Goal: Task Accomplishment & Management: Manage account settings

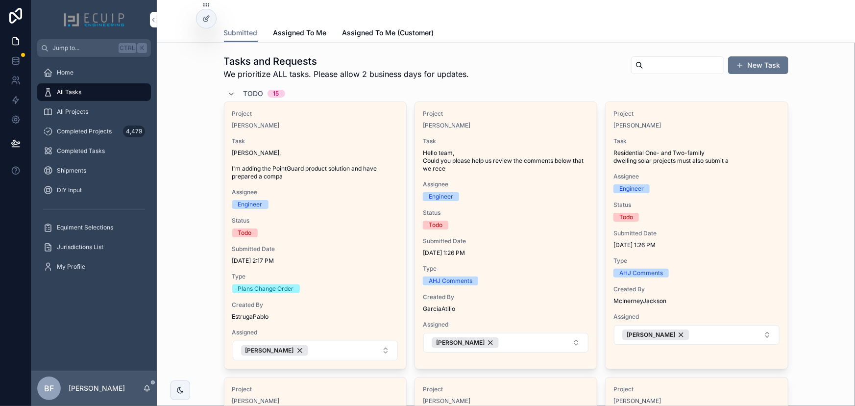
click at [88, 90] on div "All Tasks" at bounding box center [94, 92] width 102 height 16
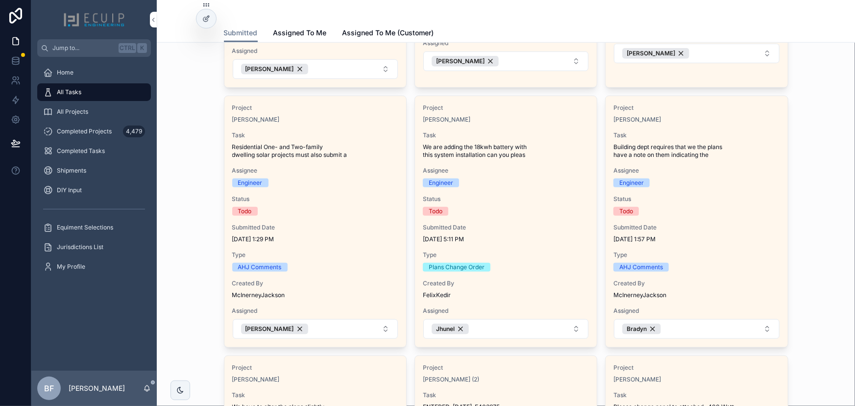
scroll to position [356, 0]
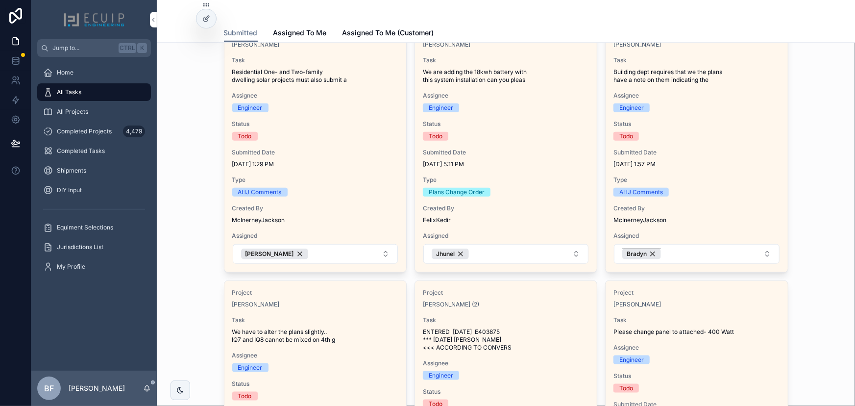
click at [649, 253] on div "Bradyn" at bounding box center [641, 253] width 39 height 11
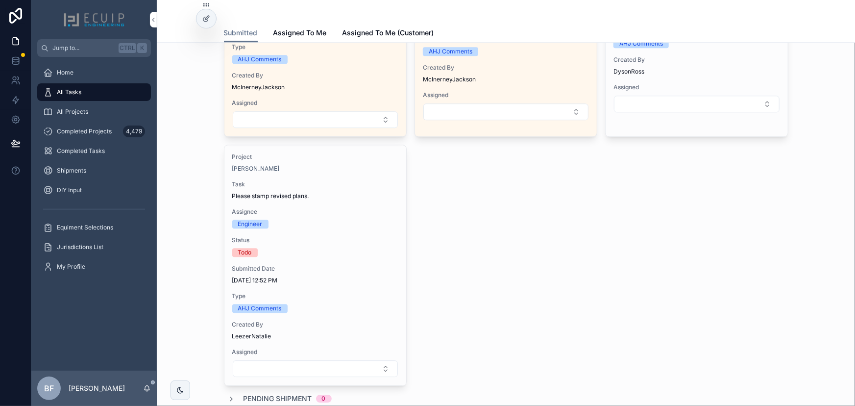
scroll to position [1270, 0]
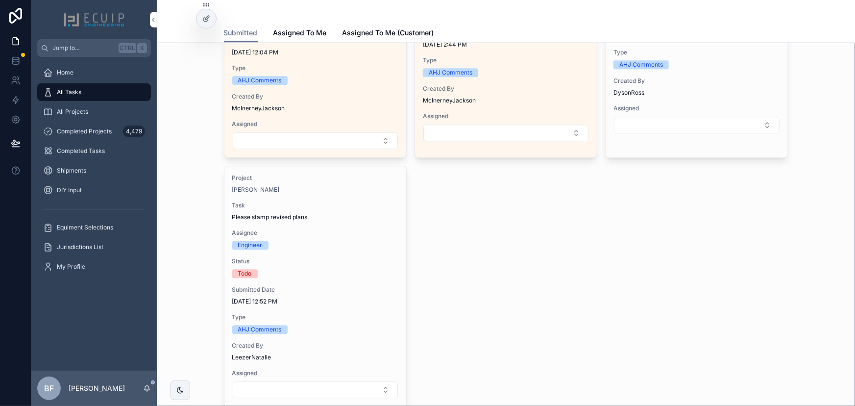
click at [86, 131] on span "Completed Projects" at bounding box center [84, 131] width 55 height 8
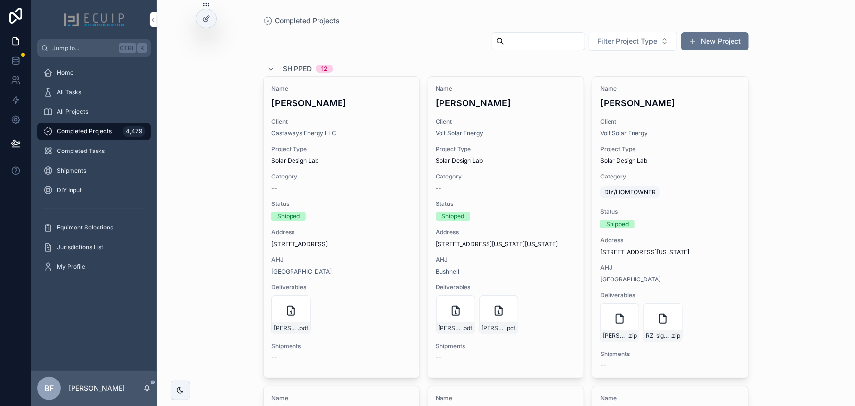
click at [500, 48] on div "scrollable content" at bounding box center [538, 41] width 93 height 18
click at [504, 46] on input "scrollable content" at bounding box center [544, 41] width 80 height 14
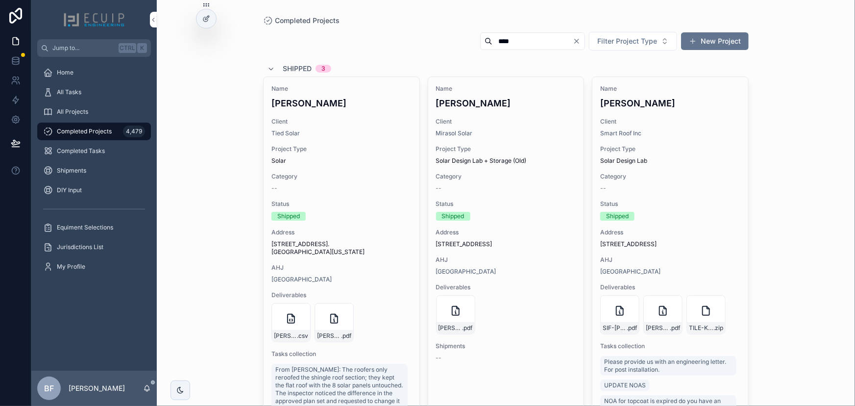
click at [508, 42] on input "****" at bounding box center [532, 41] width 80 height 14
type input "**********"
click at [347, 116] on div "**********" at bounding box center [505, 308] width 485 height 567
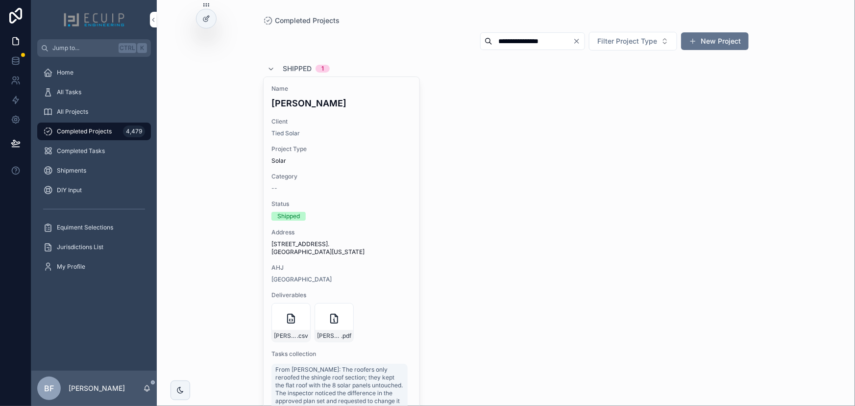
click at [347, 116] on div "Name Deryck Nicholson Client Tied Solar Project Type Solar Category -- Status S…" at bounding box center [341, 303] width 156 height 453
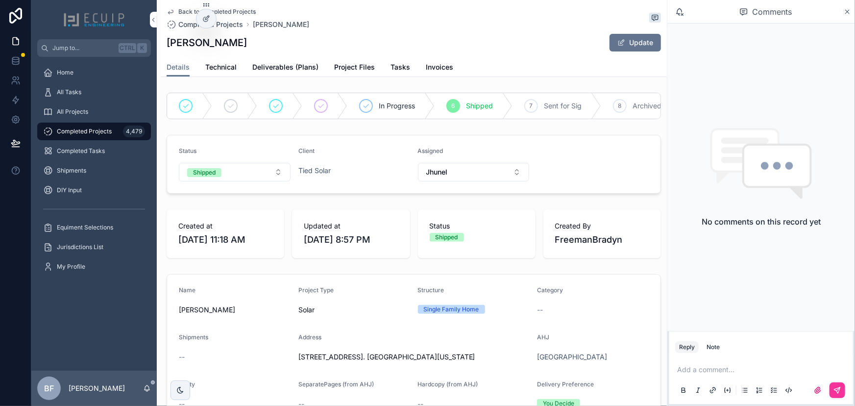
click at [390, 73] on link "Tasks" at bounding box center [400, 68] width 20 height 20
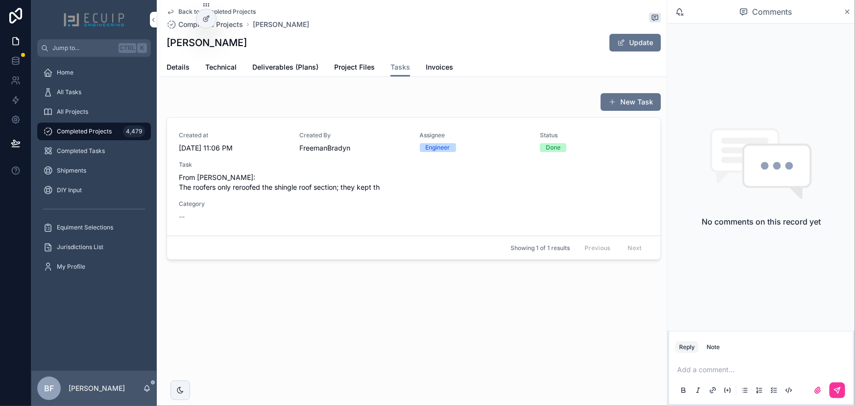
click at [406, 195] on div "Created at 9/29/2025 11:06 PM Created By FreemanBradyn Assignee Engineer Status…" at bounding box center [414, 176] width 470 height 90
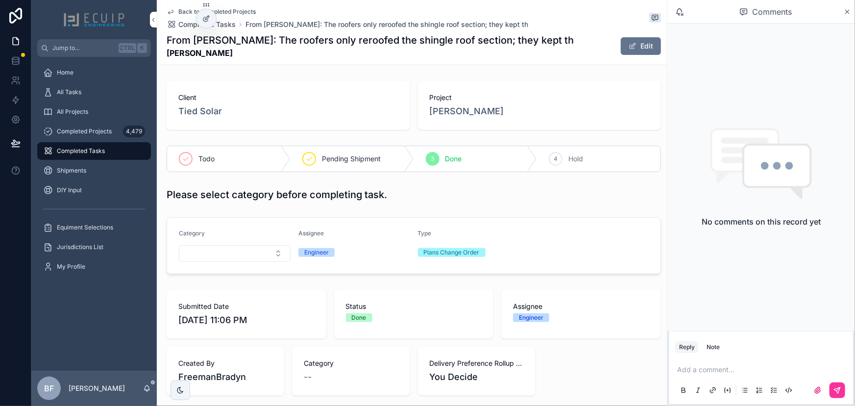
click at [186, 147] on div "Todo" at bounding box center [228, 158] width 123 height 25
click at [445, 163] on span "Done" at bounding box center [453, 159] width 17 height 10
click at [452, 161] on span "Done" at bounding box center [453, 159] width 17 height 10
drag, startPoint x: 106, startPoint y: 84, endPoint x: 145, endPoint y: 1, distance: 91.1
click at [106, 84] on div "All Tasks" at bounding box center [94, 92] width 102 height 16
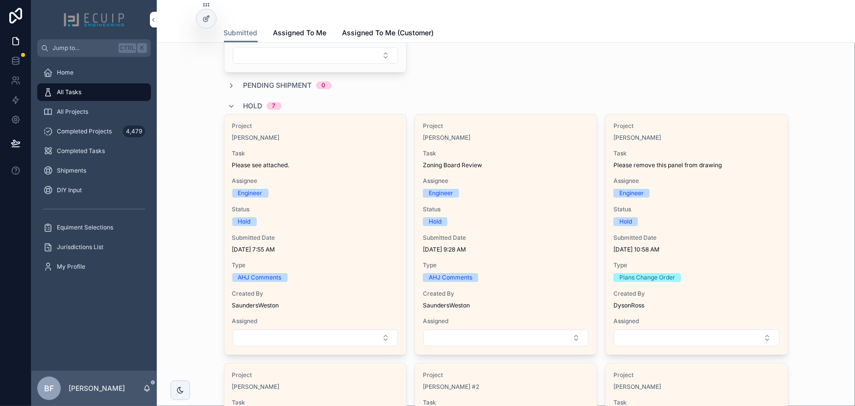
scroll to position [1647, 0]
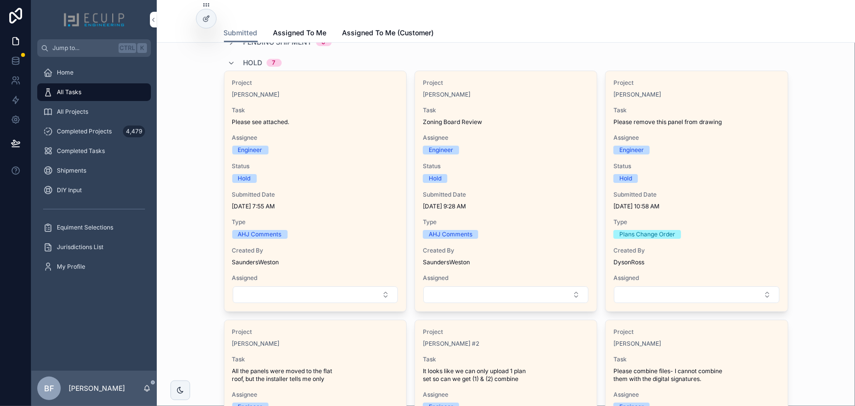
click at [713, 123] on div "Project Wendy Collins Task Please remove this panel from drawing Assignee Engin…" at bounding box center [696, 191] width 182 height 240
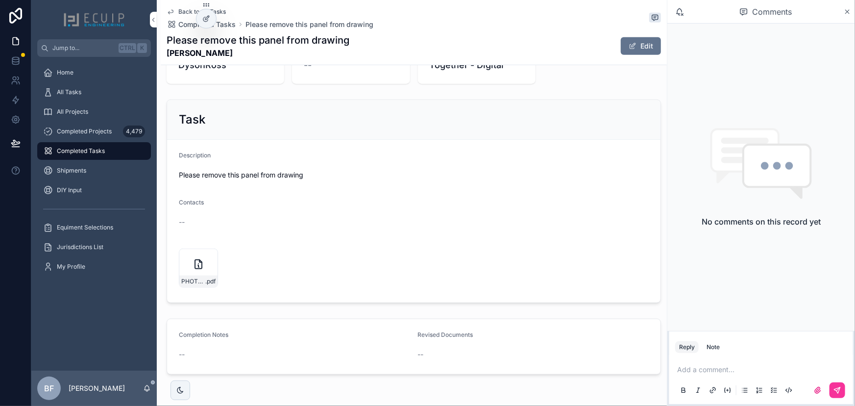
scroll to position [346, 0]
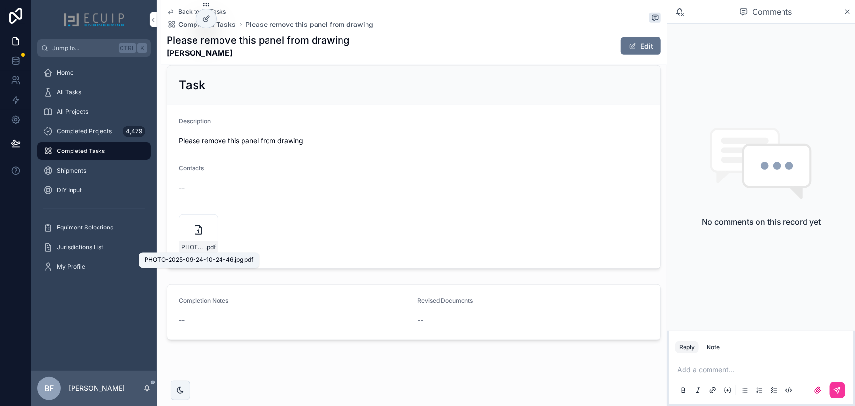
click at [198, 243] on span "PHOTO-2025-09-24-10-24-46.jpg" at bounding box center [193, 247] width 24 height 8
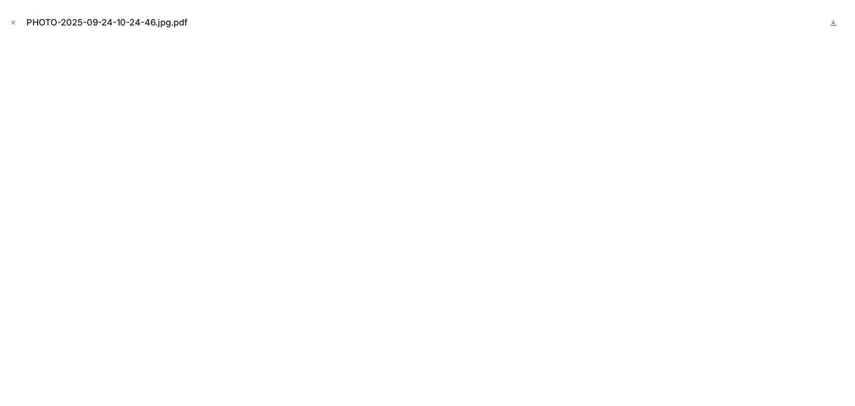
click at [13, 24] on icon "Close modal" at bounding box center [13, 22] width 7 height 7
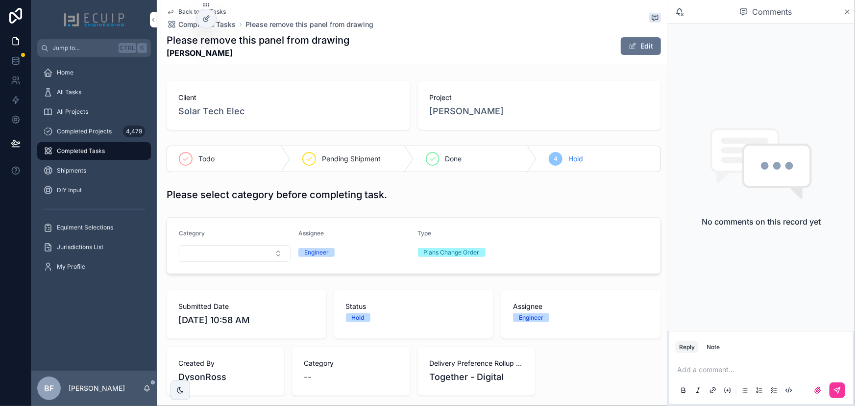
click at [447, 160] on span "Done" at bounding box center [453, 159] width 17 height 10
click at [108, 98] on div "All Tasks" at bounding box center [94, 92] width 102 height 16
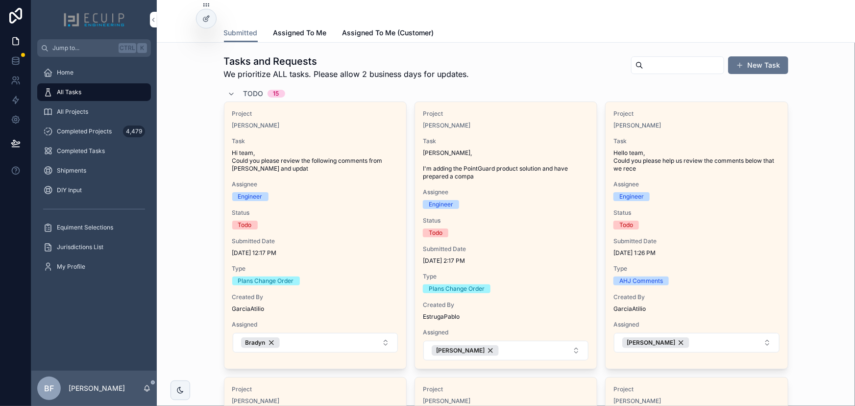
click at [246, 94] on span "Todo" at bounding box center [253, 94] width 20 height 10
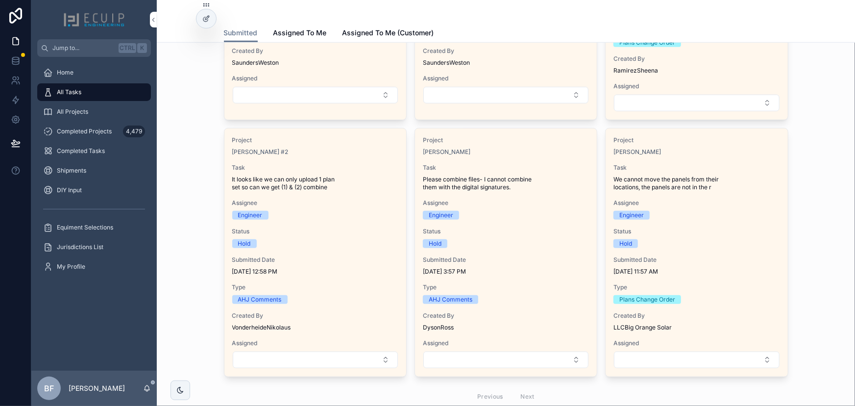
scroll to position [267, 0]
click at [562, 212] on div "Engineer" at bounding box center [506, 213] width 166 height 9
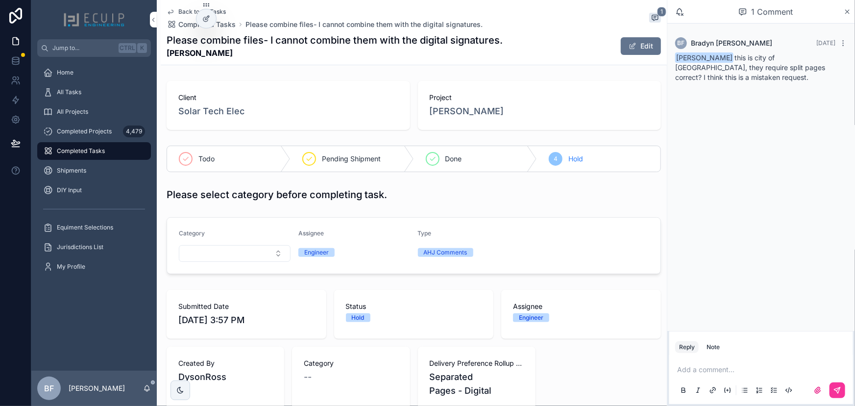
click at [456, 167] on div "Done" at bounding box center [475, 158] width 123 height 25
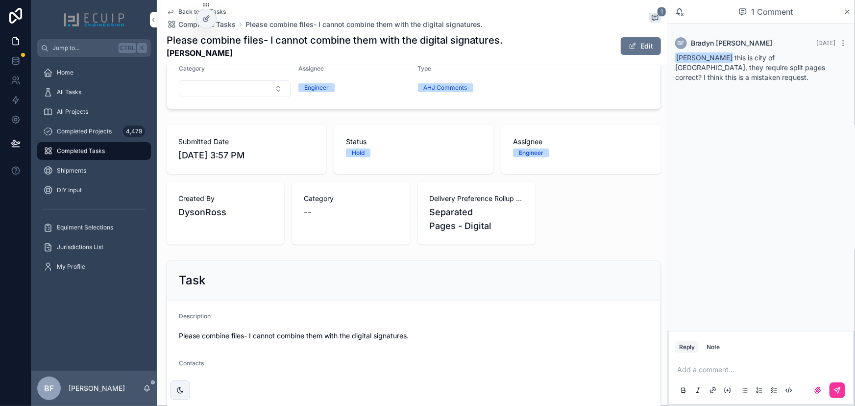
scroll to position [311, 0]
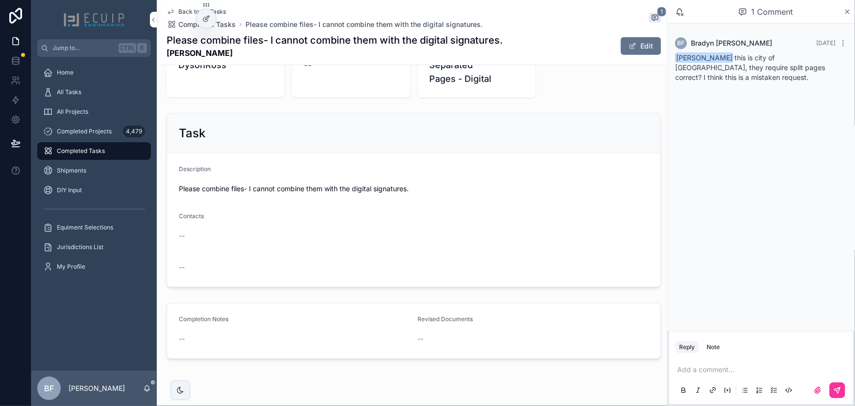
click at [113, 100] on link "All Tasks" at bounding box center [94, 92] width 114 height 18
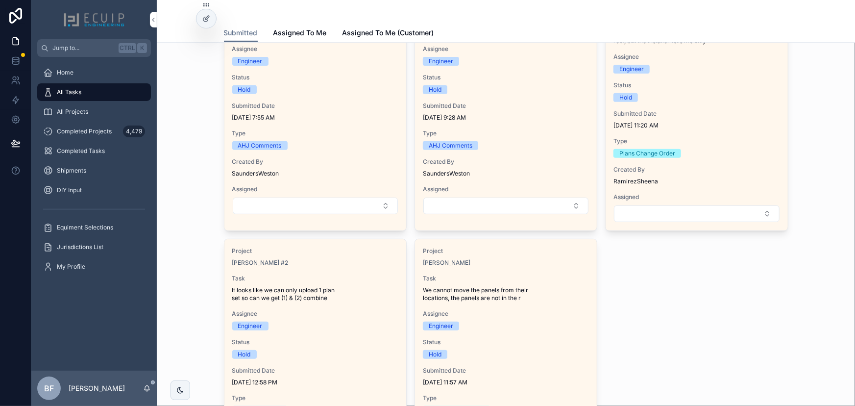
scroll to position [81, 0]
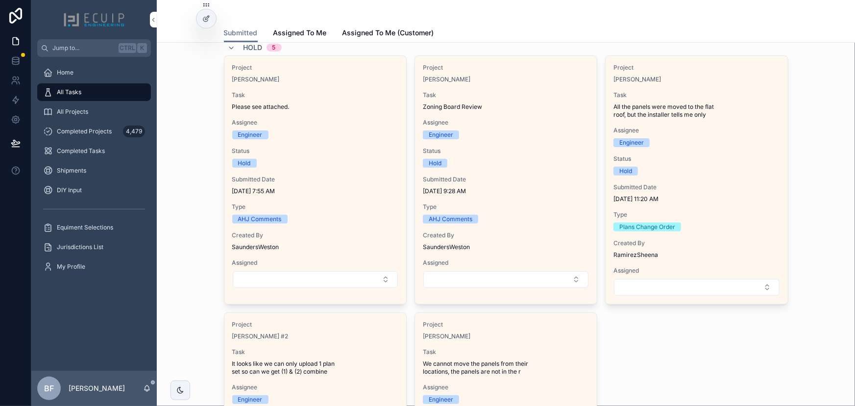
click at [534, 135] on div "Engineer" at bounding box center [506, 134] width 166 height 9
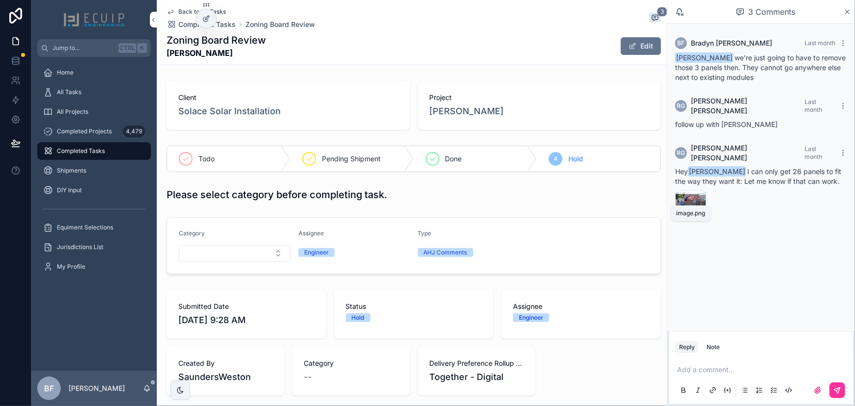
click at [0, 0] on span "image" at bounding box center [0, 0] width 0 height 0
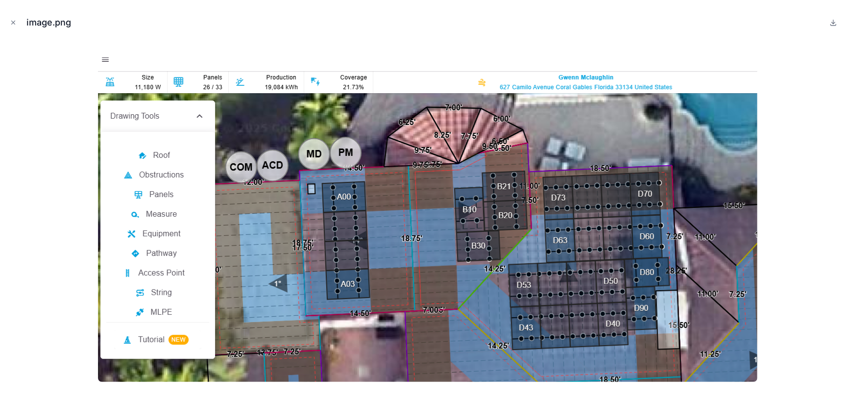
click at [12, 21] on icon "Close modal" at bounding box center [13, 22] width 3 height 3
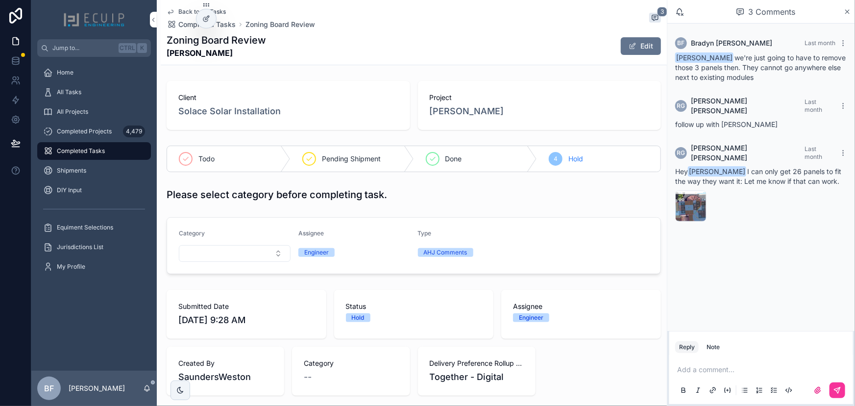
drag, startPoint x: 69, startPoint y: 95, endPoint x: 74, endPoint y: 95, distance: 5.4
click at [69, 95] on span "All Tasks" at bounding box center [69, 92] width 24 height 8
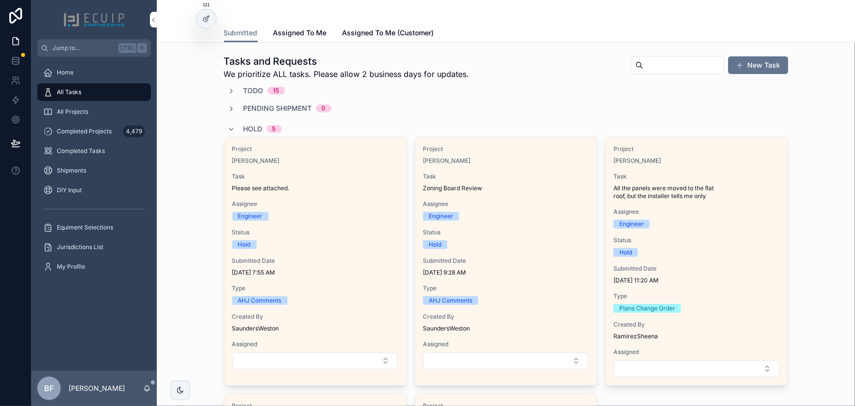
click at [357, 168] on div "Project Pablo Boggio Task Please see attached. Assignee Engineer Status Hold Su…" at bounding box center [315, 257] width 182 height 240
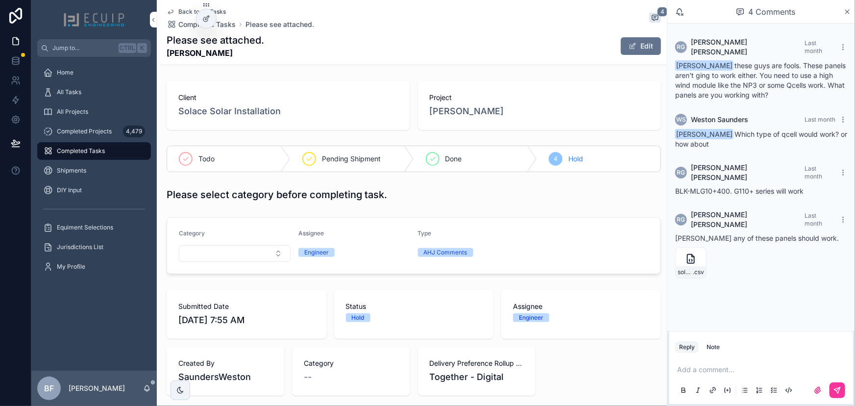
drag, startPoint x: 93, startPoint y: 97, endPoint x: 129, endPoint y: 105, distance: 37.1
click at [93, 97] on div "All Tasks" at bounding box center [94, 92] width 102 height 16
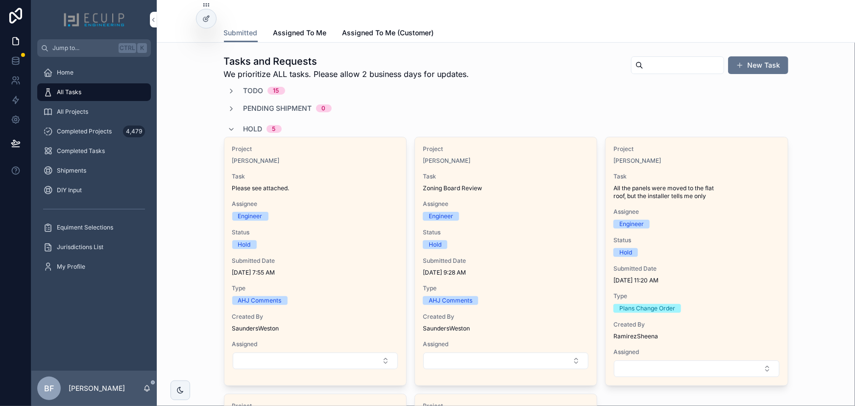
click at [230, 129] on icon "scrollable content" at bounding box center [232, 129] width 8 height 8
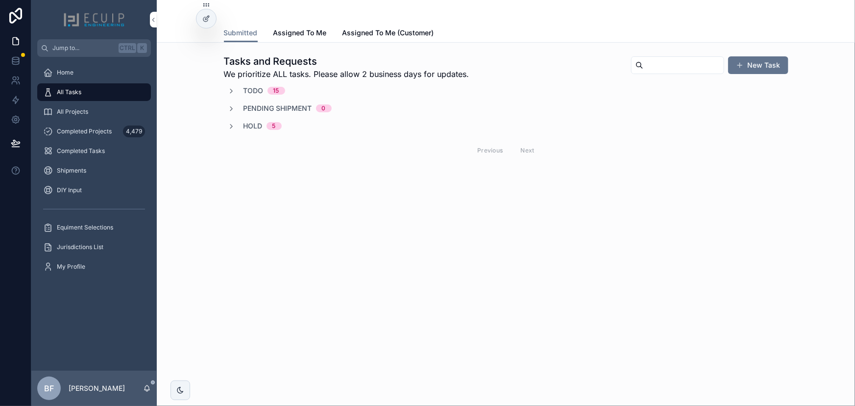
click at [100, 108] on div "All Projects" at bounding box center [94, 112] width 102 height 16
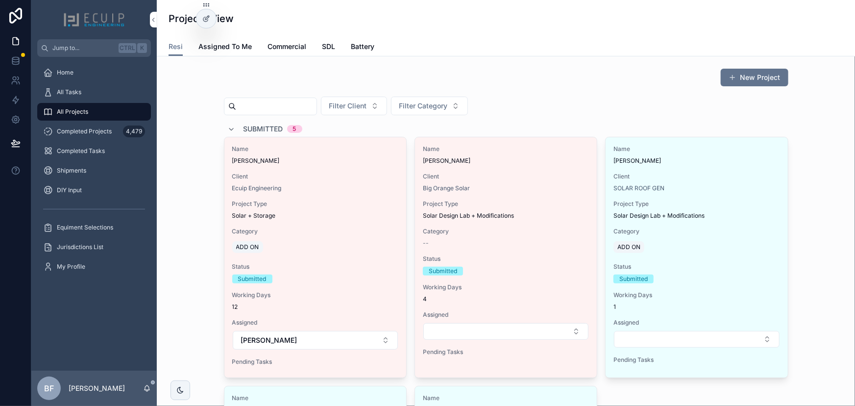
click at [122, 93] on div "All Tasks" at bounding box center [94, 92] width 102 height 16
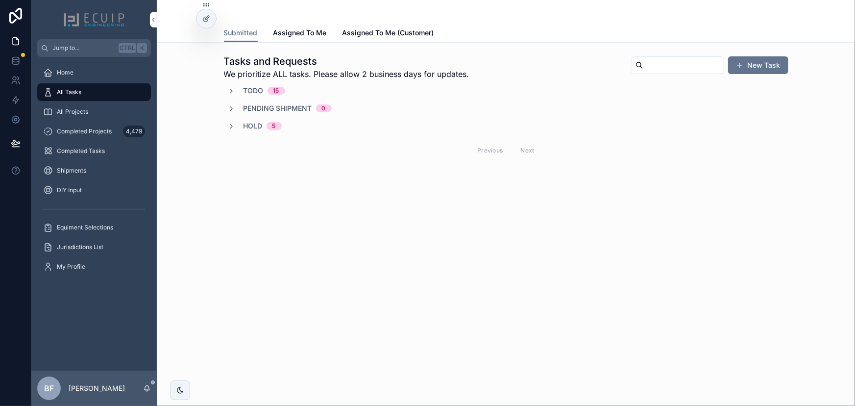
click at [98, 107] on div "All Projects" at bounding box center [94, 112] width 102 height 16
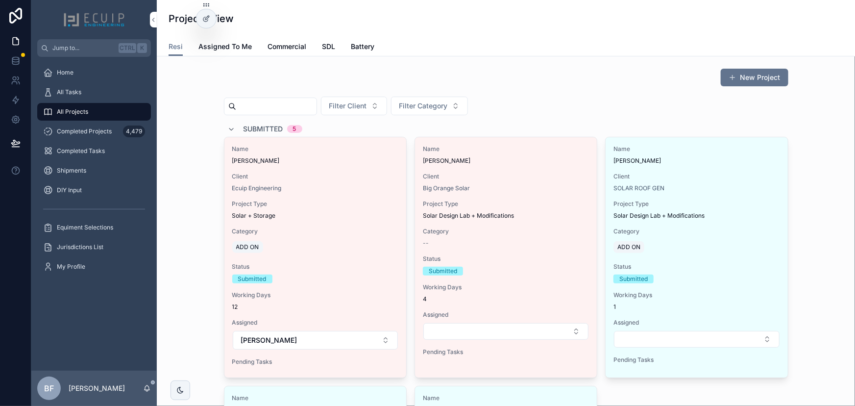
click at [262, 127] on span "Submitted" at bounding box center [263, 129] width 40 height 10
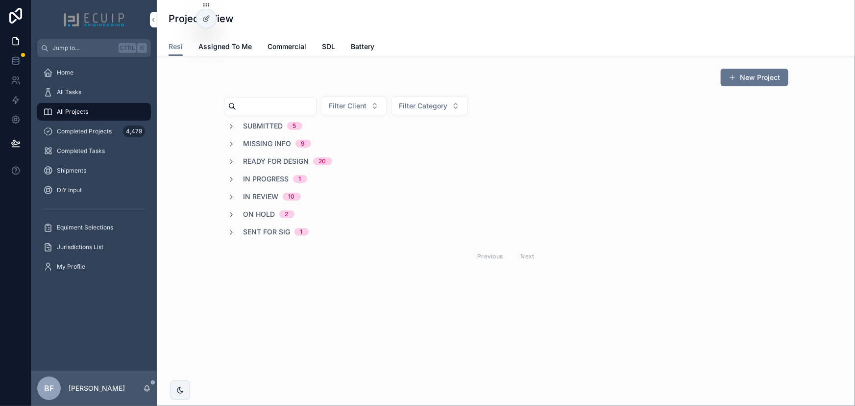
click at [274, 194] on span "In Review" at bounding box center [260, 196] width 35 height 10
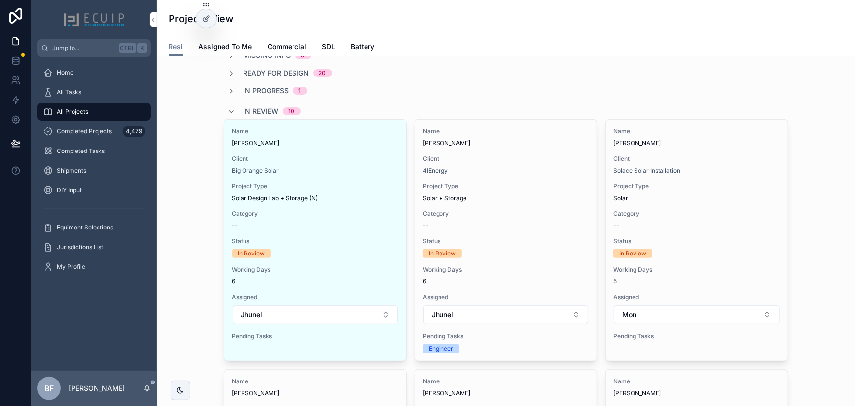
scroll to position [89, 0]
click at [553, 200] on div "Solar + Storage" at bounding box center [506, 197] width 166 height 8
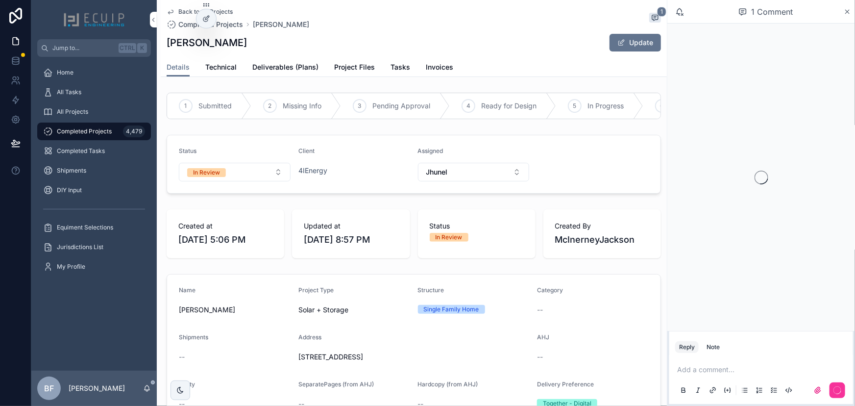
click at [398, 72] on span "Tasks" at bounding box center [400, 67] width 20 height 10
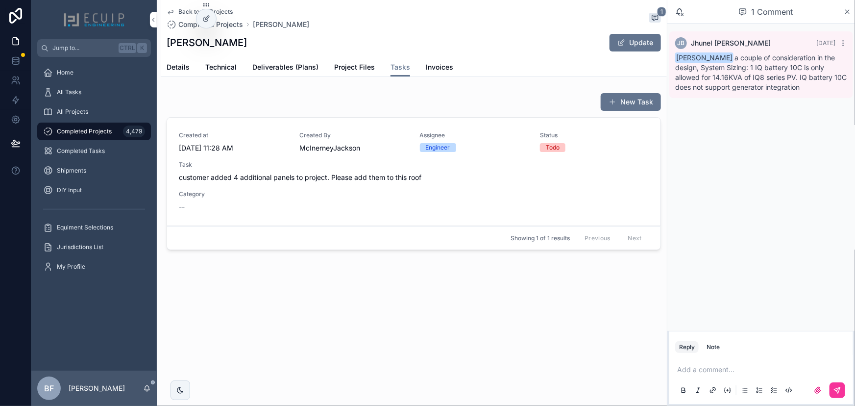
click at [88, 112] on div "All Projects" at bounding box center [94, 112] width 102 height 16
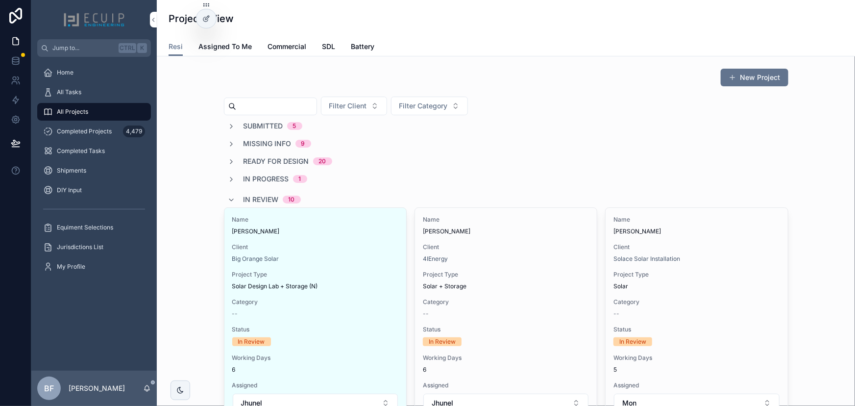
click at [320, 227] on span "JAMES MINNS" at bounding box center [315, 231] width 166 height 8
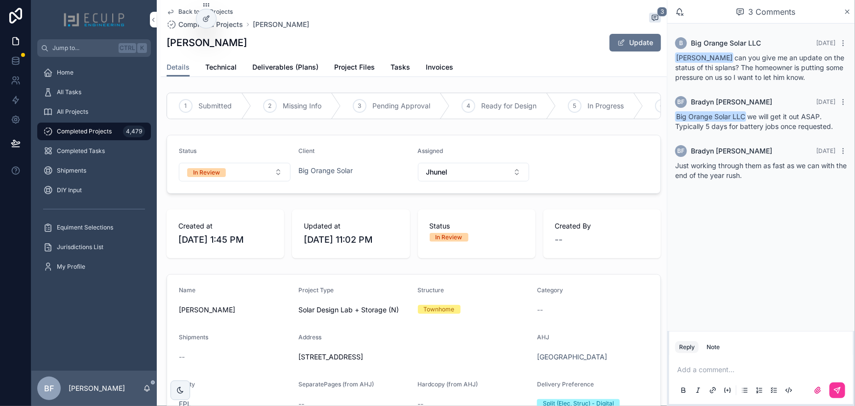
click at [293, 73] on link "Deliverables (Plans)" at bounding box center [285, 68] width 66 height 20
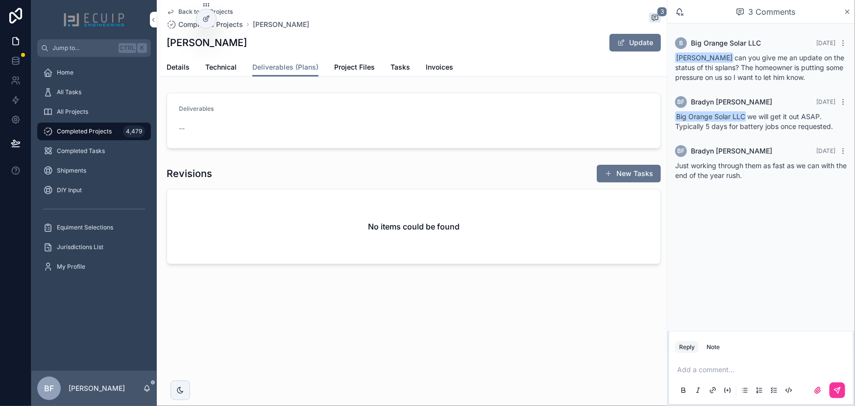
click at [192, 70] on div "Details Technical Deliverables (Plans) Project Files Tasks Invoices" at bounding box center [414, 67] width 494 height 19
click at [168, 69] on span "Details" at bounding box center [178, 67] width 23 height 10
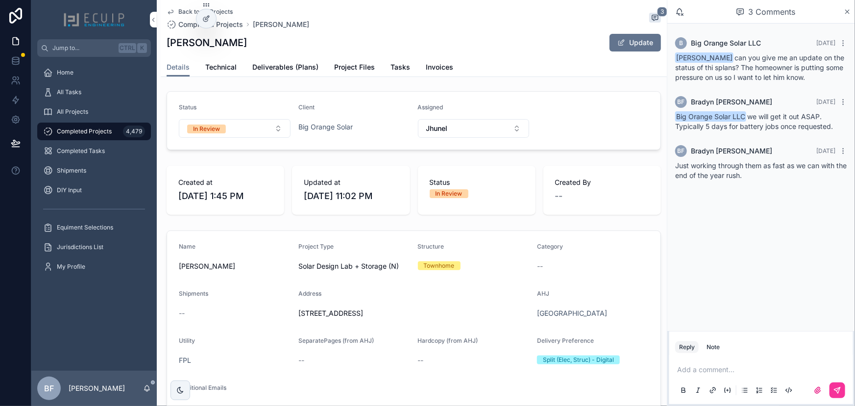
scroll to position [44, 0]
click at [358, 67] on span "Project Files" at bounding box center [354, 67] width 41 height 10
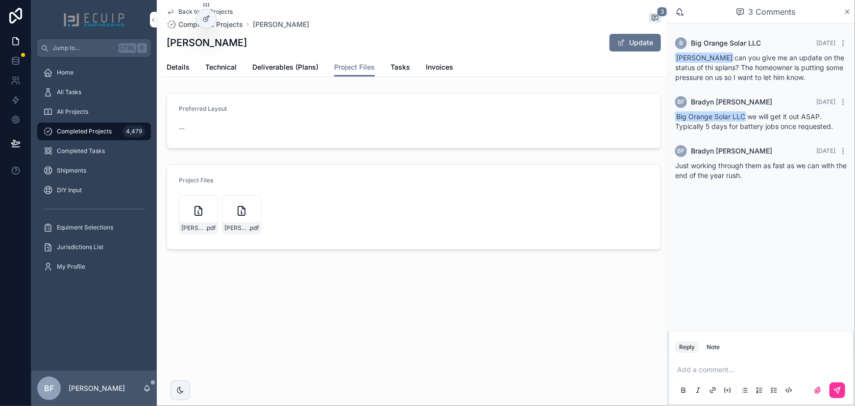
click at [0, 0] on icon "scrollable content" at bounding box center [0, 0] width 0 height 0
click at [173, 60] on link "Details" at bounding box center [178, 68] width 23 height 20
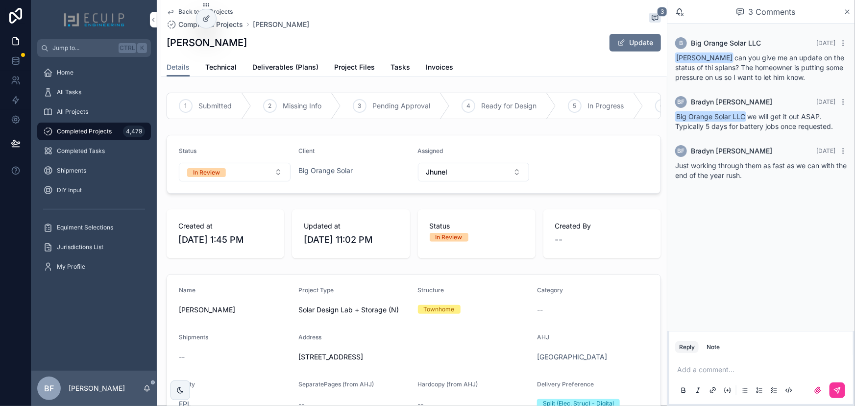
drag, startPoint x: 294, startPoint y: 358, endPoint x: 437, endPoint y: 361, distance: 143.0
copy span "26 Camden Ln, Boynton Beach, FL 33426"
click at [276, 62] on span "Deliverables (Plans)" at bounding box center [285, 67] width 66 height 10
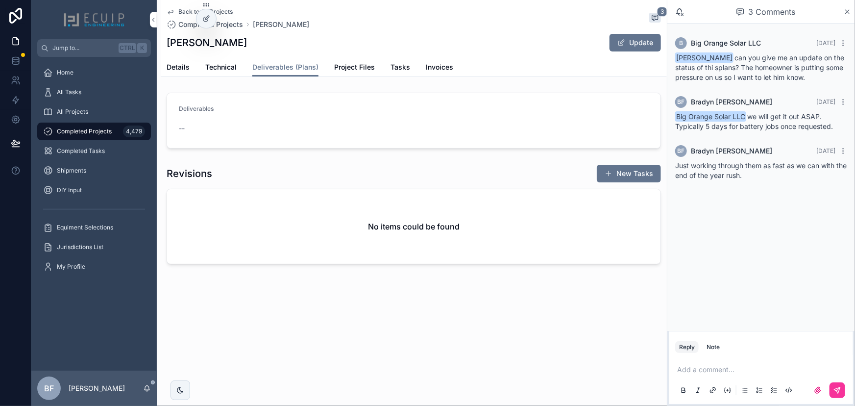
drag, startPoint x: 597, startPoint y: 44, endPoint x: 612, endPoint y: 43, distance: 14.2
click at [602, 44] on div "Update" at bounding box center [623, 42] width 73 height 19
click at [615, 42] on button "Update" at bounding box center [634, 43] width 51 height 18
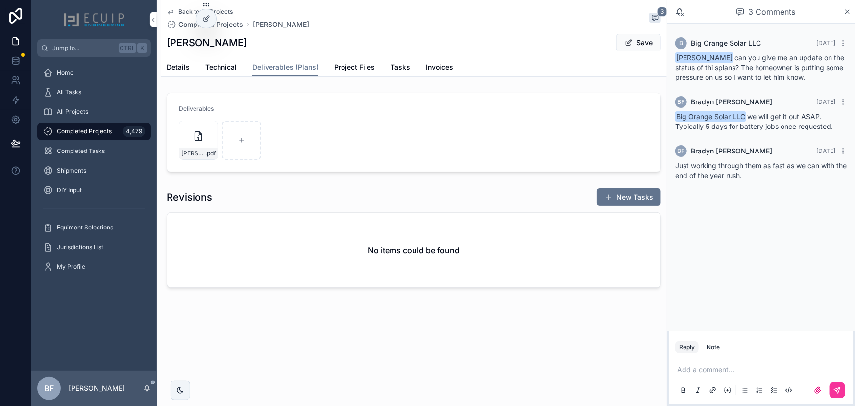
click at [645, 49] on button "Save" at bounding box center [638, 43] width 45 height 18
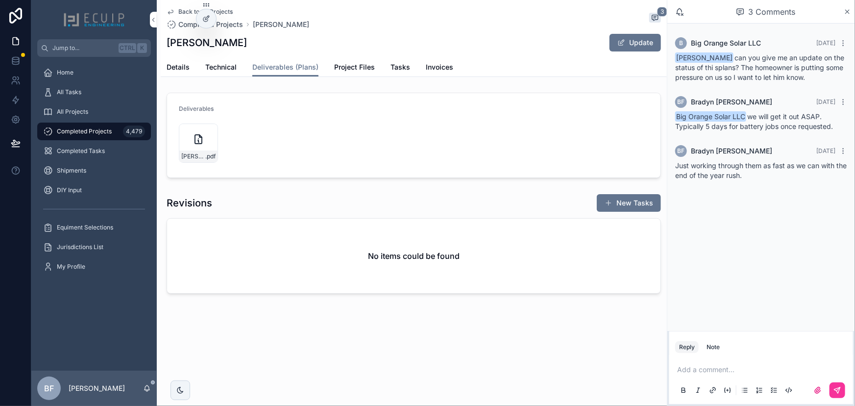
click at [175, 62] on span "Details" at bounding box center [178, 67] width 23 height 10
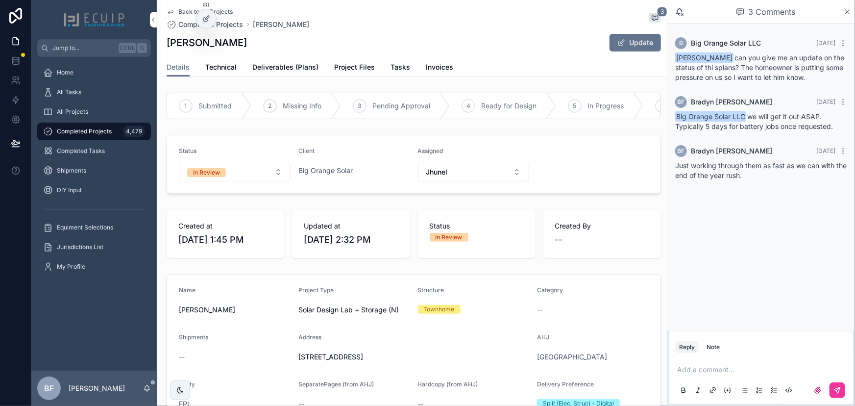
click at [225, 174] on button "In Review" at bounding box center [235, 172] width 112 height 19
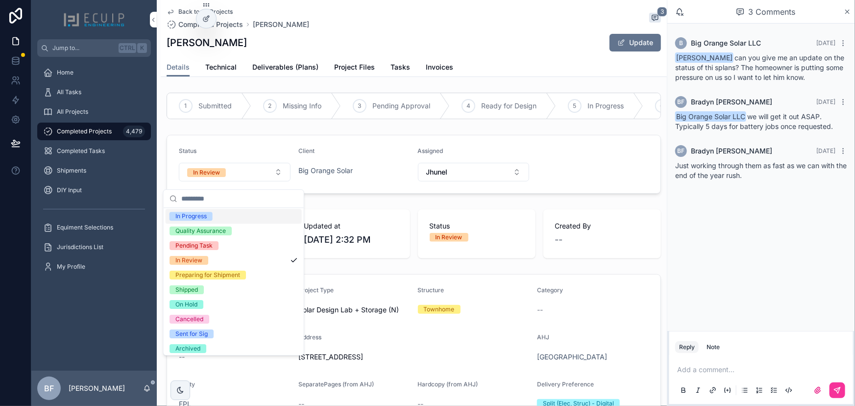
scroll to position [77, 0]
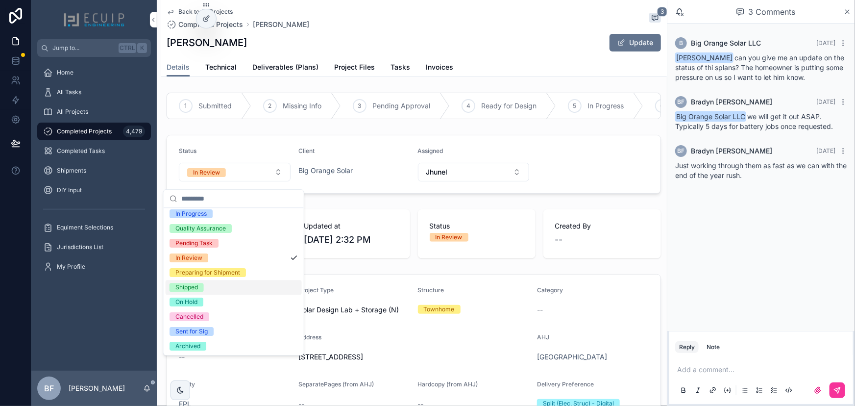
click at [181, 285] on div "Shipped" at bounding box center [186, 287] width 23 height 9
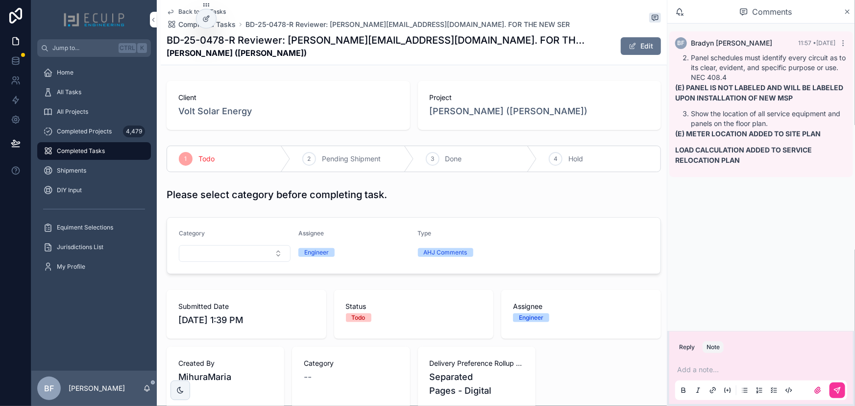
scroll to position [401, 0]
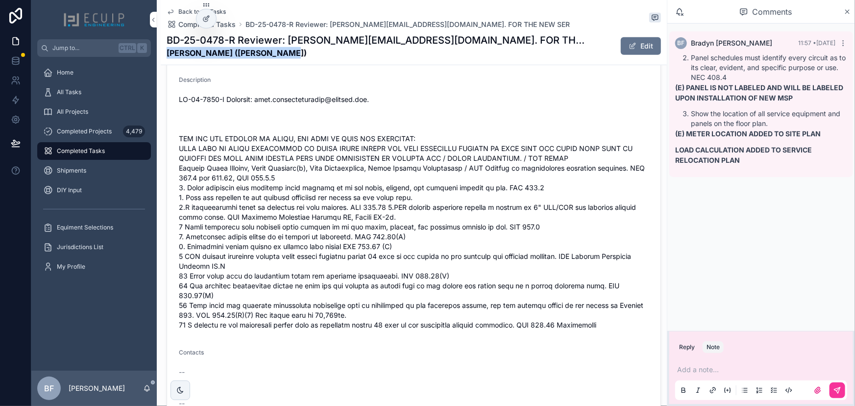
drag, startPoint x: 294, startPoint y: 55, endPoint x: 167, endPoint y: 55, distance: 127.3
click at [167, 55] on strong "[PERSON_NAME] ([PERSON_NAME])" at bounding box center [377, 53] width 421 height 12
copy strong "Leah Medrez (Moishe Medrez)"
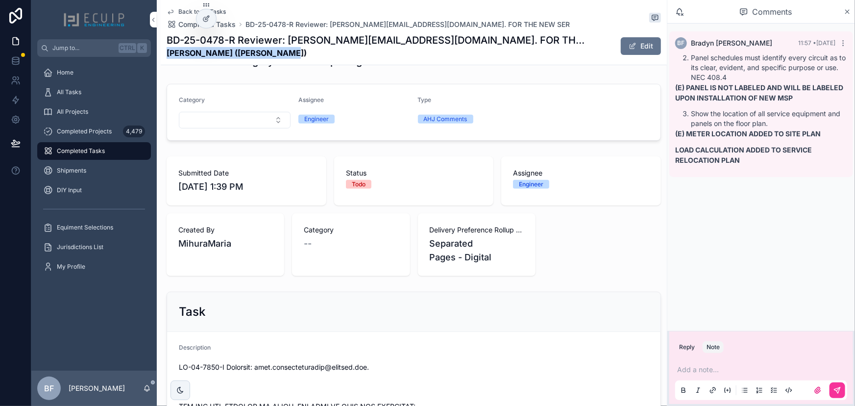
scroll to position [0, 0]
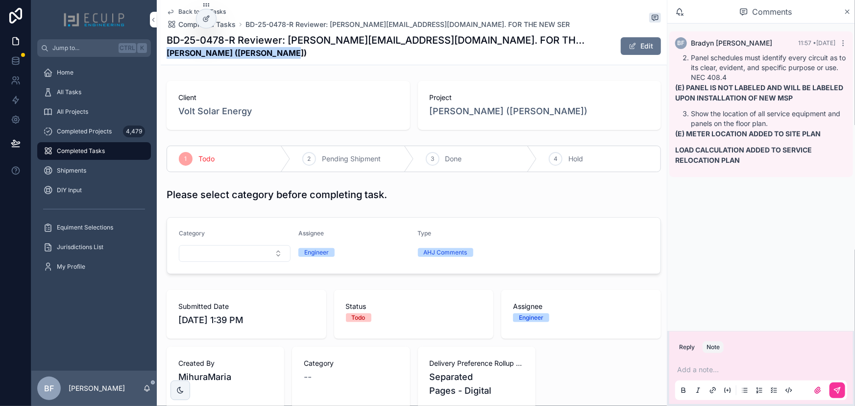
click at [462, 110] on span "Leah Medrez (Moishe Medrez)" at bounding box center [509, 111] width 158 height 14
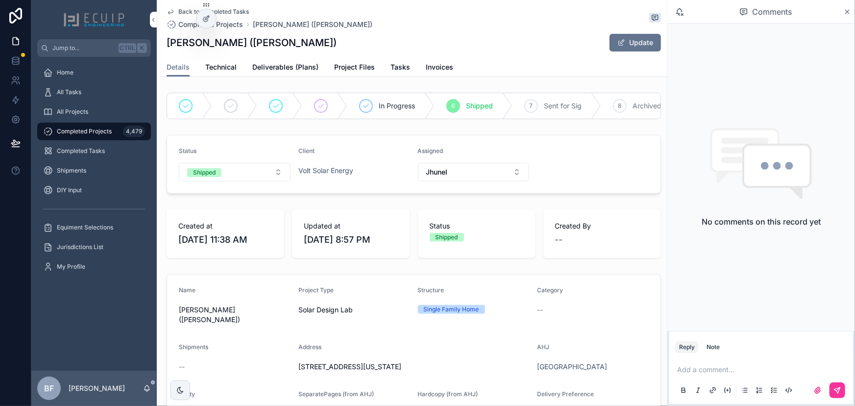
click at [342, 72] on link "Project Files" at bounding box center [354, 68] width 41 height 20
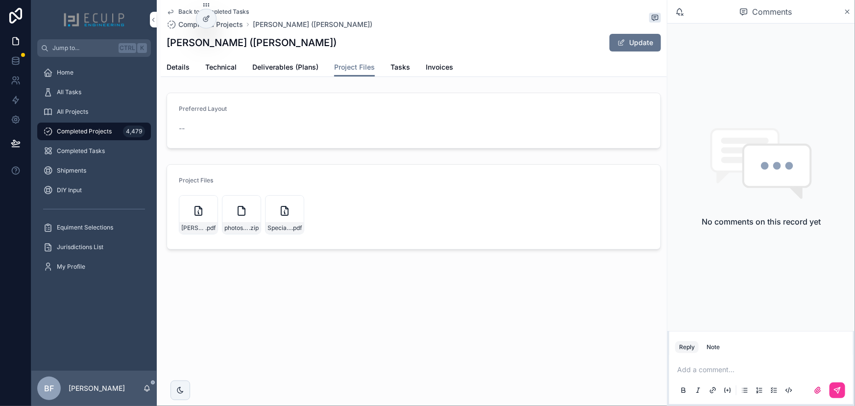
click at [0, 0] on icon "scrollable content" at bounding box center [0, 0] width 0 height 0
drag, startPoint x: 400, startPoint y: 67, endPoint x: 403, endPoint y: 79, distance: 13.1
click at [400, 67] on span "Tasks" at bounding box center [400, 67] width 20 height 10
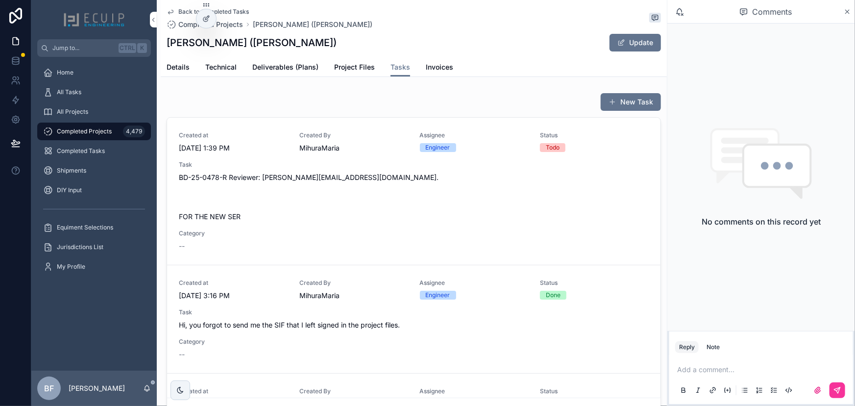
click at [382, 152] on span "MihuraMaria" at bounding box center [353, 148] width 109 height 10
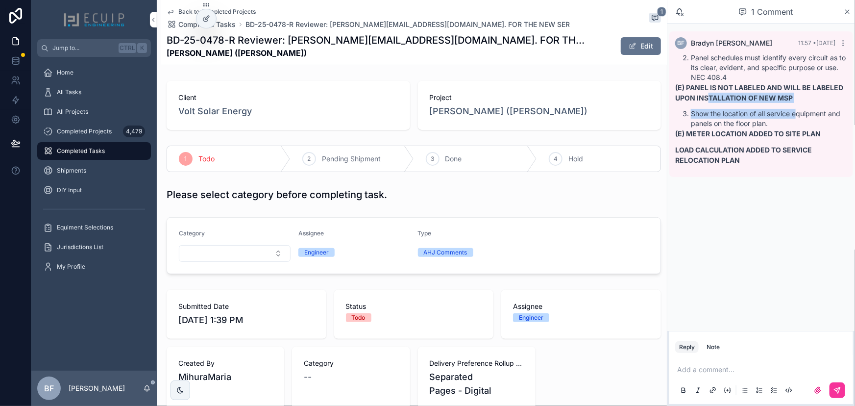
drag, startPoint x: 797, startPoint y: 103, endPoint x: 724, endPoint y: 99, distance: 73.5
click at [708, 100] on div "Panel schedules must identify every circuit as to its clear, evident, and speci…" at bounding box center [761, 109] width 172 height 112
click at [772, 98] on strong "(E) PANEL IS NOT LABELED AND WILL BE LABELED UPON INSTALLATION OF NEW MSP" at bounding box center [759, 92] width 168 height 19
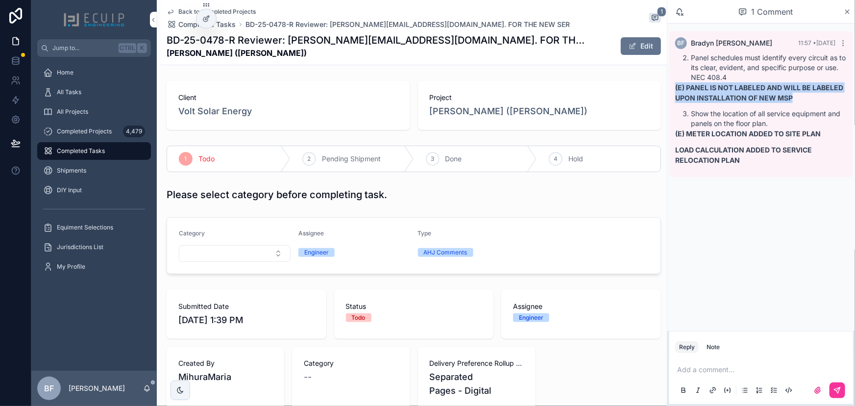
drag, startPoint x: 792, startPoint y: 97, endPoint x: 672, endPoint y: 89, distance: 120.2
click at [672, 89] on div "BF Bradyn Freeman 11:57 • Today Panel schedules must identify every circuit as …" at bounding box center [761, 103] width 184 height 145
copy strong "(E) PANEL IS NOT LABELED AND WILL BE LABELED UPON INSTALLATION OF NEW MSP"
click at [512, 192] on div "Please select category before completing task." at bounding box center [414, 195] width 494 height 14
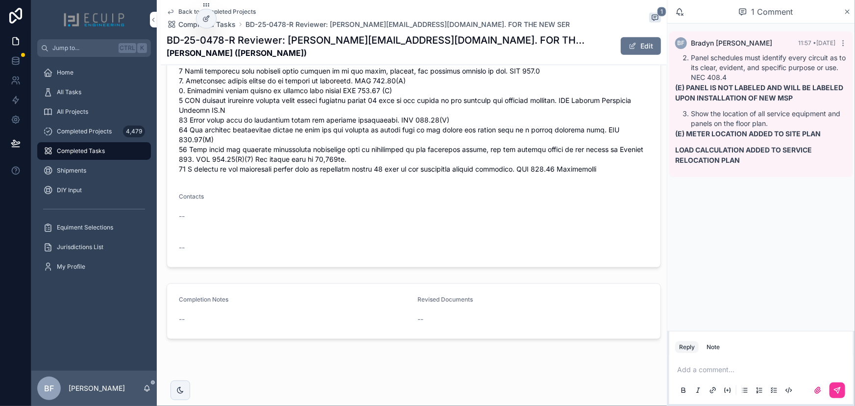
click at [628, 45] on span "scrollable content" at bounding box center [632, 46] width 8 height 8
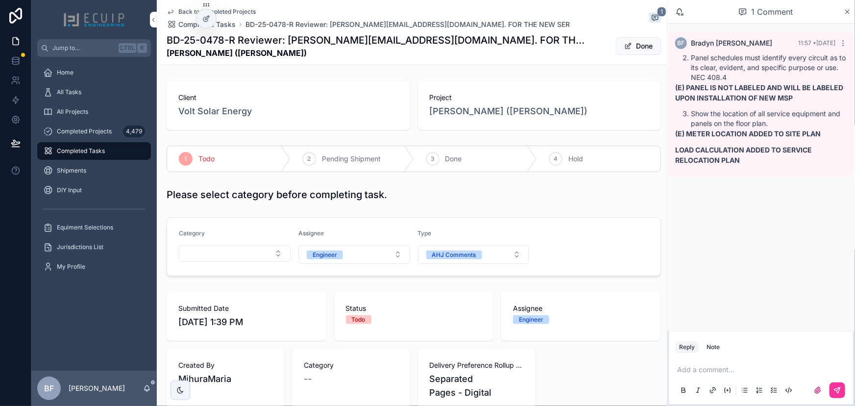
click at [624, 35] on div "BD-25-0478-R Reviewer: jose.delgadodeoramas@citynmb.com. FOR THE NEW SER Leah M…" at bounding box center [414, 45] width 494 height 25
click at [627, 42] on button "Done" at bounding box center [638, 46] width 45 height 18
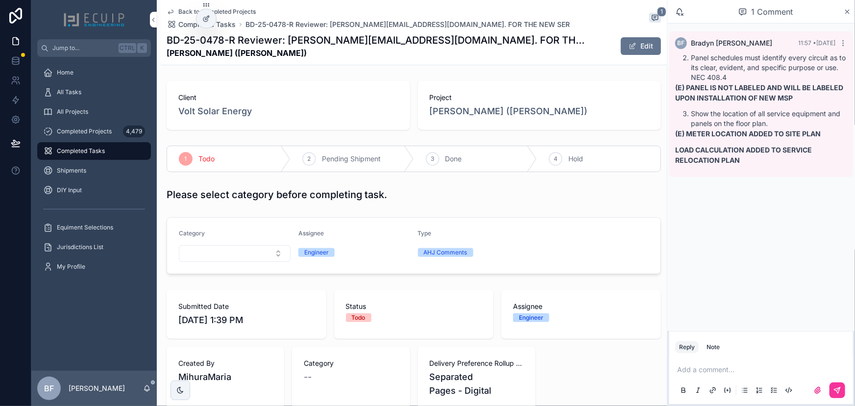
click at [461, 153] on div "3 Done" at bounding box center [475, 158] width 123 height 25
click at [55, 93] on div "All Tasks" at bounding box center [94, 92] width 102 height 16
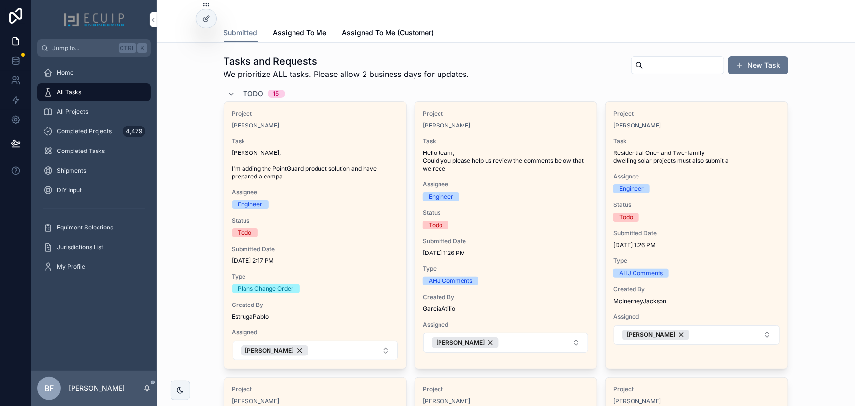
click at [233, 88] on div "Todo 15" at bounding box center [256, 94] width 57 height 16
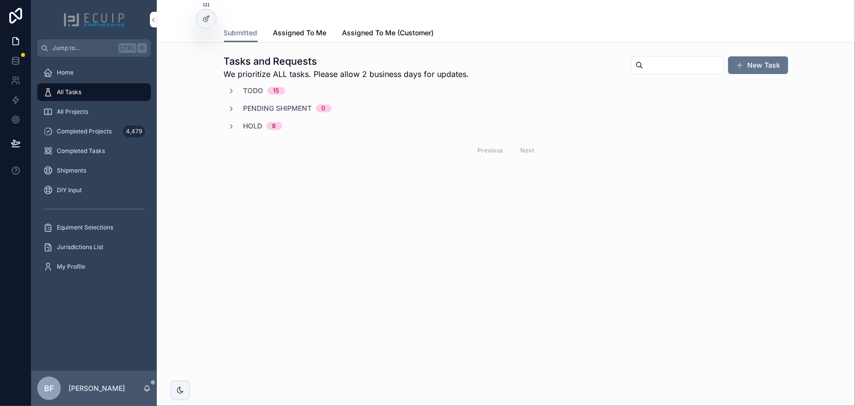
click at [240, 125] on div "Hold 8" at bounding box center [255, 126] width 54 height 10
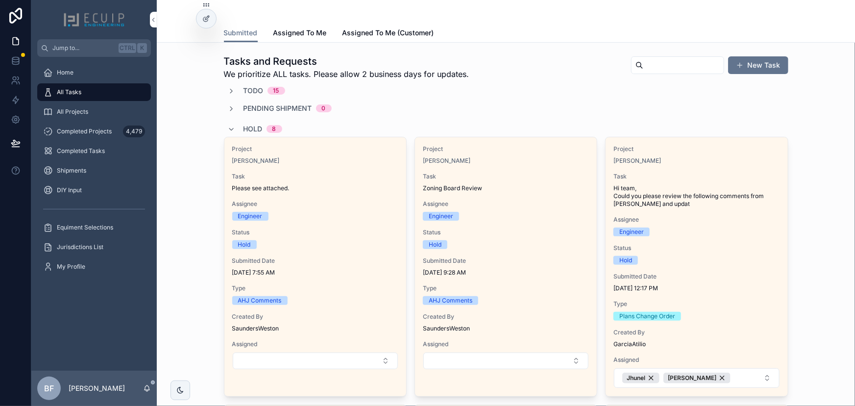
click at [738, 238] on div "Project Erich Marzolf Task Hi team, Could you please review the following comme…" at bounding box center [696, 266] width 182 height 259
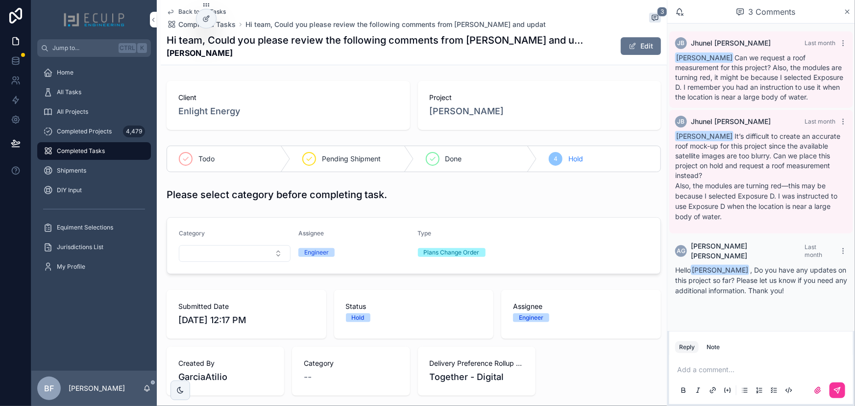
click at [459, 115] on span "Erich Marzolf" at bounding box center [467, 111] width 74 height 14
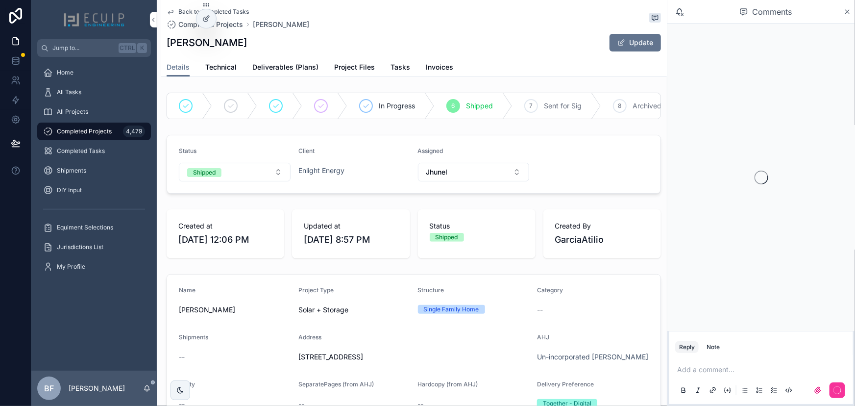
click at [401, 68] on span "Tasks" at bounding box center [400, 67] width 20 height 10
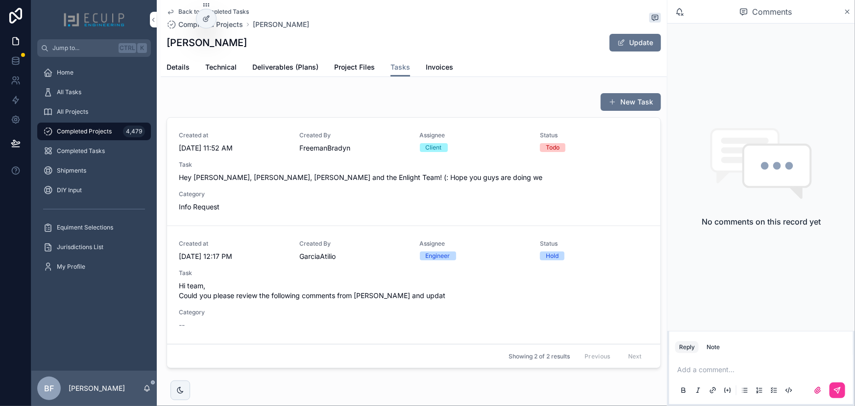
click at [491, 175] on span "Hey Atilo, Alex, Mirian and the Enlight Team! (: Hope you guys are doing we" at bounding box center [414, 177] width 470 height 10
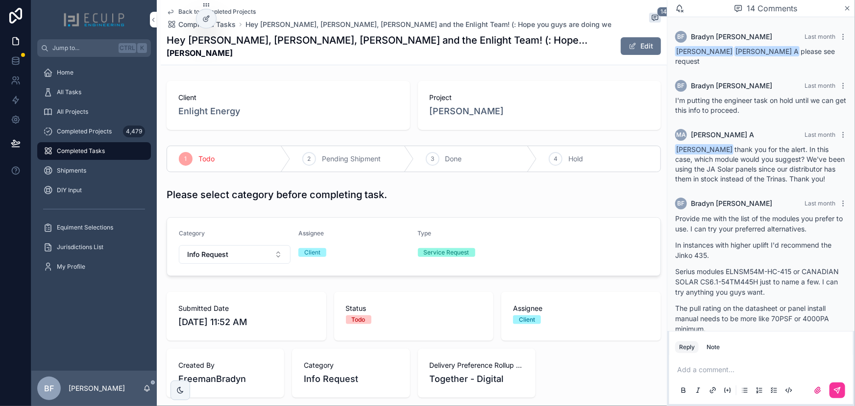
scroll to position [1088, 0]
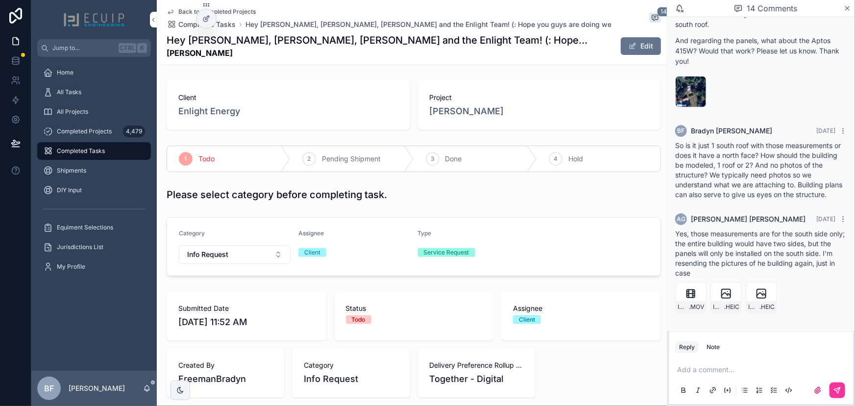
click at [453, 111] on span "Erich Marzolf" at bounding box center [467, 111] width 74 height 14
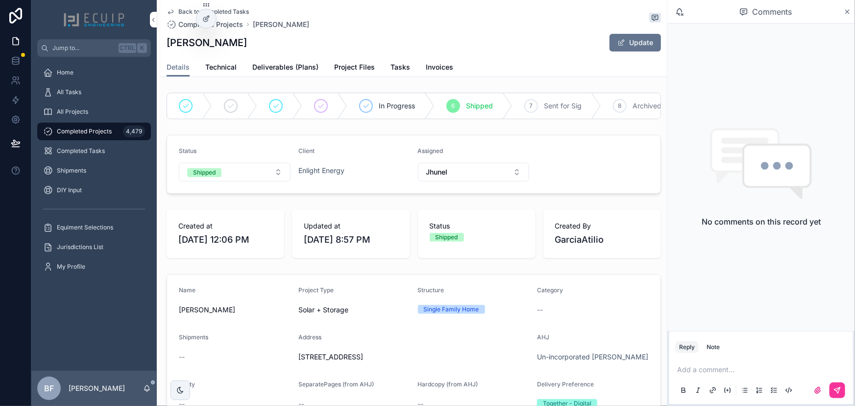
click at [392, 63] on span "Tasks" at bounding box center [400, 67] width 20 height 10
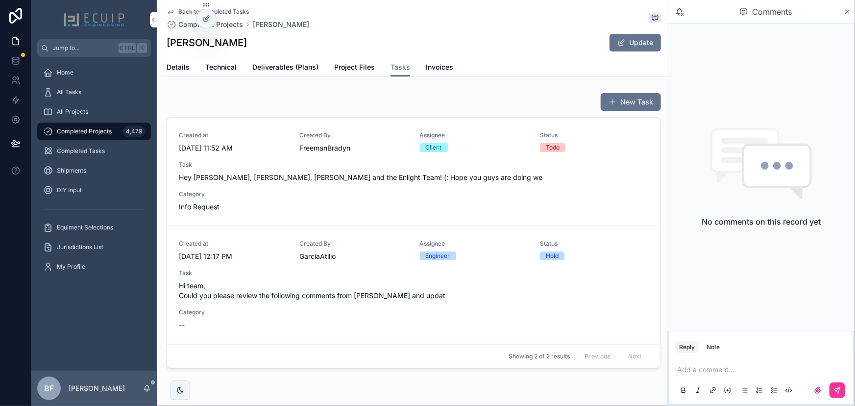
click at [500, 158] on div "Created at 9/30/2025 11:52 AM Created By FreemanBradyn Assignee Client Status T…" at bounding box center [414, 171] width 470 height 80
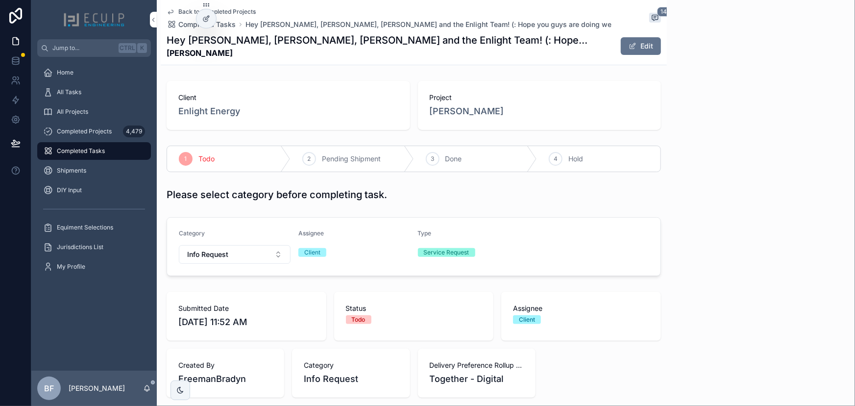
scroll to position [1088, 0]
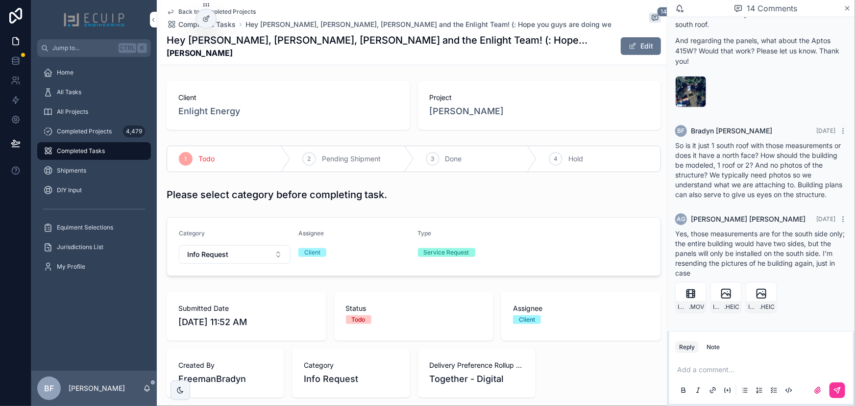
click at [457, 107] on span "Erich Marzolf" at bounding box center [467, 111] width 74 height 14
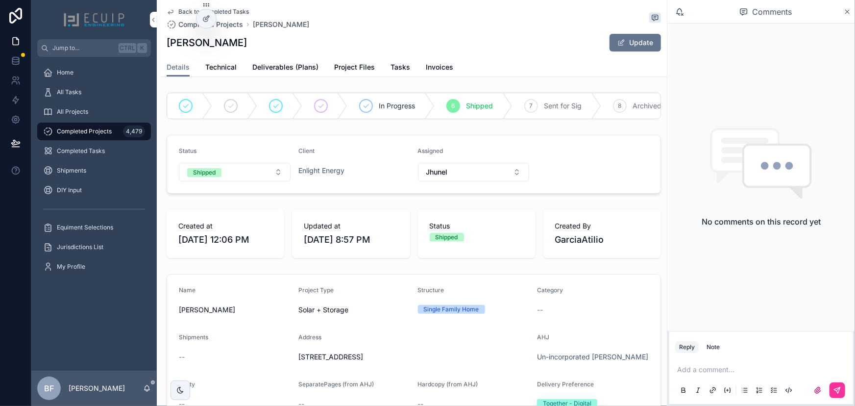
click at [395, 69] on span "Tasks" at bounding box center [400, 67] width 20 height 10
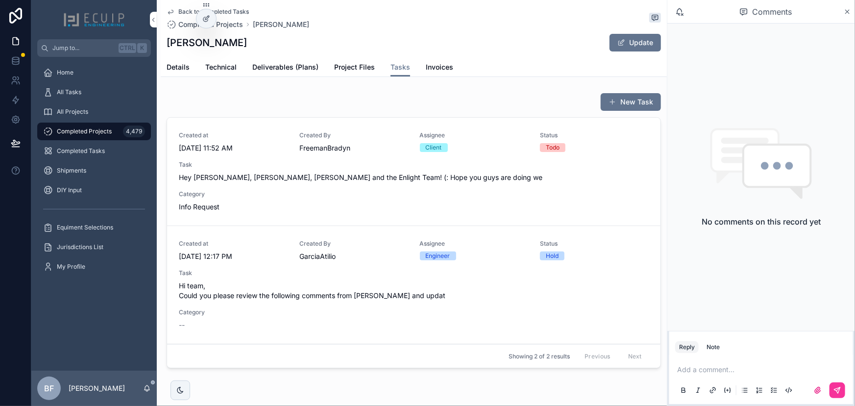
click at [396, 283] on span "Hi team, Could you please review the following comments from Alex and updat" at bounding box center [414, 291] width 470 height 20
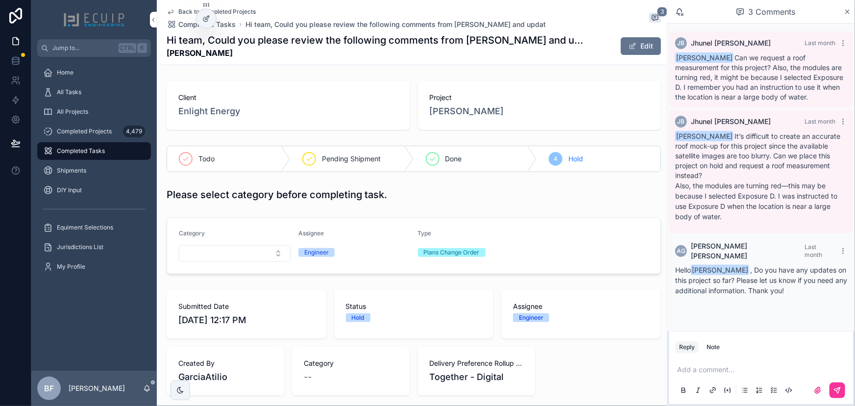
click at [188, 160] on icon "scrollable content" at bounding box center [186, 159] width 8 height 8
click at [106, 93] on div "All Tasks" at bounding box center [94, 92] width 102 height 16
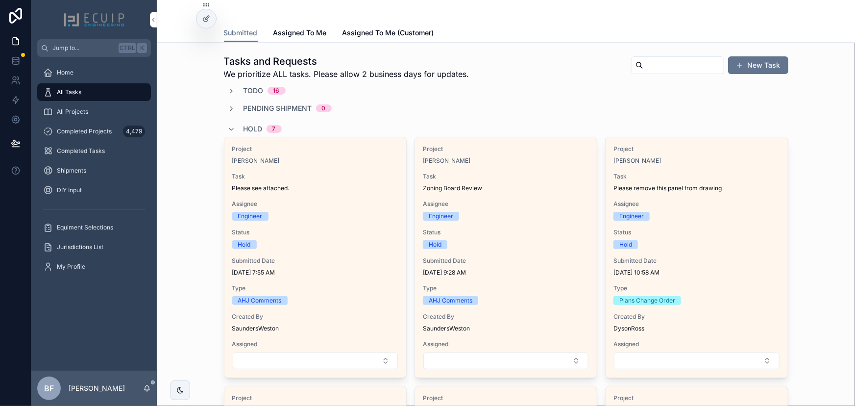
click at [260, 91] on div "Todo 16" at bounding box center [264, 91] width 42 height 10
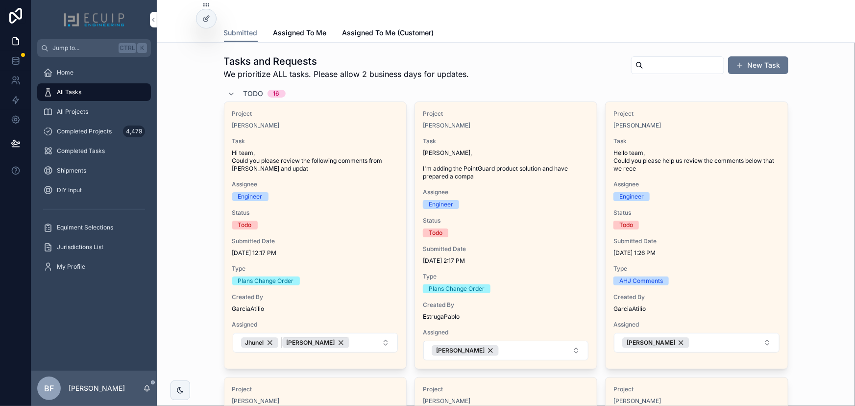
click at [304, 341] on div "[PERSON_NAME]" at bounding box center [315, 342] width 67 height 11
click at [263, 339] on div "Jhunel" at bounding box center [259, 342] width 37 height 11
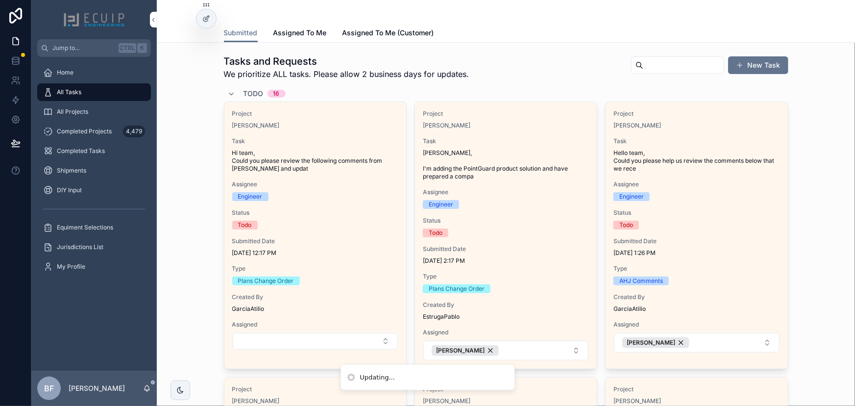
click at [274, 342] on button "Select Button" at bounding box center [315, 341] width 165 height 17
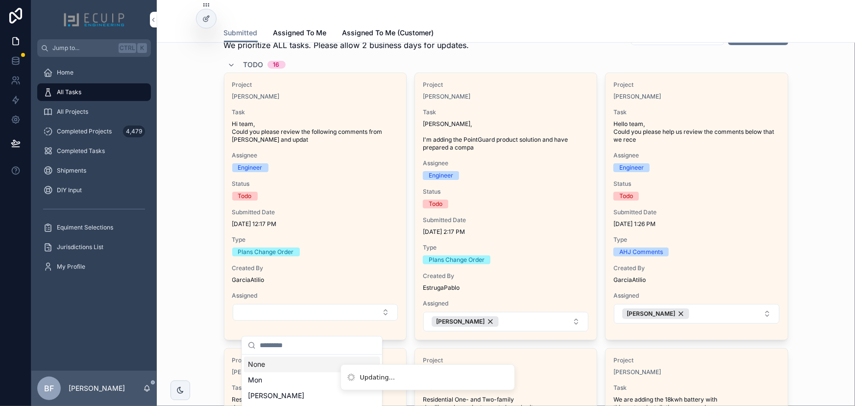
scroll to position [89, 0]
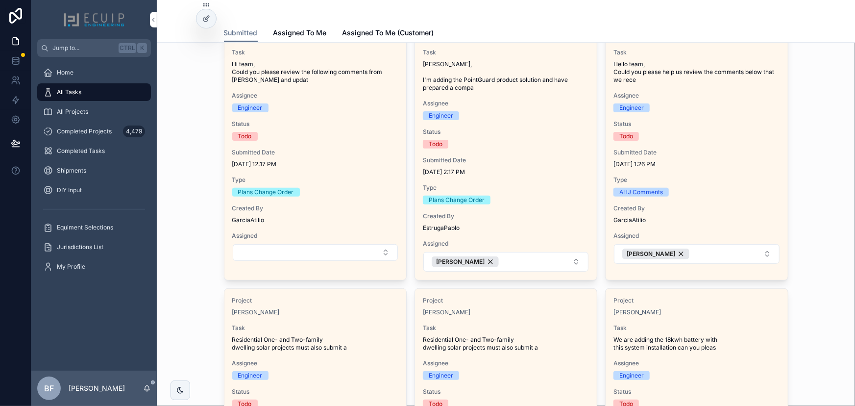
click at [269, 371] on div "Engineer" at bounding box center [315, 375] width 166 height 9
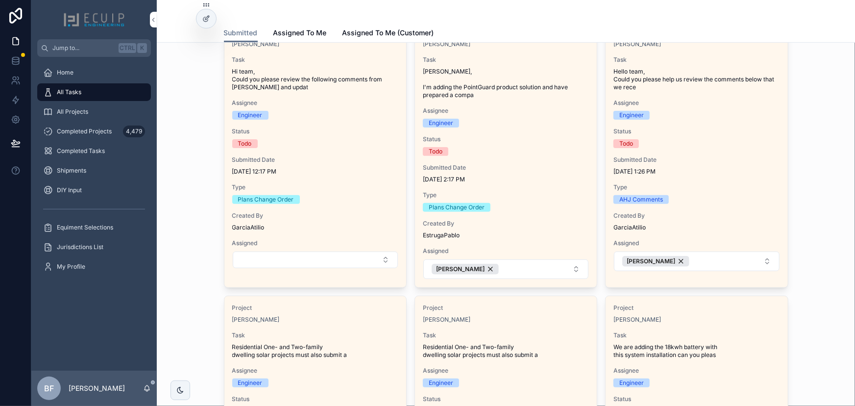
scroll to position [89, 0]
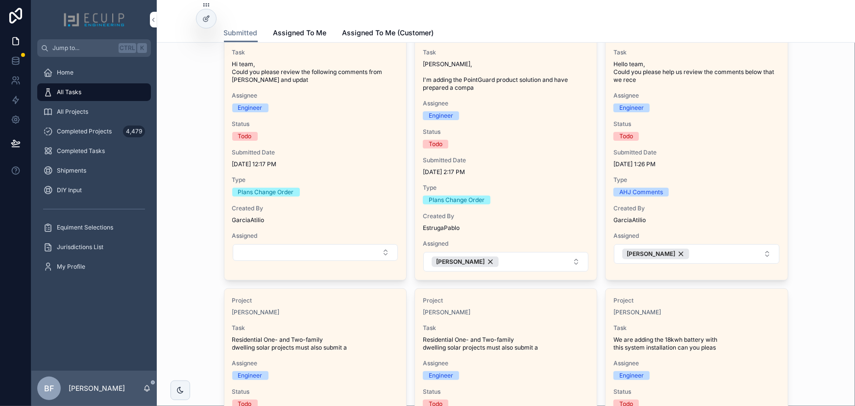
click at [343, 253] on button "Select Button" at bounding box center [315, 252] width 165 height 17
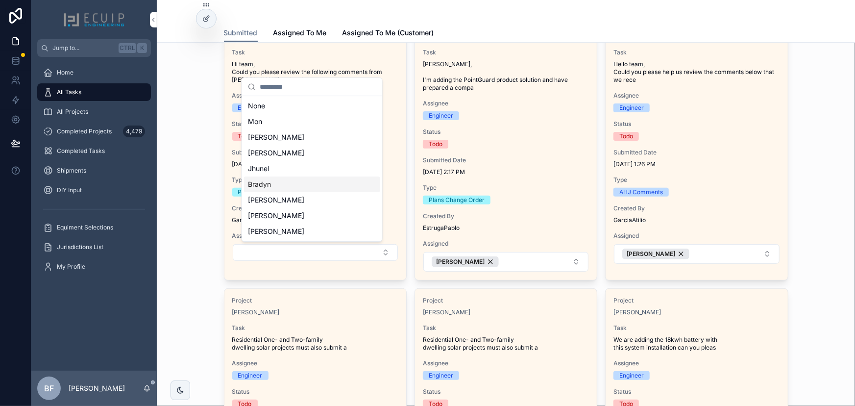
click at [307, 191] on div "Bradyn" at bounding box center [312, 184] width 136 height 16
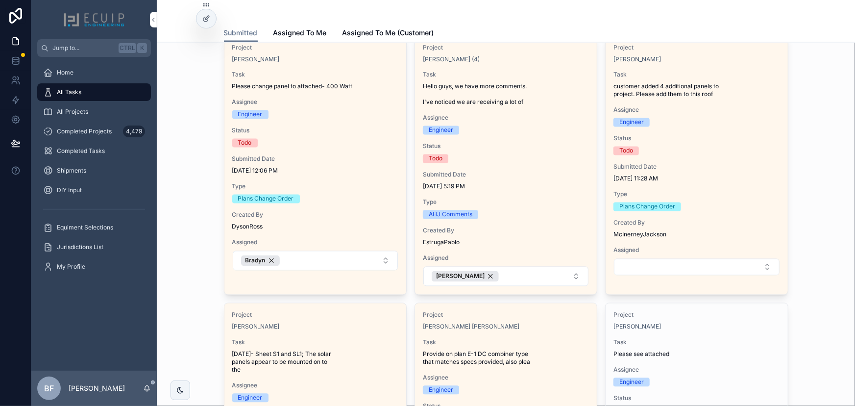
scroll to position [890, 0]
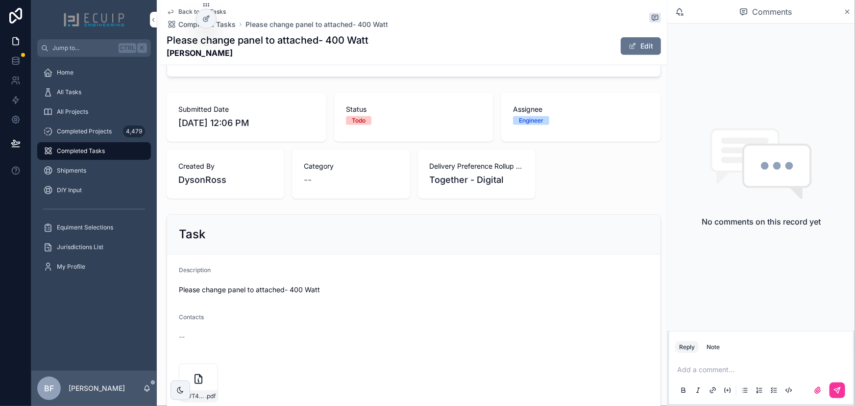
scroll to position [222, 0]
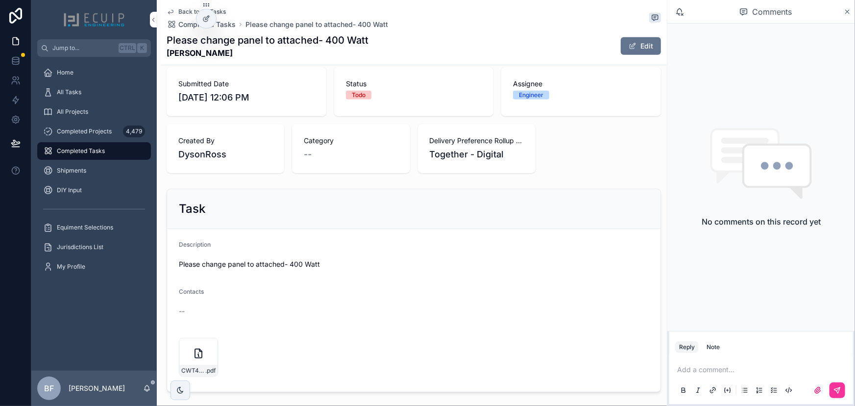
click at [0, 0] on icon "scrollable content" at bounding box center [0, 0] width 0 height 0
drag, startPoint x: 206, startPoint y: 53, endPoint x: 162, endPoint y: 54, distance: 44.1
click at [162, 54] on div "Back to All Tasks Completed Tasks Please change panel to attached- 400 Watt Ple…" at bounding box center [414, 32] width 506 height 65
copy strong "Tom Nappe"
click at [436, 84] on span "Status" at bounding box center [414, 84] width 136 height 10
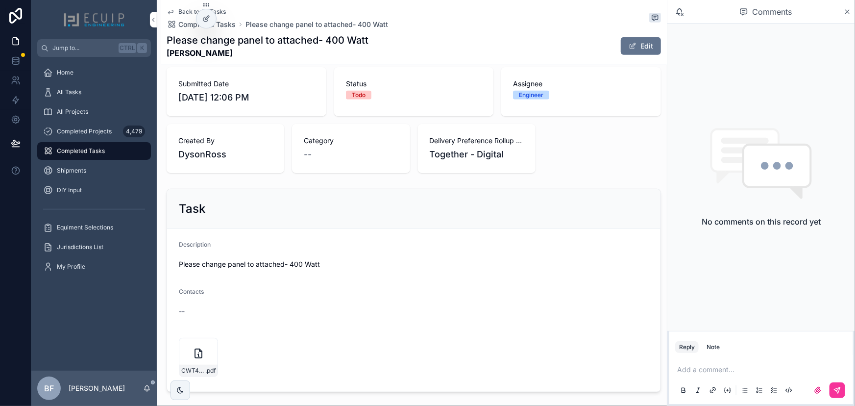
scroll to position [0, 0]
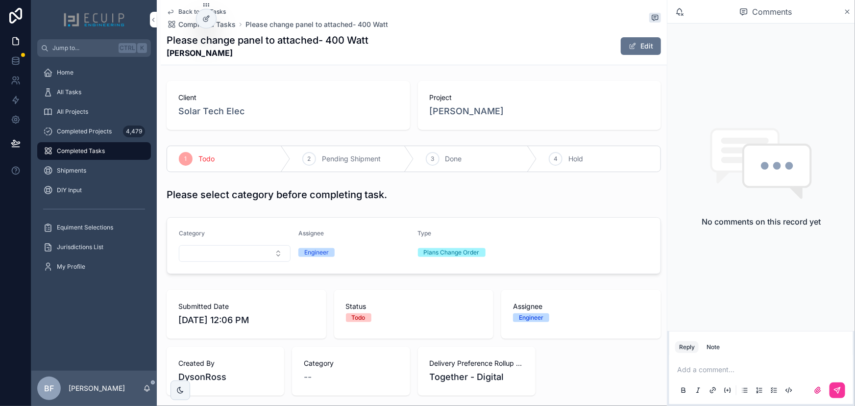
click at [459, 114] on span "Tom Nappe" at bounding box center [467, 111] width 74 height 14
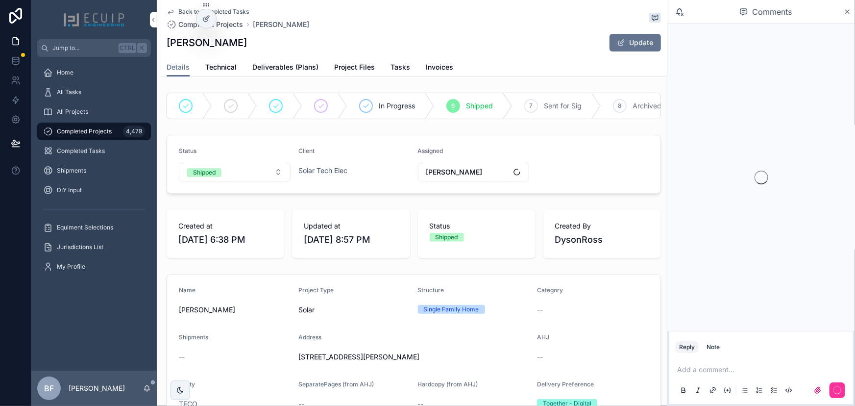
click at [353, 66] on span "Project Files" at bounding box center [354, 67] width 41 height 10
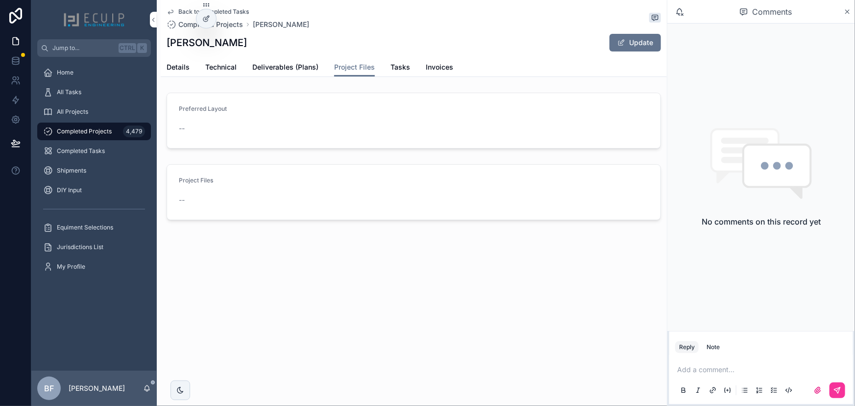
click at [175, 65] on span "Details" at bounding box center [178, 67] width 23 height 10
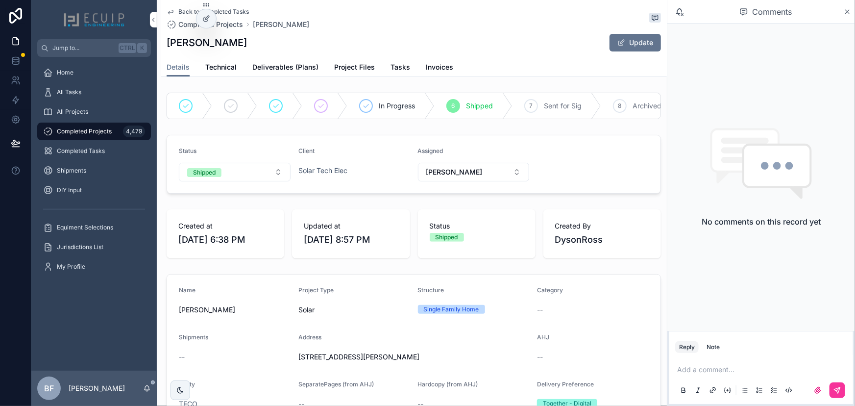
click at [395, 74] on link "Tasks" at bounding box center [400, 68] width 20 height 20
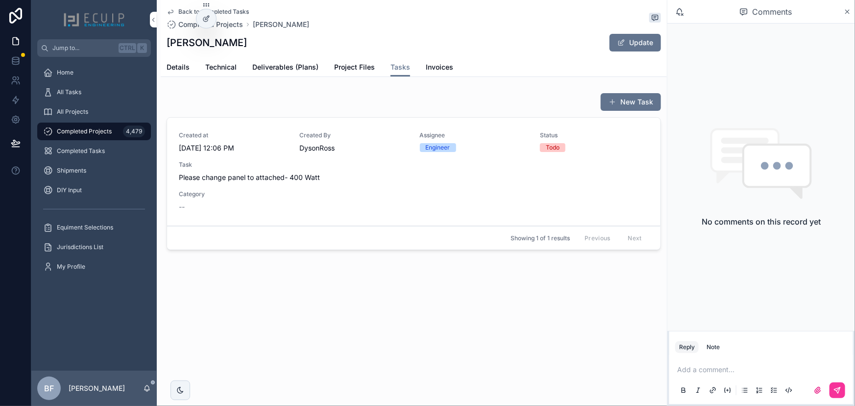
click at [395, 139] on div "Created By DysonRoss" at bounding box center [353, 142] width 109 height 22
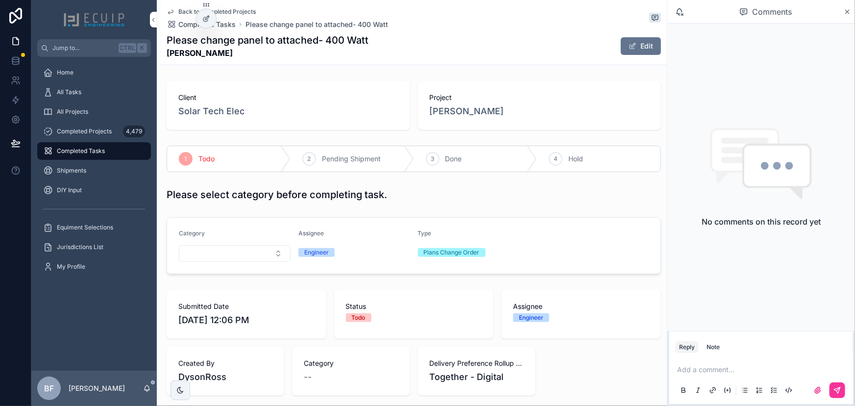
click at [595, 98] on span "Project" at bounding box center [540, 98] width 220 height 10
click at [650, 50] on button "Edit" at bounding box center [640, 46] width 40 height 18
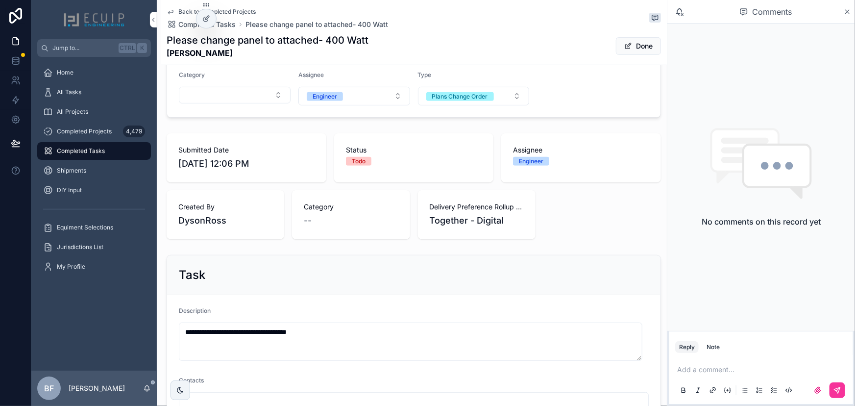
scroll to position [356, 0]
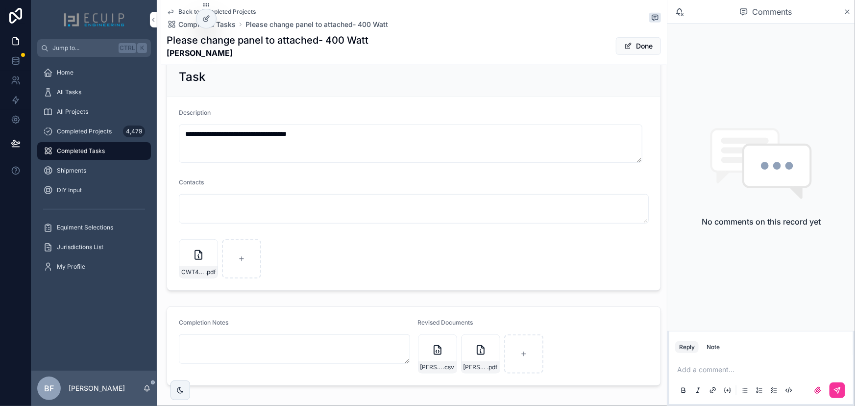
click at [629, 48] on button "Done" at bounding box center [638, 46] width 45 height 18
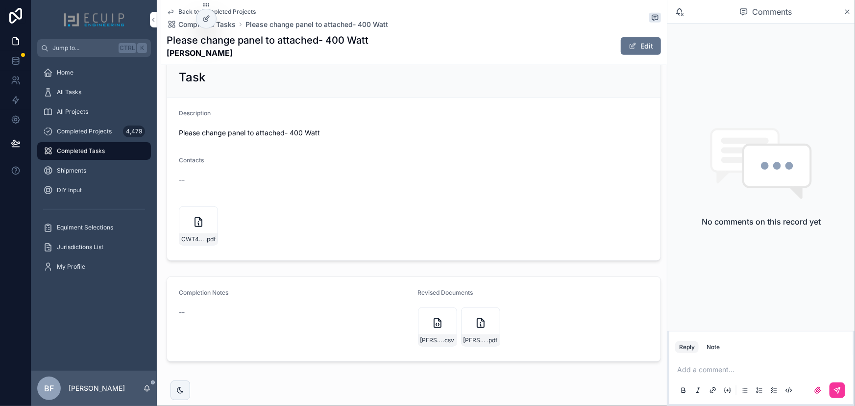
scroll to position [42, 0]
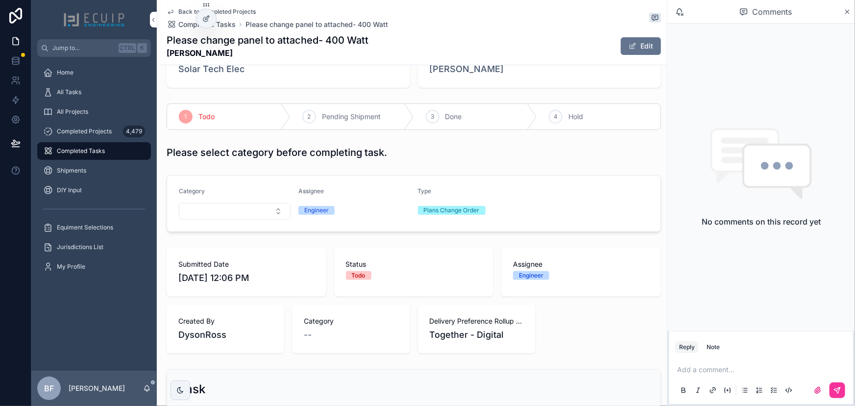
click at [462, 120] on div "3 Done" at bounding box center [475, 116] width 123 height 25
click at [104, 99] on div "All Tasks" at bounding box center [94, 92] width 102 height 16
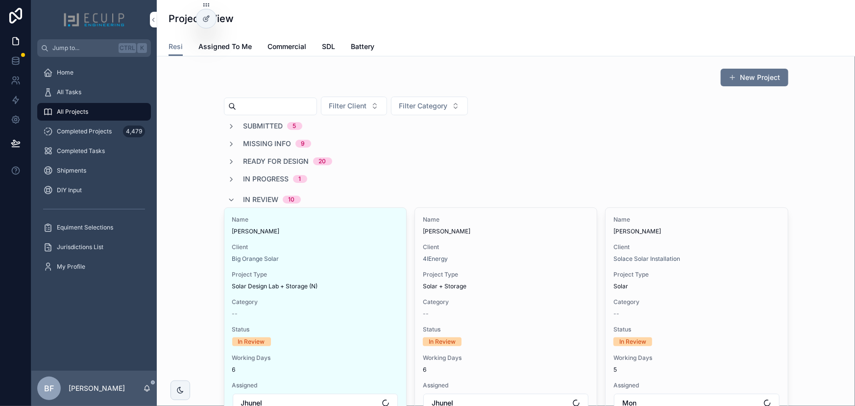
click at [265, 121] on span "Submitted" at bounding box center [263, 126] width 40 height 10
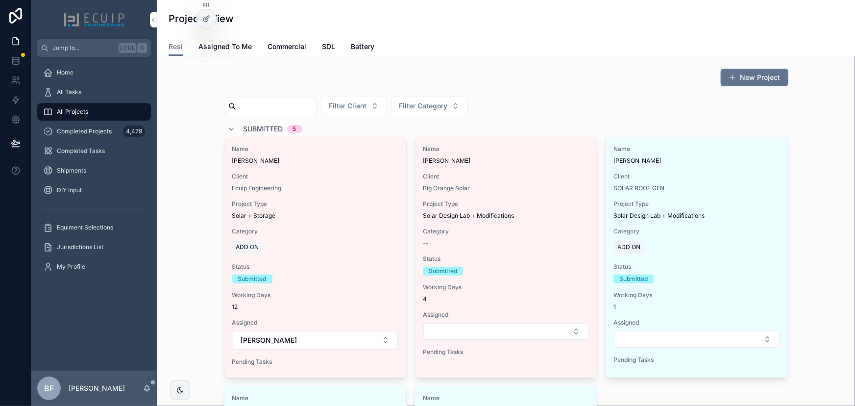
click at [275, 124] on span "Submitted" at bounding box center [263, 129] width 40 height 10
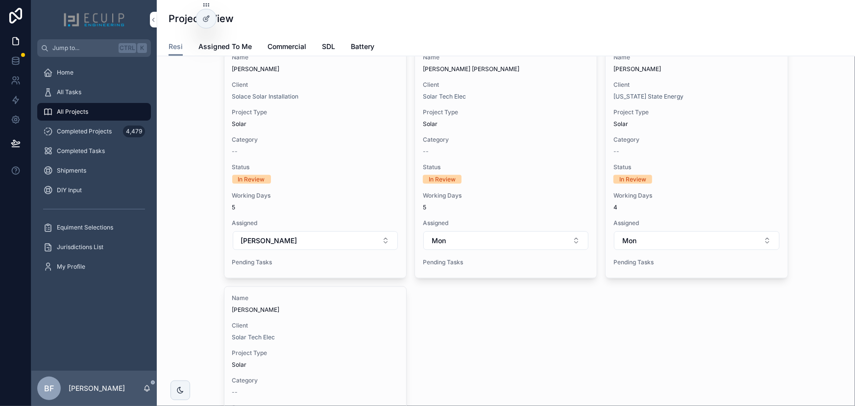
scroll to position [757, 0]
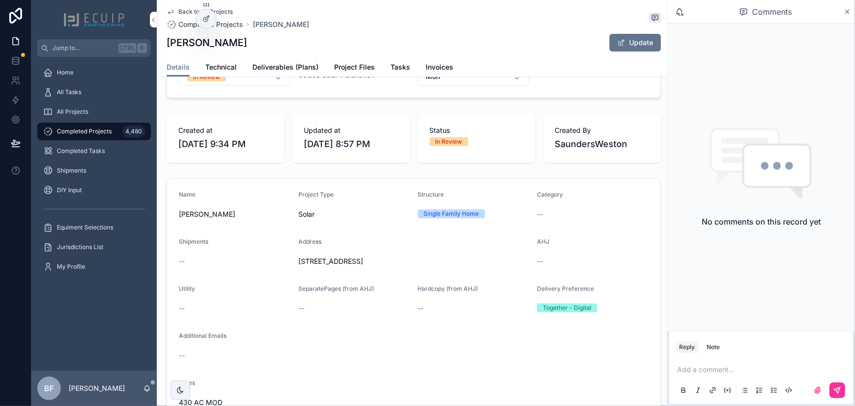
scroll to position [178, 0]
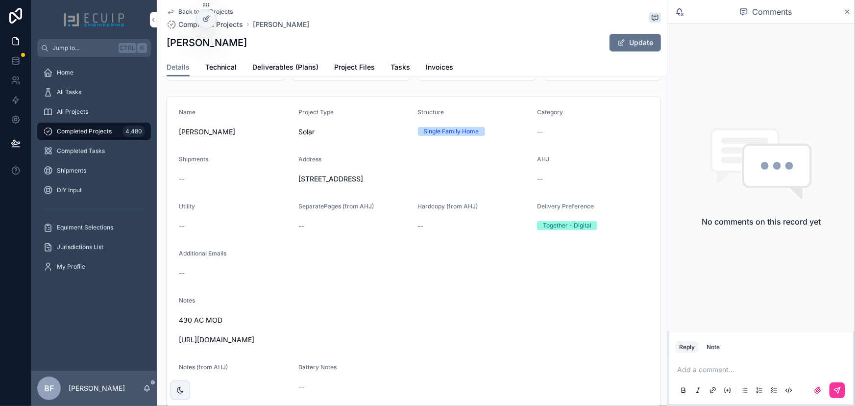
drag, startPoint x: 334, startPoint y: 346, endPoint x: 172, endPoint y: 340, distance: 161.2
click at [172, 340] on form "Name [PERSON_NAME] Project Type Solar Structure Single Family Home Category -- …" at bounding box center [413, 251] width 493 height 310
copy span "[URL][DOMAIN_NAME]"
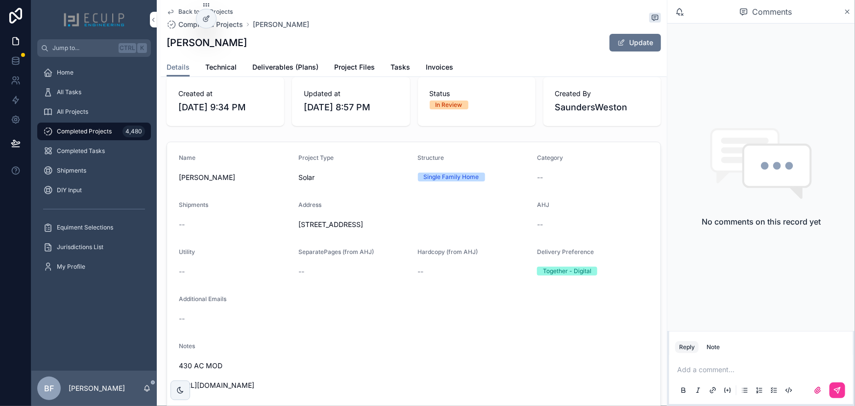
scroll to position [44, 0]
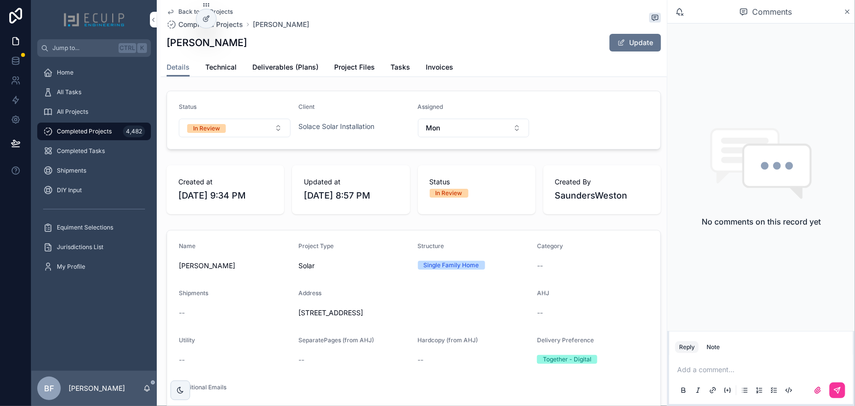
click at [398, 63] on span "Tasks" at bounding box center [400, 67] width 20 height 10
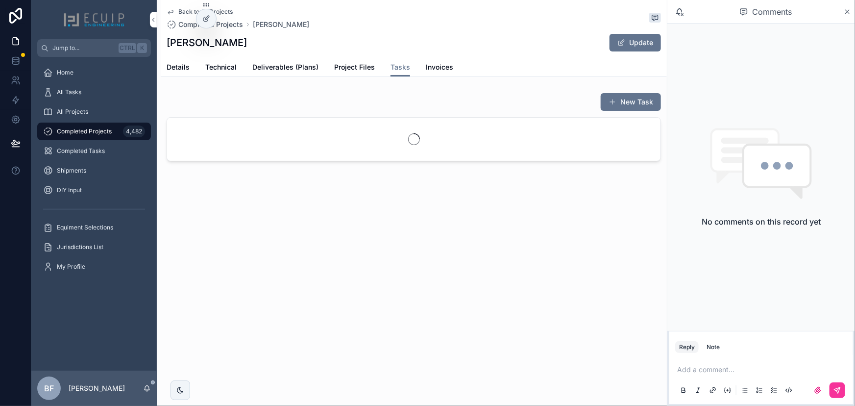
click at [613, 98] on span "scrollable content" at bounding box center [612, 102] width 8 height 8
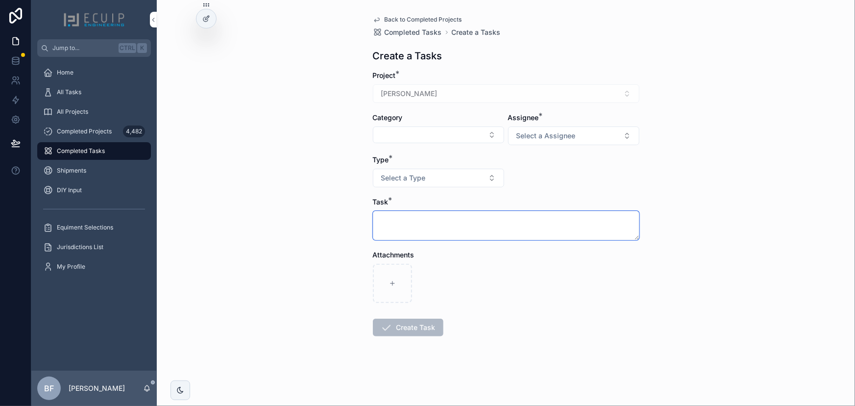
click at [607, 219] on textarea "scrollable content" at bounding box center [506, 225] width 266 height 29
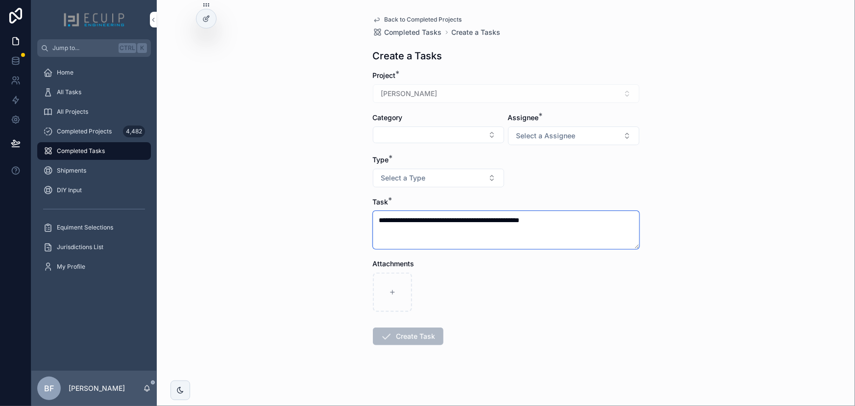
type textarea "**********"
click at [562, 129] on button "Select a Assignee" at bounding box center [573, 135] width 131 height 19
click at [529, 186] on span "Client" at bounding box center [520, 189] width 28 height 9
click at [499, 184] on button "Select a Type" at bounding box center [438, 177] width 131 height 19
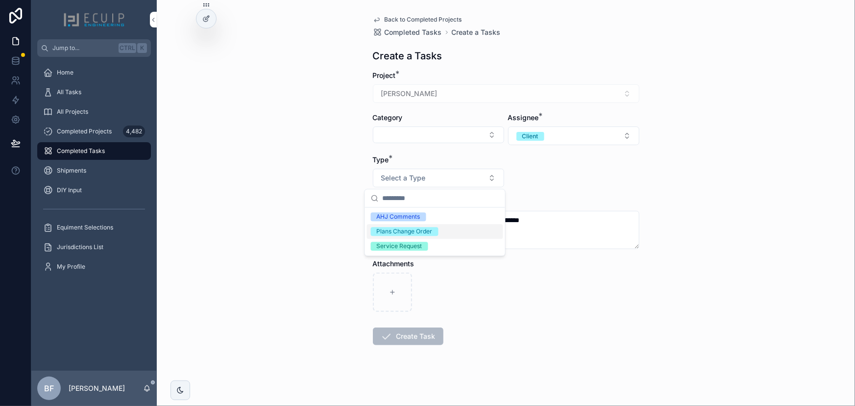
click at [419, 242] on div "Service Request" at bounding box center [400, 245] width 46 height 9
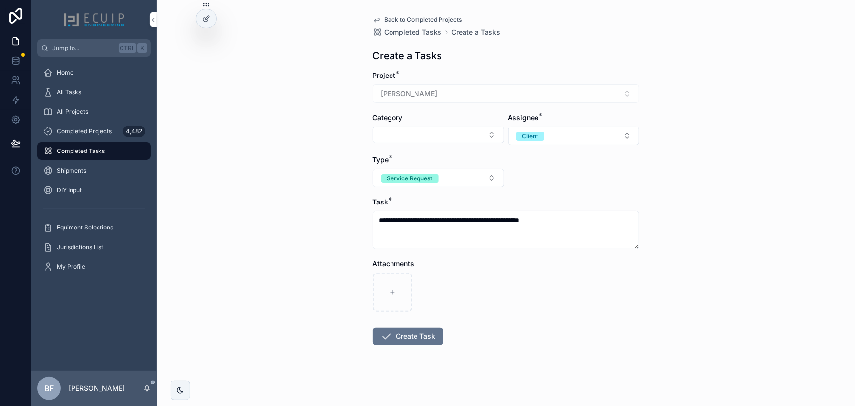
click at [408, 320] on form "**********" at bounding box center [506, 239] width 266 height 337
click at [411, 330] on button "Create Task" at bounding box center [408, 336] width 71 height 18
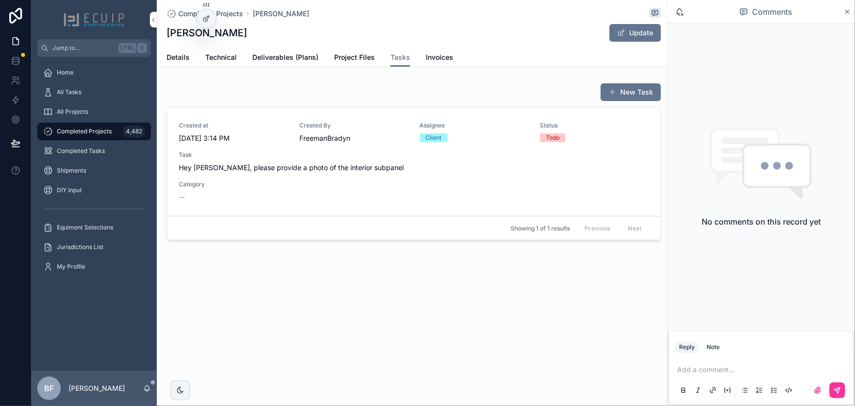
click at [334, 60] on span "Project Files" at bounding box center [354, 57] width 41 height 10
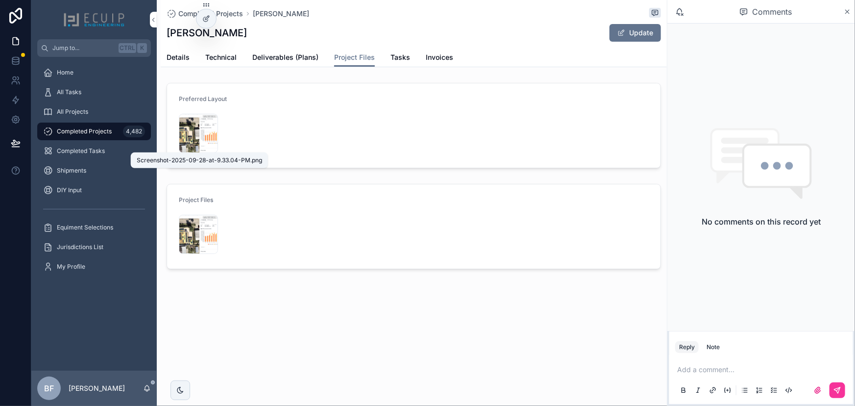
click at [0, 0] on span "Screenshot-2025-09-28-at-9.33.04-PM" at bounding box center [0, 0] width 0 height 0
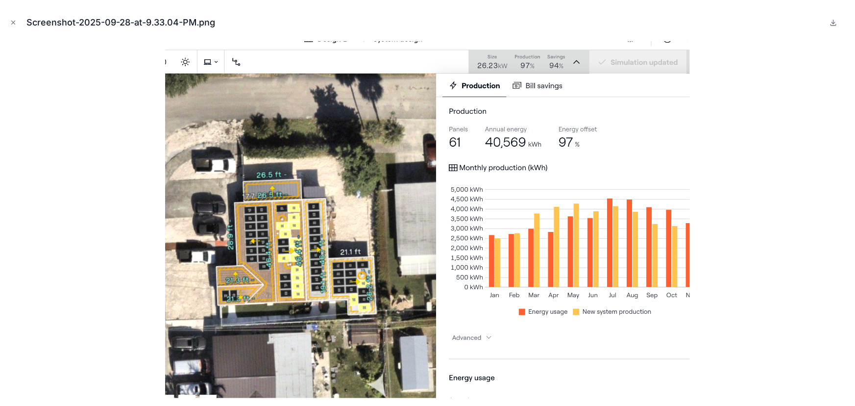
click at [12, 22] on icon "Close modal" at bounding box center [13, 22] width 7 height 7
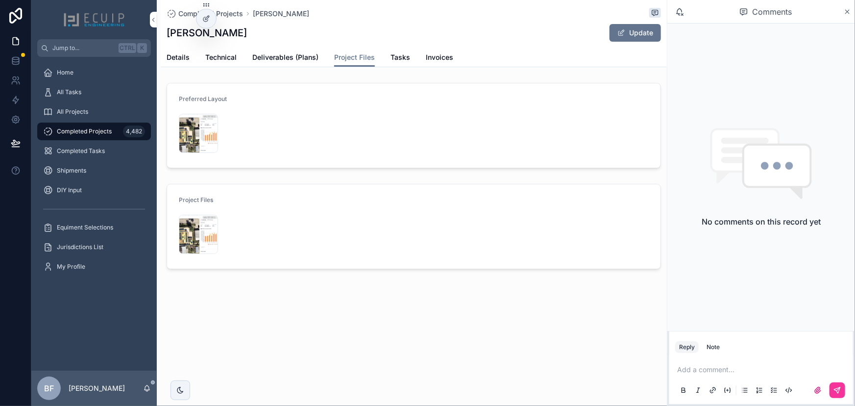
click at [175, 54] on span "Details" at bounding box center [178, 57] width 23 height 10
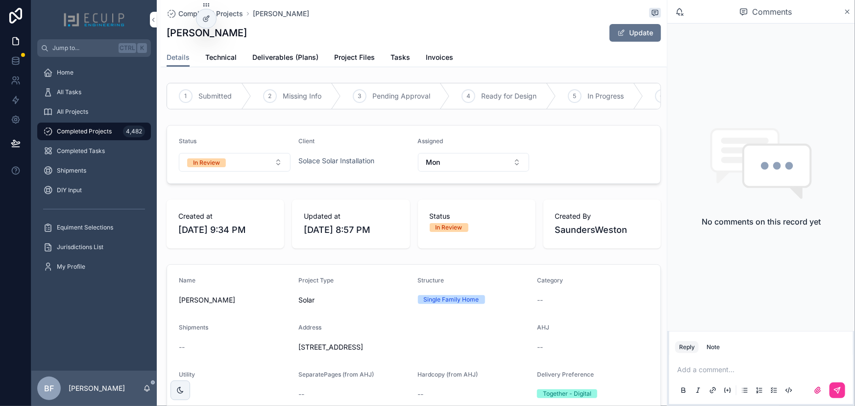
click at [224, 167] on span "In Review" at bounding box center [206, 162] width 39 height 9
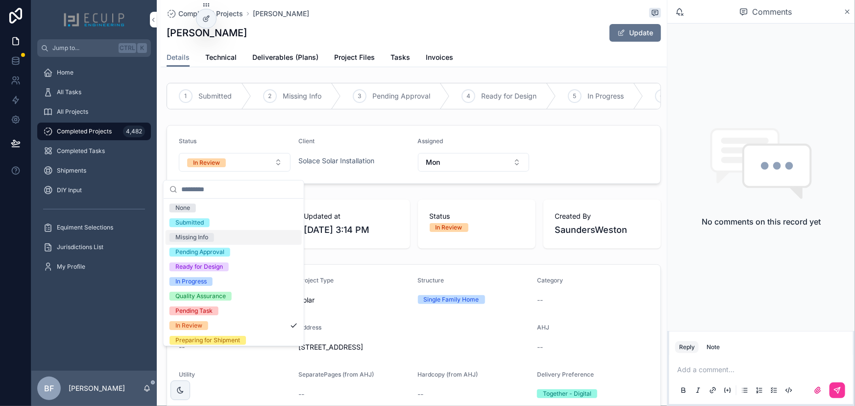
click at [197, 241] on div "Missing Info" at bounding box center [234, 237] width 136 height 15
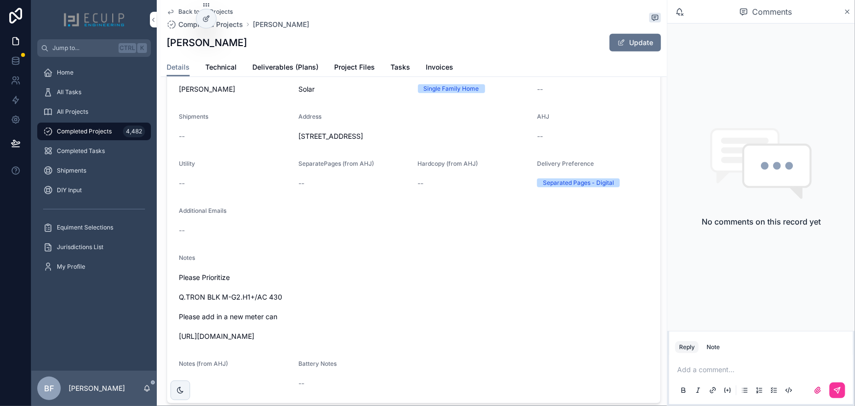
scroll to position [222, 0]
drag, startPoint x: 342, startPoint y: 342, endPoint x: 177, endPoint y: 338, distance: 164.6
click at [177, 338] on form "Name [PERSON_NAME] Project Type Solar Structure Single Family Home Category -- …" at bounding box center [413, 226] width 493 height 349
copy span "[URL][DOMAIN_NAME]"
drag, startPoint x: 233, startPoint y: 40, endPoint x: 162, endPoint y: 39, distance: 71.0
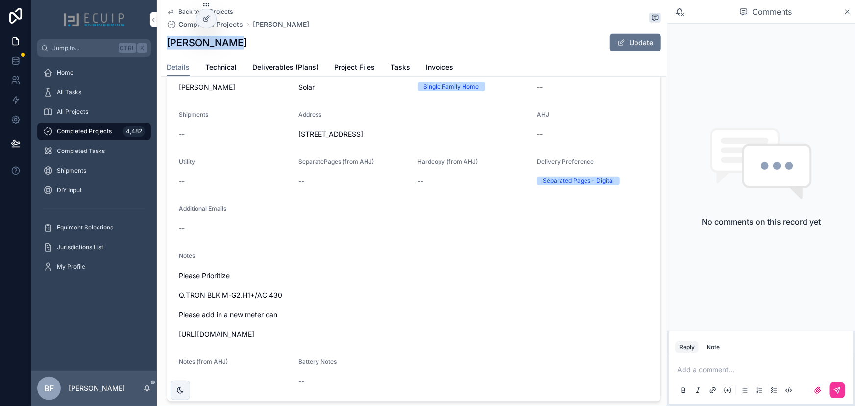
click at [162, 39] on div "Back to All Projects Completed Projects [PERSON_NAME] [PERSON_NAME] Update Deta…" at bounding box center [414, 38] width 506 height 77
copy h1 "[PERSON_NAME]"
click at [408, 211] on form "Name [PERSON_NAME] Project Type Solar Structure Single Family Home Category -- …" at bounding box center [413, 226] width 493 height 349
click at [284, 71] on span "Deliverables (Plans)" at bounding box center [285, 67] width 66 height 10
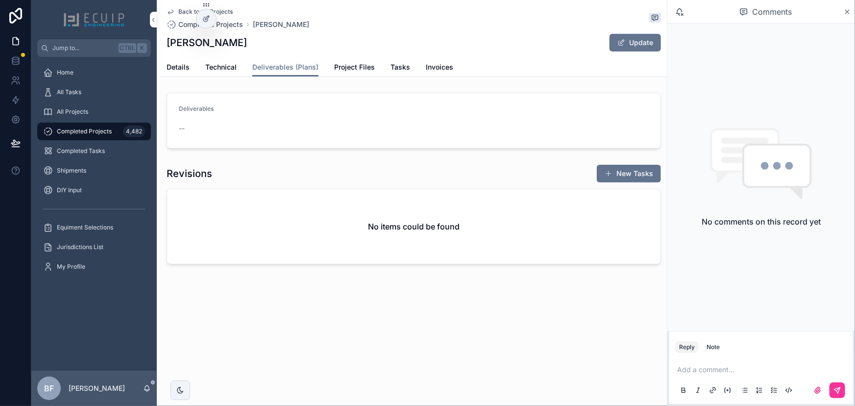
click at [620, 48] on button "Update" at bounding box center [634, 43] width 51 height 18
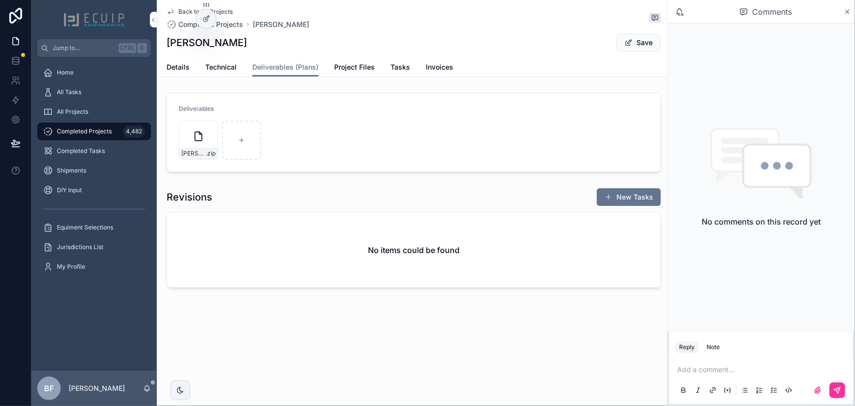
click at [635, 40] on button "Save" at bounding box center [638, 43] width 45 height 18
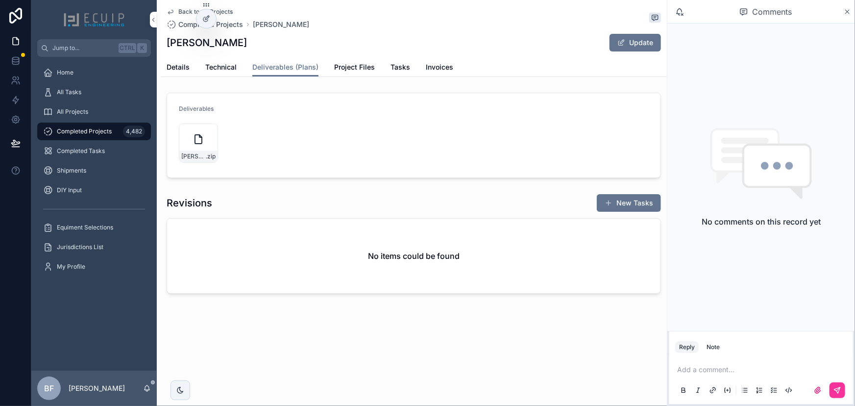
click at [178, 62] on span "Details" at bounding box center [178, 67] width 23 height 10
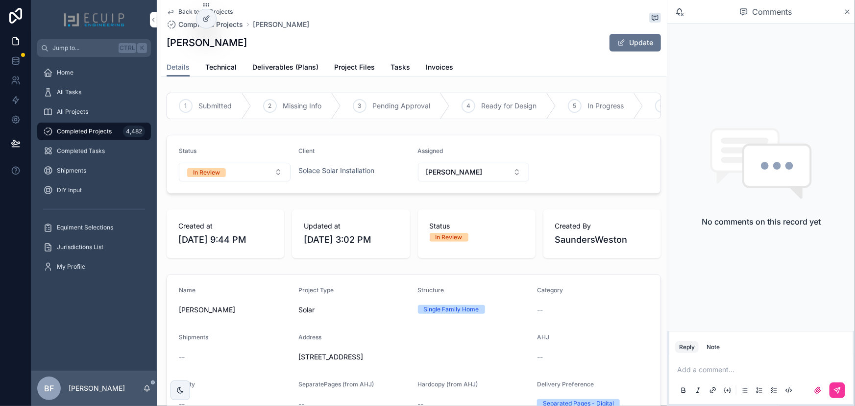
click at [240, 181] on button "In Review" at bounding box center [235, 172] width 112 height 19
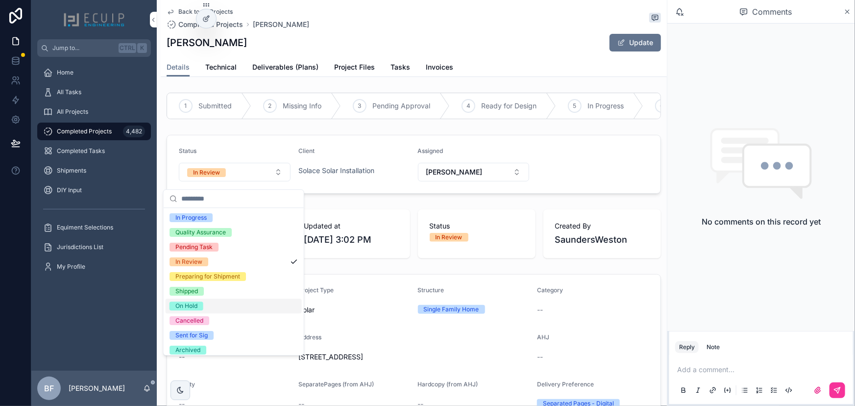
scroll to position [77, 0]
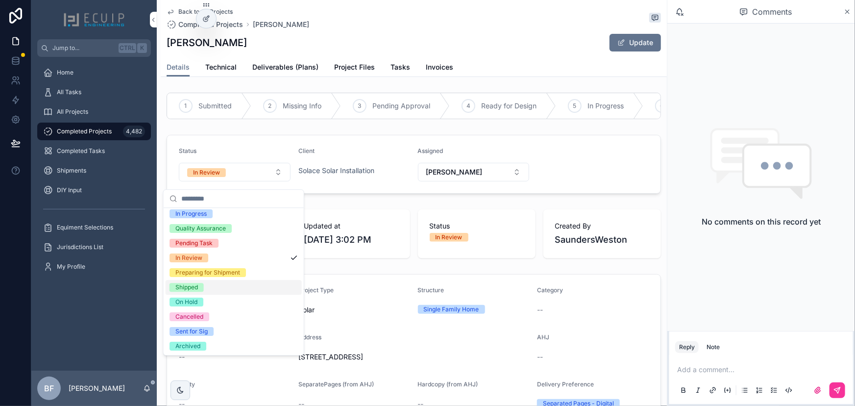
click at [190, 289] on div "Shipped" at bounding box center [186, 287] width 23 height 9
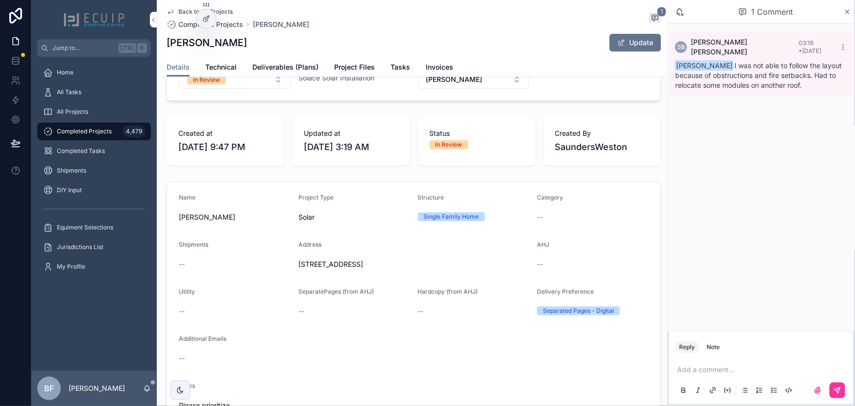
scroll to position [178, 0]
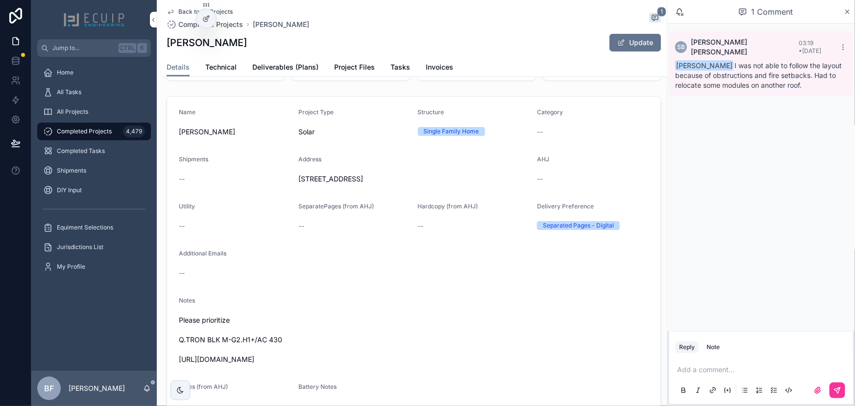
drag, startPoint x: 305, startPoint y: 363, endPoint x: 179, endPoint y: 362, distance: 125.4
click at [179, 362] on span "Please prioritize Q.TRON BLK M-G2.H1+/AC 430 https://photos.app.goo.gl/F8Yrte12…" at bounding box center [414, 339] width 470 height 49
copy span "https://photos.app.goo.gl/F8Yrte12xi8kWCfg7"
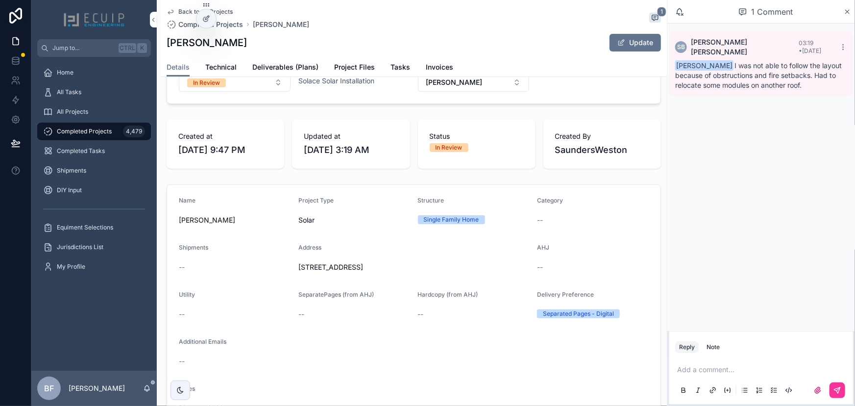
scroll to position [89, 0]
drag, startPoint x: 229, startPoint y: 44, endPoint x: 167, endPoint y: 55, distance: 63.2
click at [167, 55] on div "Back to All Projects Completed Projects Camilo Alfaro 1 Camilo Alfaro Update" at bounding box center [414, 29] width 494 height 58
copy h1 "Camilo Alfaro"
click at [348, 65] on span "Project Files" at bounding box center [354, 67] width 41 height 10
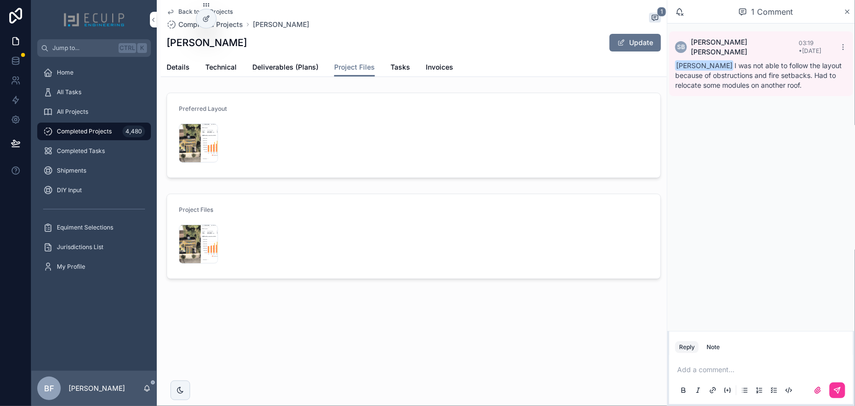
click at [186, 147] on div "Screenshot-2025-09-28-at-9.46.33-PM .png" at bounding box center [198, 142] width 39 height 39
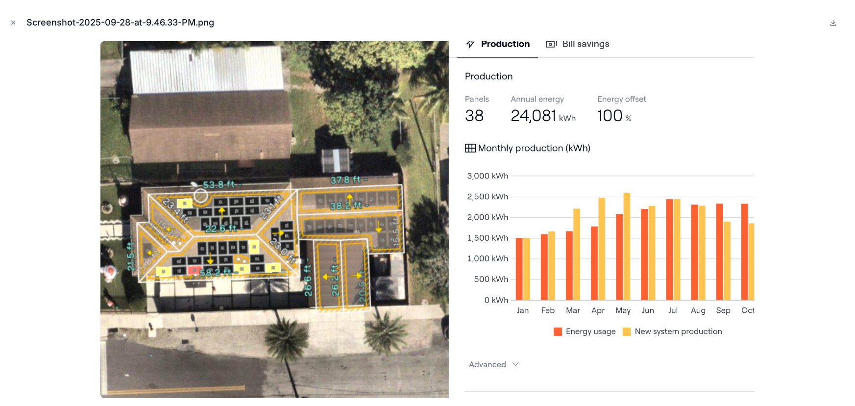
click at [829, 21] on icon at bounding box center [833, 23] width 8 height 8
click at [14, 24] on icon "Close modal" at bounding box center [13, 22] width 7 height 7
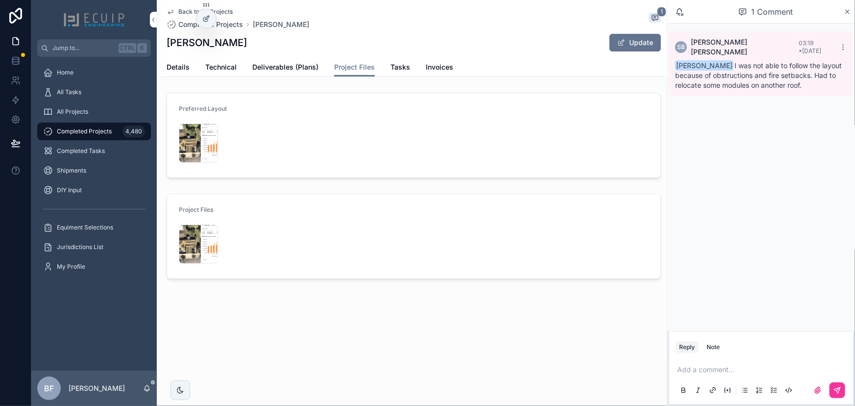
click at [281, 66] on span "Deliverables (Plans)" at bounding box center [285, 67] width 66 height 10
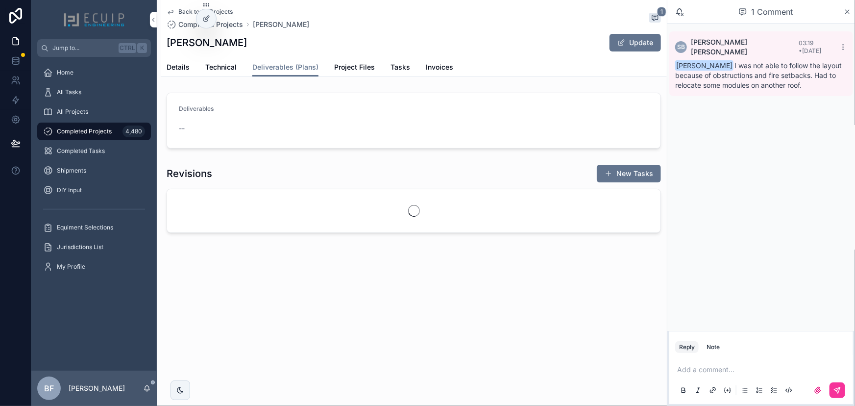
click at [627, 48] on button "Update" at bounding box center [634, 43] width 51 height 18
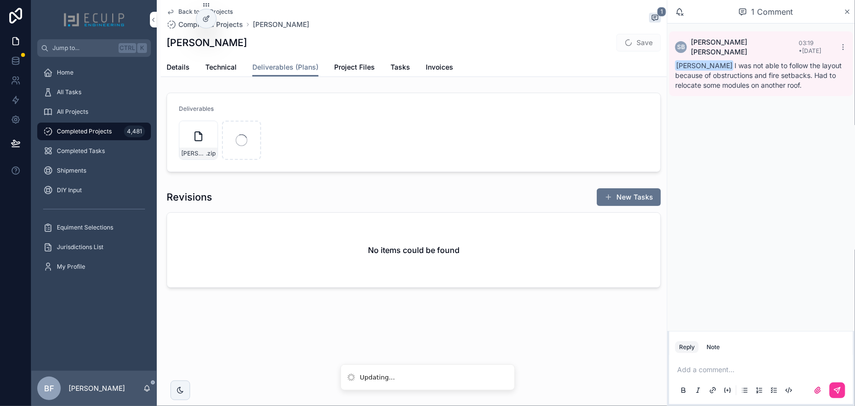
click at [709, 353] on div "Reply Note" at bounding box center [761, 347] width 184 height 16
click at [709, 350] on div "Note" at bounding box center [712, 347] width 13 height 8
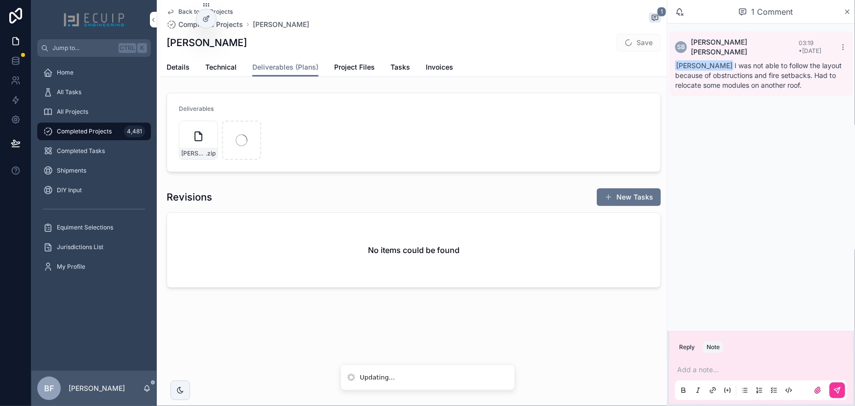
click at [712, 349] on div "Note" at bounding box center [712, 347] width 13 height 8
click at [813, 393] on label "scrollable content" at bounding box center [818, 390] width 16 height 16
click at [0, 0] on input "scrollable content" at bounding box center [0, 0] width 0 height 0
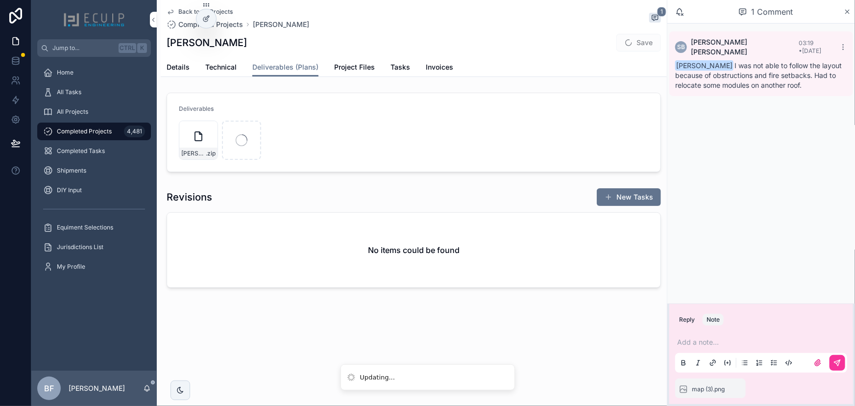
click at [741, 345] on p "scrollable content" at bounding box center [763, 342] width 172 height 10
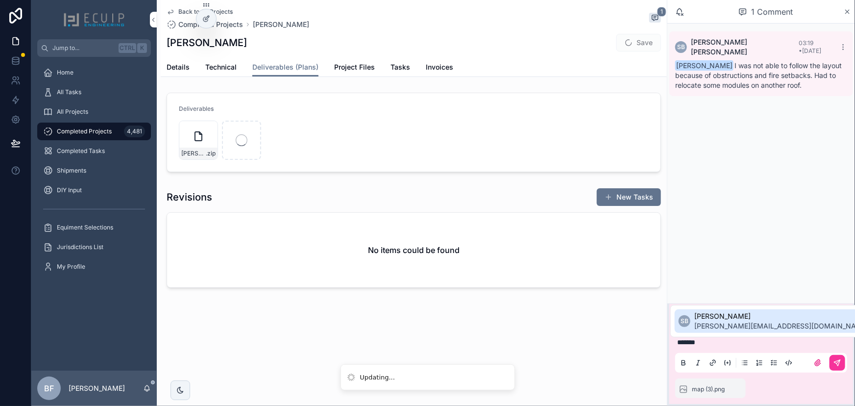
click at [695, 315] on span "Sherri Bernales" at bounding box center [781, 316] width 174 height 10
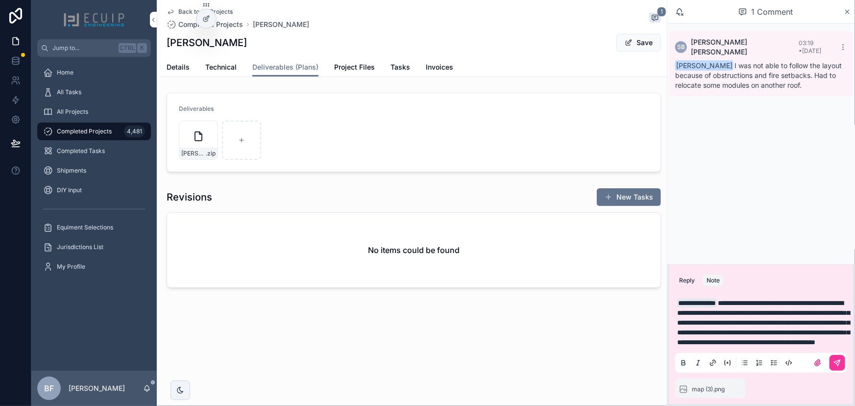
click at [848, 373] on div "**********" at bounding box center [761, 332] width 184 height 88
click at [731, 299] on span "**********" at bounding box center [763, 322] width 172 height 46
drag, startPoint x: 830, startPoint y: 357, endPoint x: 835, endPoint y: 358, distance: 5.9
click at [832, 358] on button "scrollable content" at bounding box center [837, 363] width 16 height 16
click at [629, 38] on button "Save" at bounding box center [638, 43] width 45 height 18
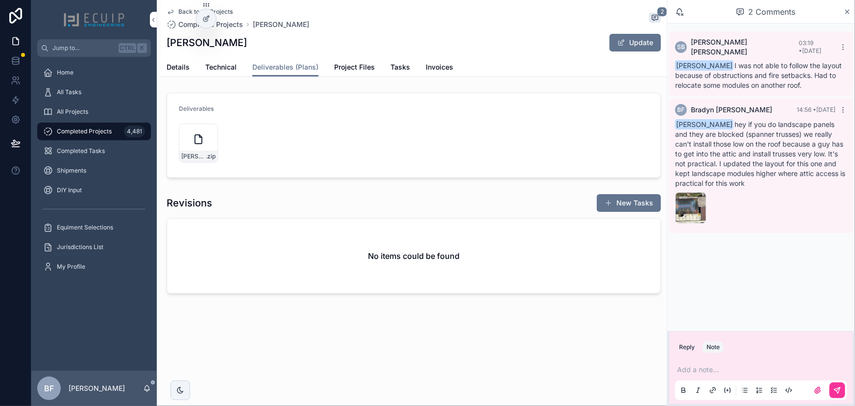
click at [175, 65] on span "Details" at bounding box center [178, 67] width 23 height 10
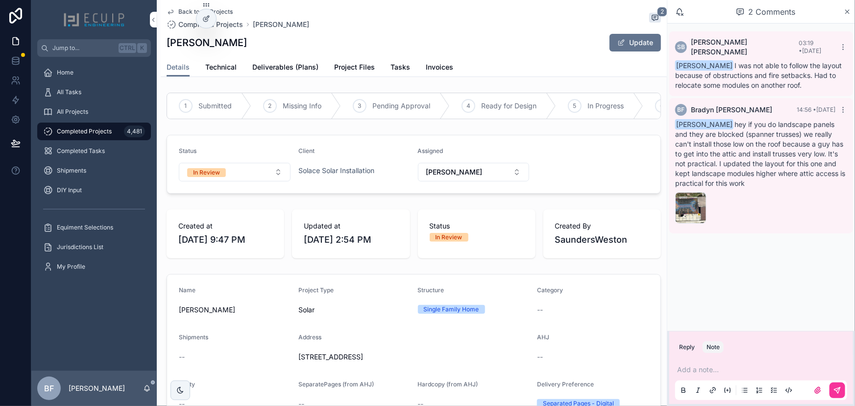
click at [223, 176] on span "In Review" at bounding box center [206, 172] width 39 height 10
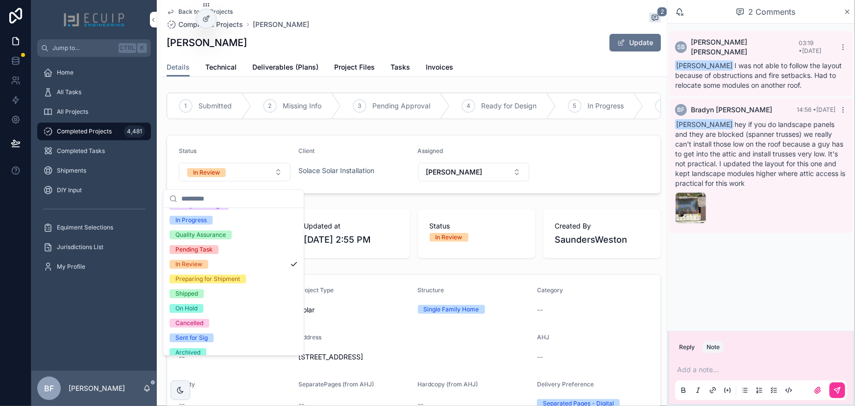
scroll to position [77, 0]
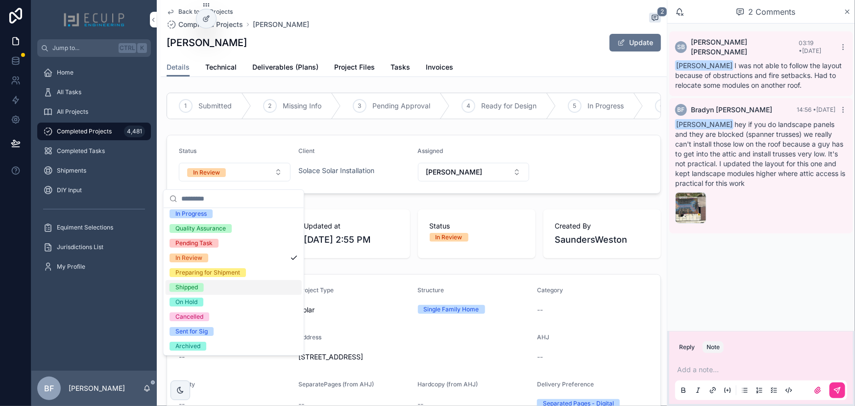
click at [196, 284] on div "Shipped" at bounding box center [186, 287] width 23 height 9
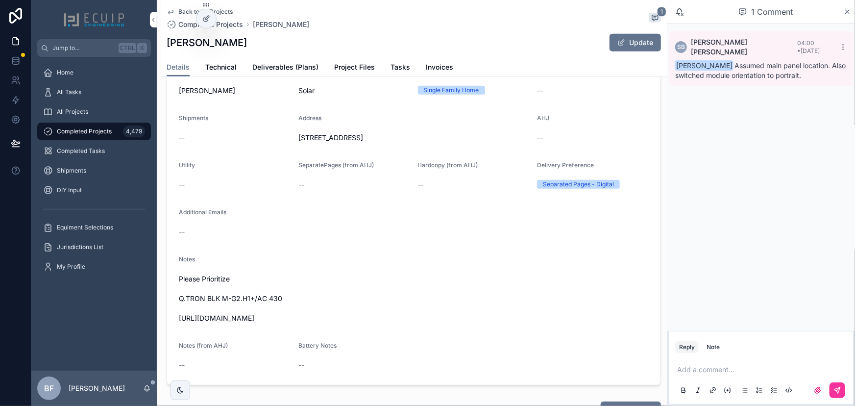
scroll to position [222, 0]
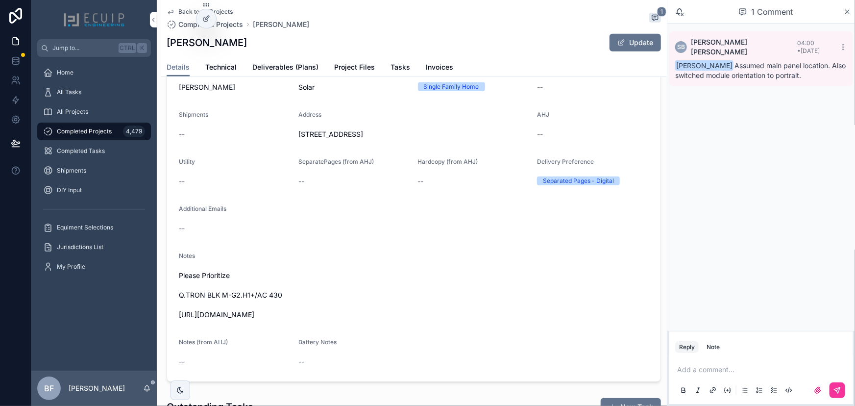
drag, startPoint x: 342, startPoint y: 326, endPoint x: 167, endPoint y: 323, distance: 175.4
click at [167, 323] on form "Name [PERSON_NAME] Project Type Solar Structure Single Family Home Category -- …" at bounding box center [413, 216] width 493 height 329
copy span "[URL][DOMAIN_NAME]"
drag, startPoint x: 297, startPoint y: 65, endPoint x: 474, endPoint y: 61, distance: 176.8
click at [298, 65] on span "Deliverables (Plans)" at bounding box center [285, 67] width 66 height 10
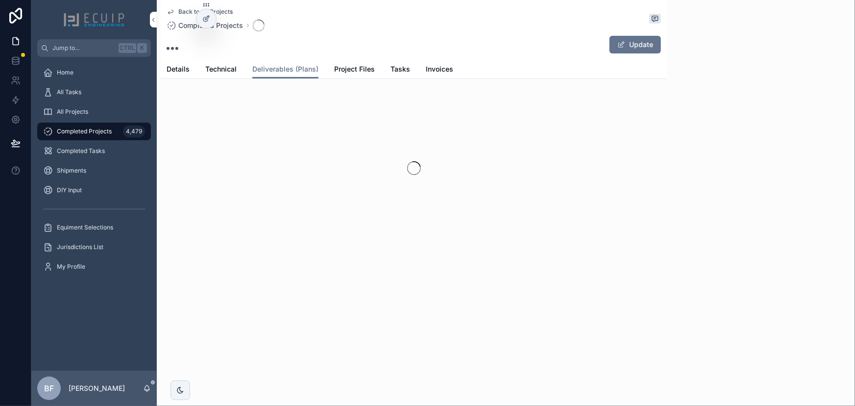
click at [643, 36] on button "Update" at bounding box center [634, 45] width 51 height 18
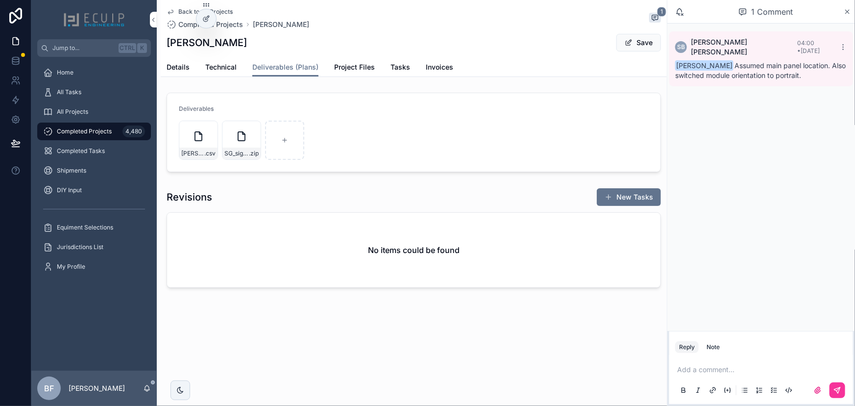
click at [633, 44] on button "Save" at bounding box center [638, 43] width 45 height 18
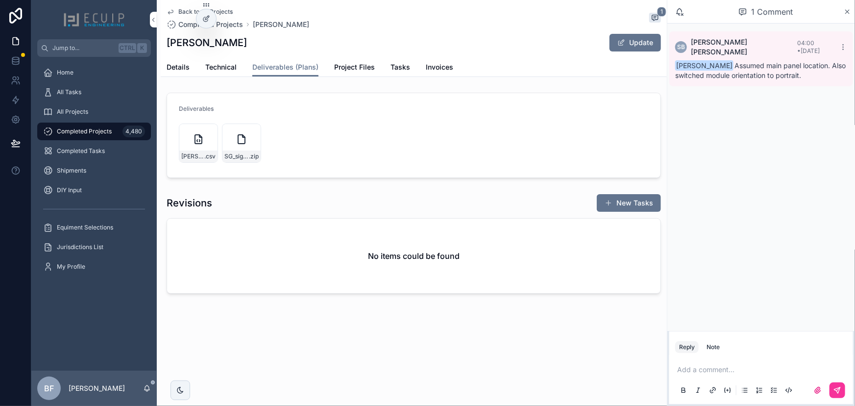
click at [165, 64] on div "Back to All Projects Completed Projects Simon Genel 1 Simon Genel Update Delive…" at bounding box center [414, 38] width 506 height 77
click at [173, 67] on span "Details" at bounding box center [178, 67] width 23 height 10
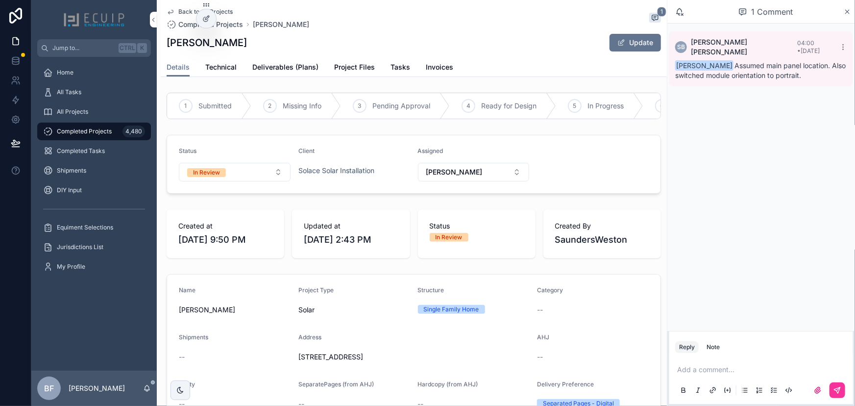
drag, startPoint x: 223, startPoint y: 176, endPoint x: 226, endPoint y: 188, distance: 11.8
click at [223, 177] on span "In Review" at bounding box center [206, 172] width 39 height 9
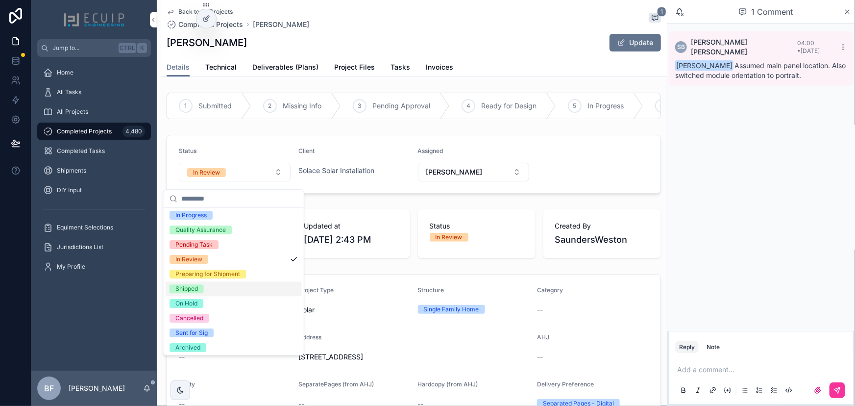
scroll to position [77, 0]
click at [190, 290] on div "Shipped" at bounding box center [186, 287] width 23 height 9
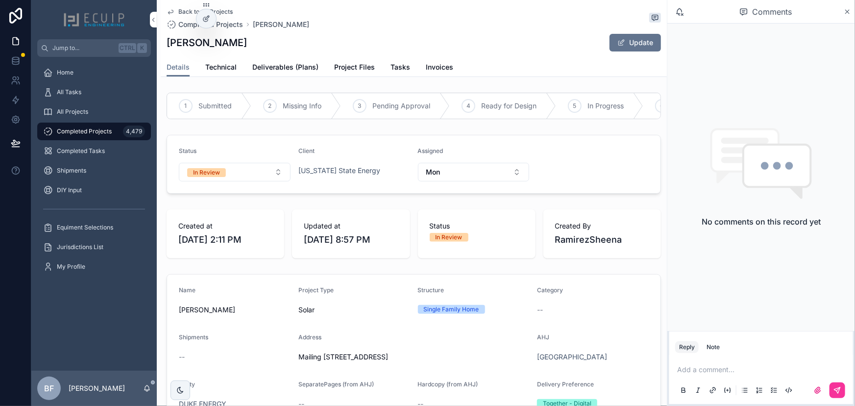
click at [314, 54] on div "Back to All Projects Completed Projects [PERSON_NAME] [PERSON_NAME] Update" at bounding box center [414, 29] width 494 height 58
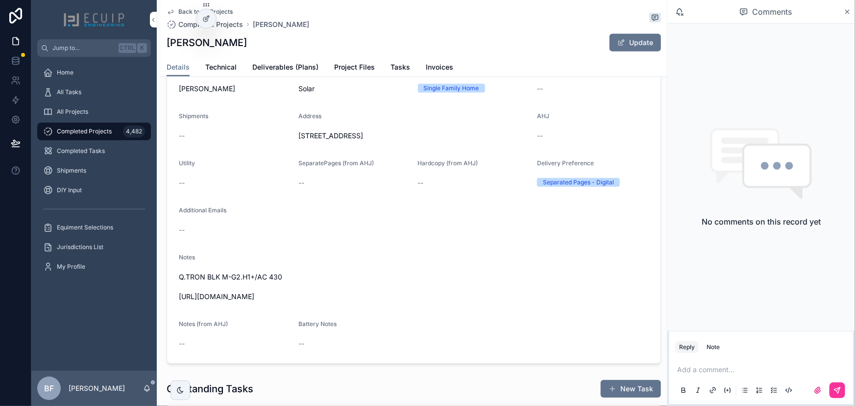
scroll to position [222, 0]
drag, startPoint x: 344, startPoint y: 298, endPoint x: 159, endPoint y: 304, distance: 185.7
click at [159, 304] on div "Back to All Projects Completed Projects Julian Gornes Julian Gornes Update Deta…" at bounding box center [412, 265] width 510 height 975
copy span "https://photos.app.goo.gl/mLwyYwh9YKmEzbEL7"
click at [292, 70] on span "Deliverables (Plans)" at bounding box center [285, 67] width 66 height 10
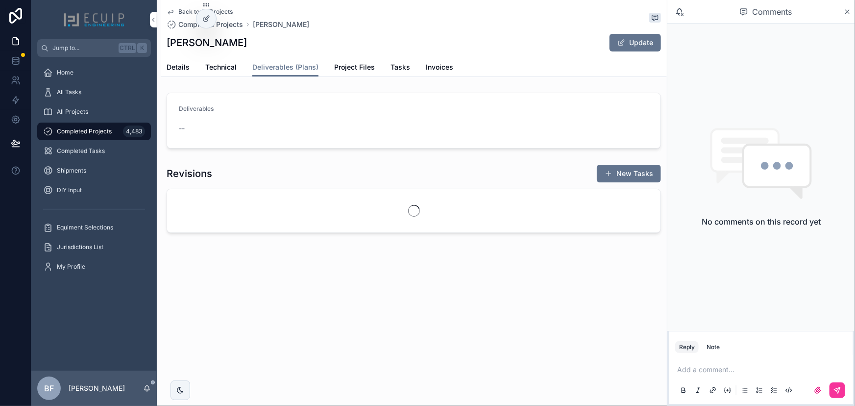
click at [641, 44] on button "Update" at bounding box center [634, 43] width 51 height 18
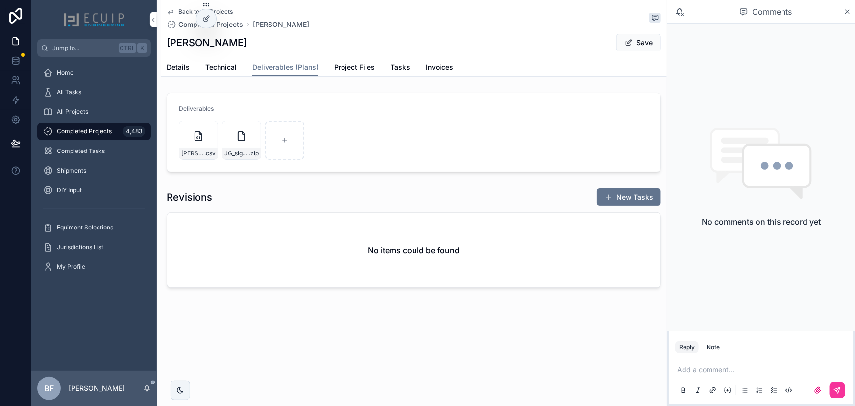
click at [646, 41] on button "Save" at bounding box center [638, 43] width 45 height 18
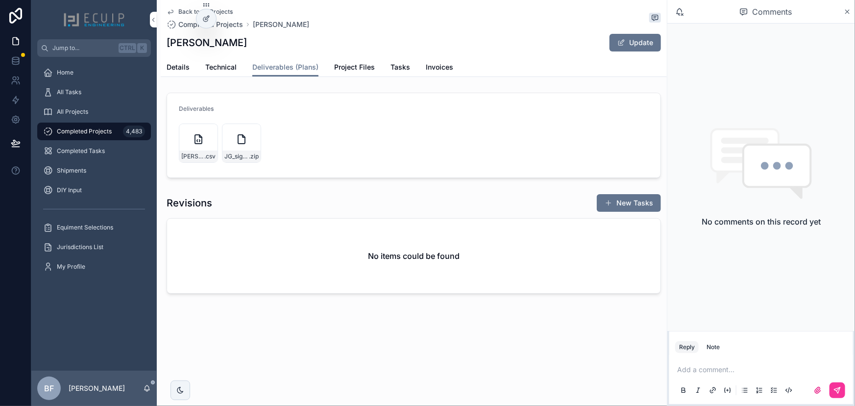
click at [176, 72] on link "Details" at bounding box center [178, 68] width 23 height 20
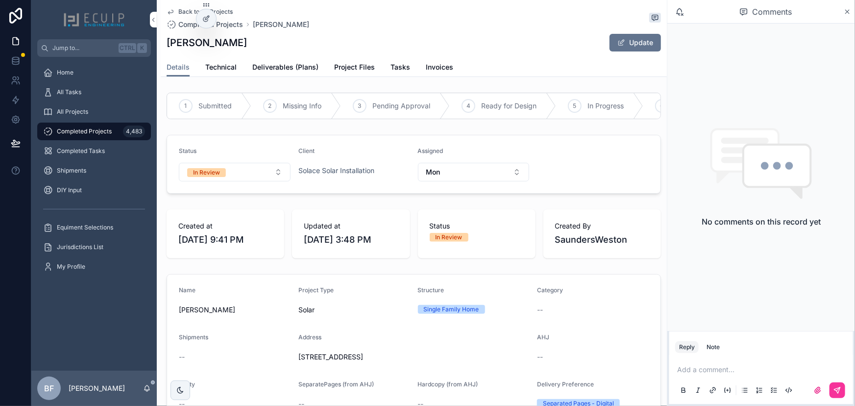
click at [239, 179] on button "In Review" at bounding box center [235, 172] width 112 height 19
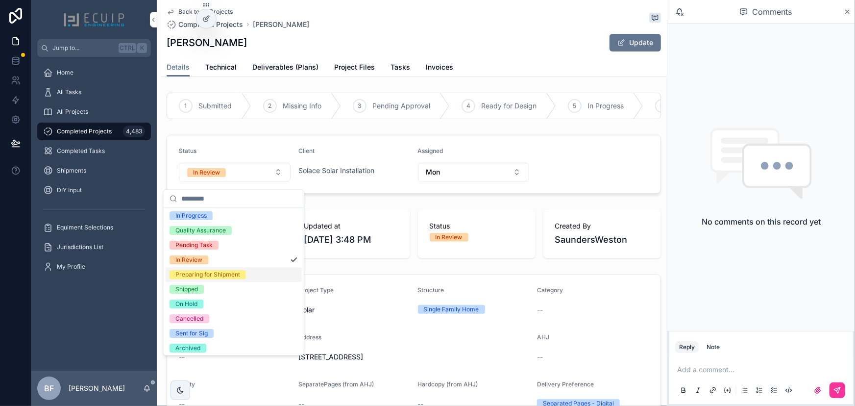
scroll to position [77, 0]
click at [193, 285] on div "Shipped" at bounding box center [186, 287] width 23 height 9
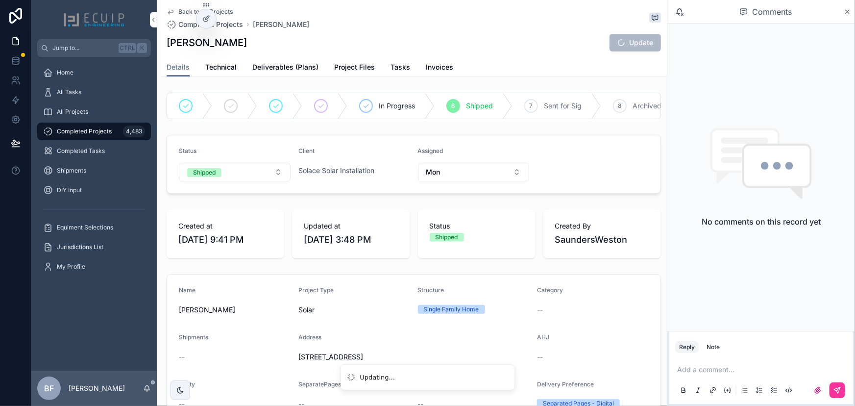
click at [76, 108] on span "All Projects" at bounding box center [72, 112] width 31 height 8
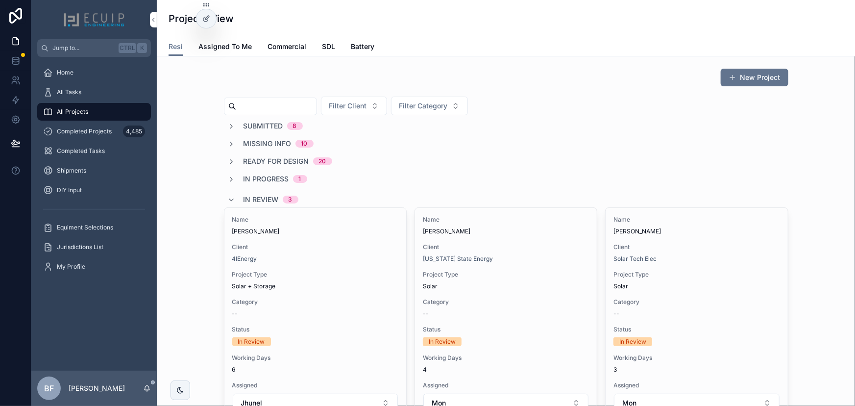
click at [85, 117] on div "All Projects" at bounding box center [94, 112] width 102 height 16
click at [88, 129] on span "Completed Projects" at bounding box center [84, 131] width 55 height 8
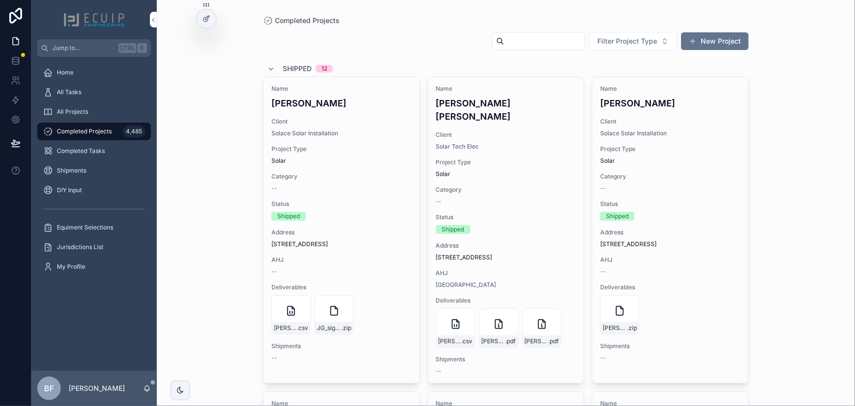
click at [545, 116] on div "Name David Kuo Ching Chen Client Solar Tech Elec Project Type Solar Category --…" at bounding box center [506, 230] width 156 height 306
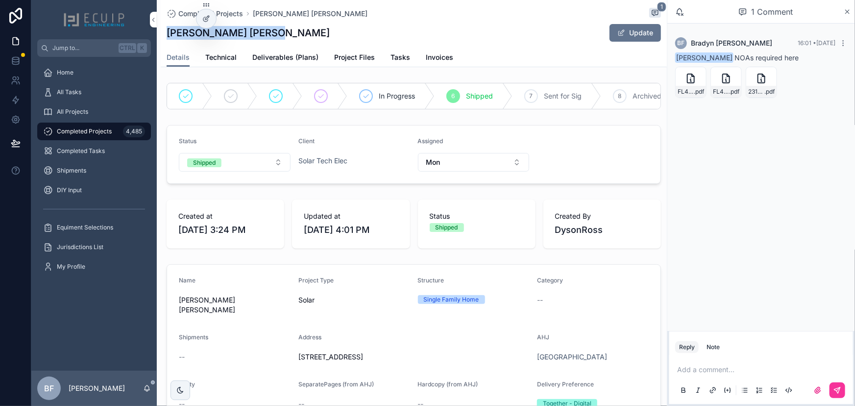
drag, startPoint x: 289, startPoint y: 39, endPoint x: 166, endPoint y: 41, distance: 122.9
click at [167, 41] on div "David Kuo Ching Chen Update" at bounding box center [414, 33] width 494 height 19
copy h1 "[PERSON_NAME] [PERSON_NAME]"
drag, startPoint x: 106, startPoint y: 108, endPoint x: 203, endPoint y: 20, distance: 131.4
click at [106, 108] on div "All Projects" at bounding box center [94, 112] width 102 height 16
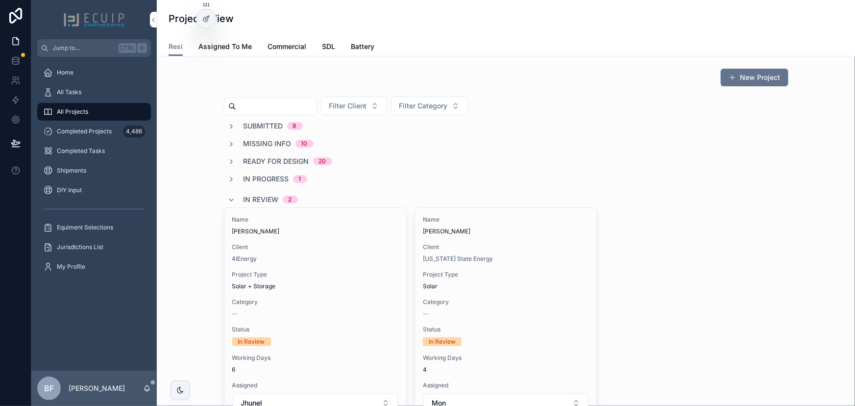
click at [255, 199] on span "In Review" at bounding box center [260, 199] width 35 height 10
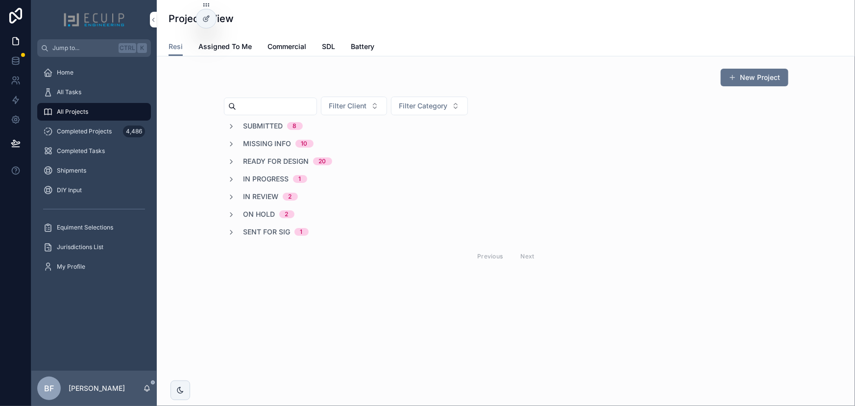
click at [265, 125] on span "Submitted" at bounding box center [263, 126] width 40 height 10
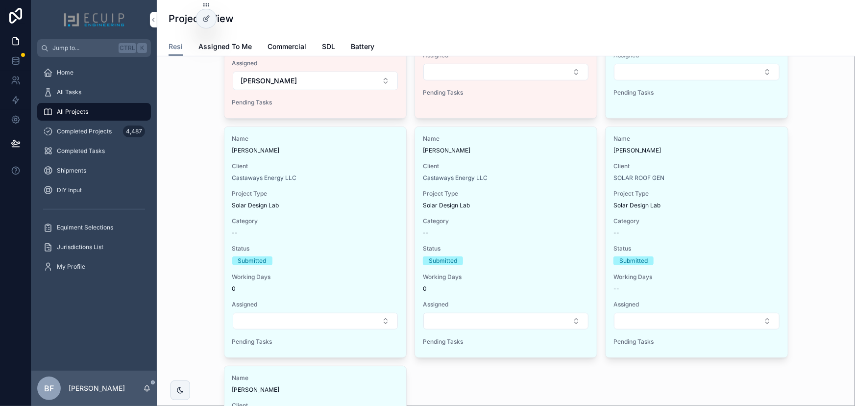
scroll to position [89, 0]
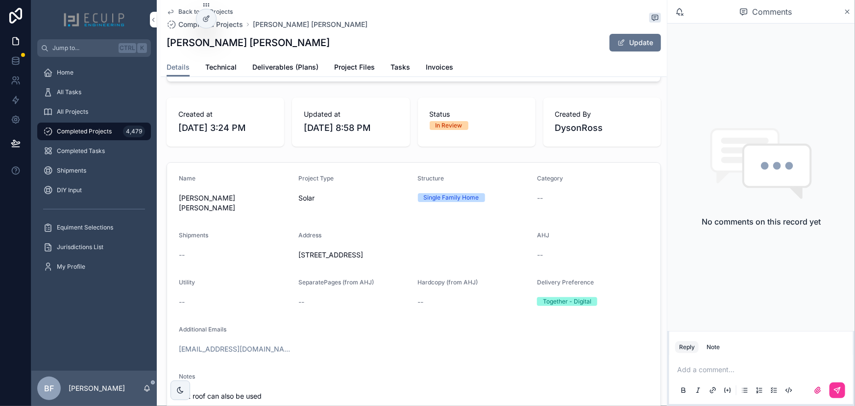
scroll to position [222, 0]
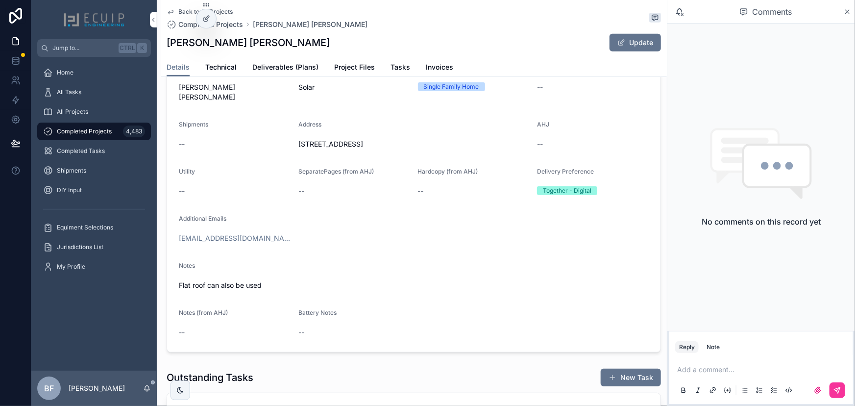
click at [352, 73] on link "Project Files" at bounding box center [354, 68] width 41 height 20
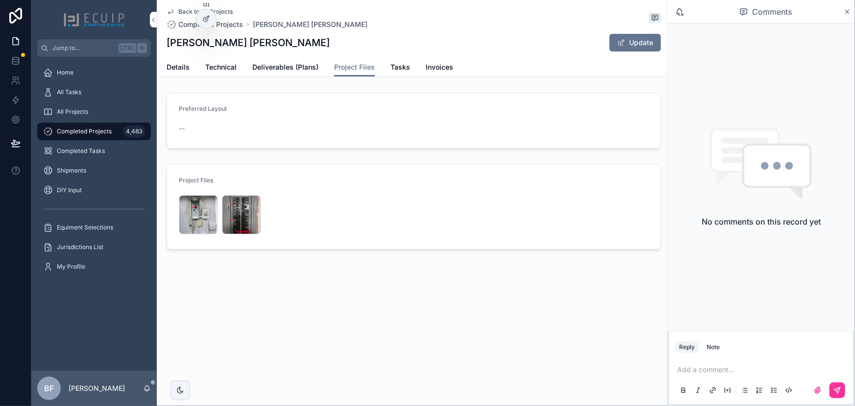
click at [178, 66] on span "Details" at bounding box center [178, 67] width 23 height 10
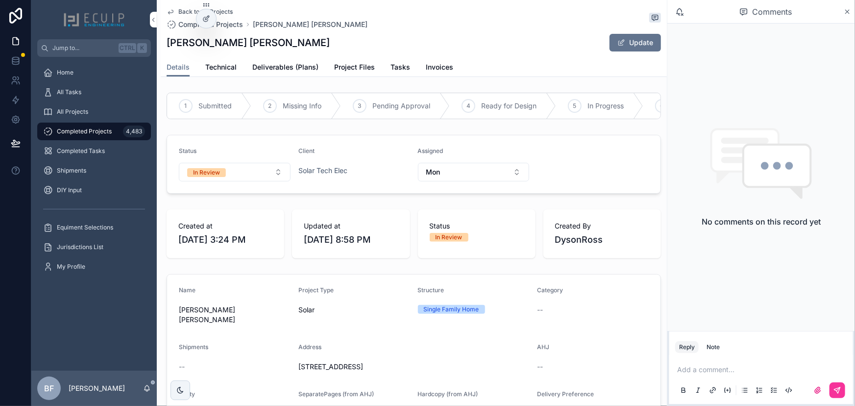
drag, startPoint x: 456, startPoint y: 360, endPoint x: 280, endPoint y: 360, distance: 176.3
click at [283, 361] on div "--" at bounding box center [235, 366] width 112 height 10
drag, startPoint x: 290, startPoint y: 359, endPoint x: 448, endPoint y: 362, distance: 157.7
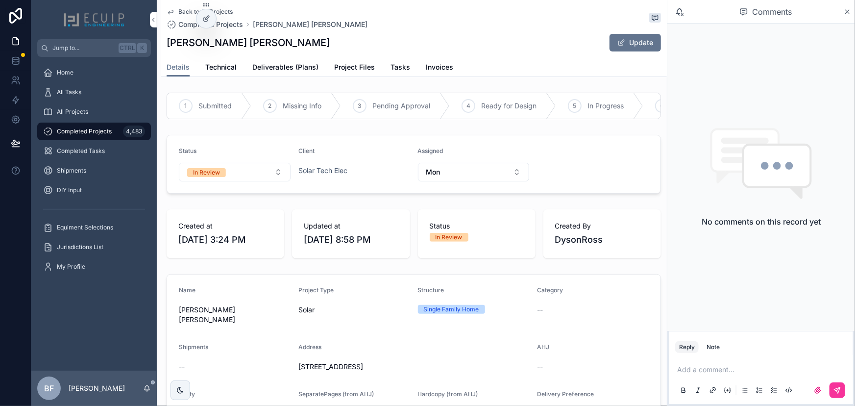
click at [453, 361] on span "[STREET_ADDRESS]" at bounding box center [413, 366] width 231 height 10
drag, startPoint x: 457, startPoint y: 360, endPoint x: 292, endPoint y: 364, distance: 165.1
copy span "[STREET_ADDRESS]"
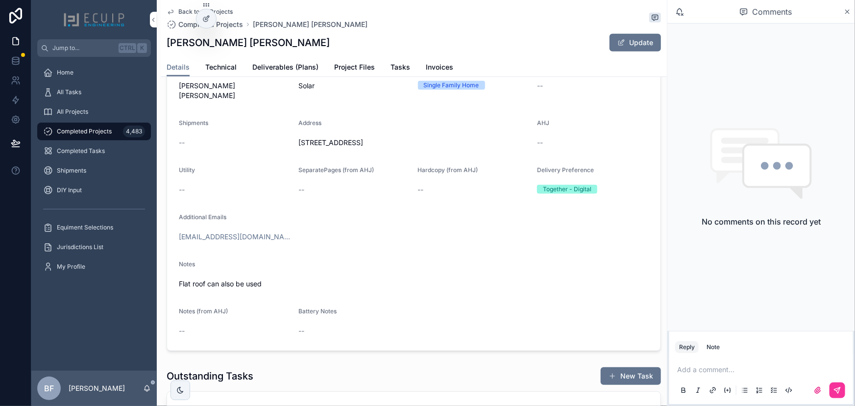
scroll to position [222, 0]
click at [630, 39] on button "Update" at bounding box center [634, 43] width 51 height 18
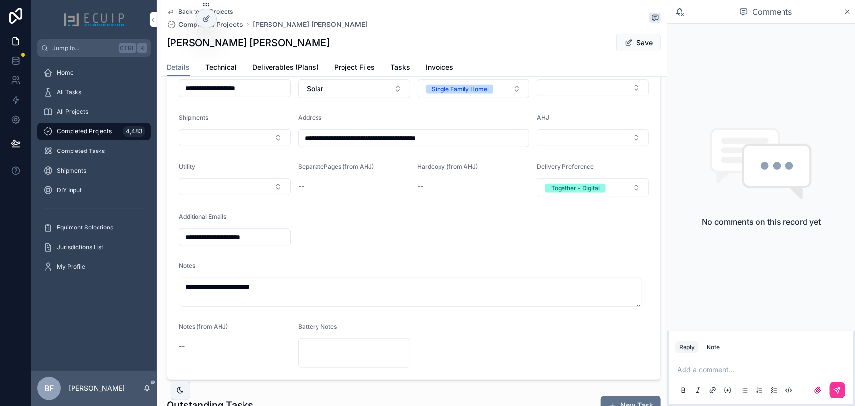
click at [591, 146] on button "Select Button" at bounding box center [593, 137] width 112 height 17
type input "*****"
click at [553, 215] on span "[GEOGRAPHIC_DATA]" at bounding box center [558, 214] width 70 height 10
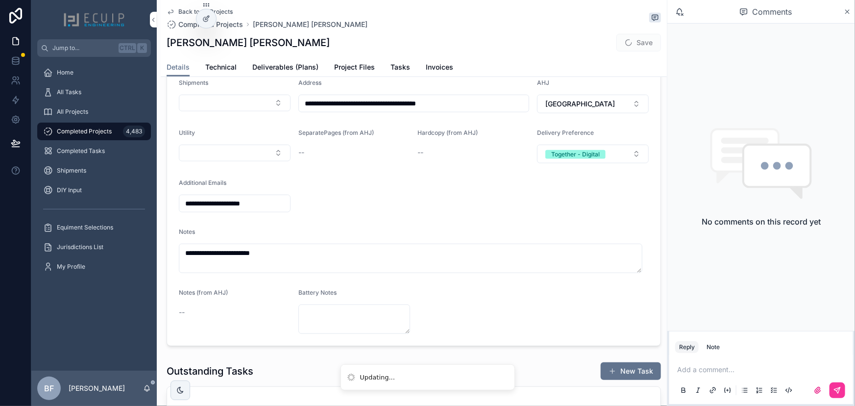
scroll to position [356, 0]
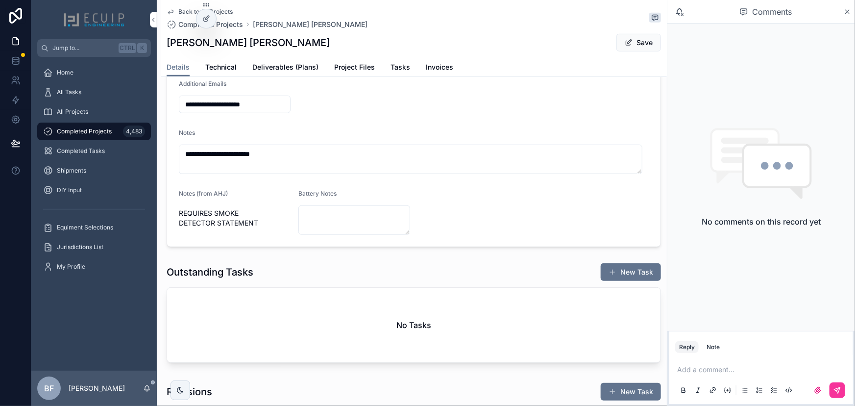
click at [629, 44] on button "Save" at bounding box center [638, 43] width 45 height 18
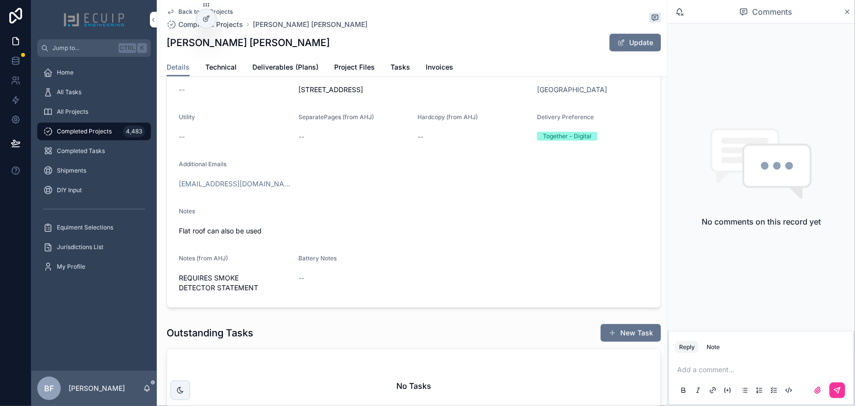
scroll to position [264, 0]
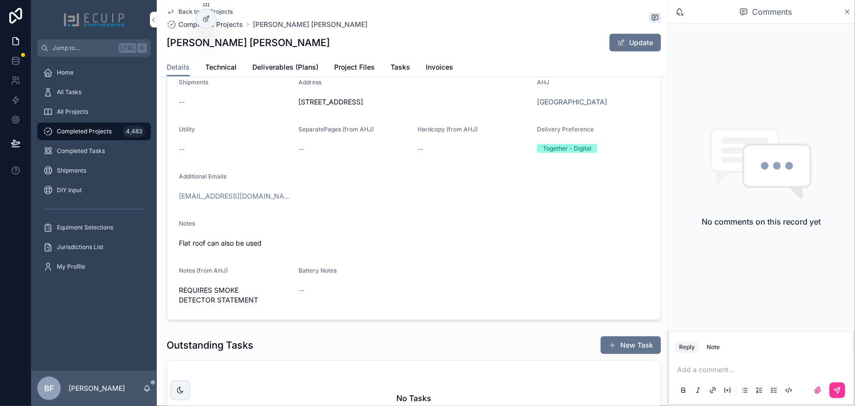
click at [284, 72] on span "Deliverables (Plans)" at bounding box center [285, 67] width 66 height 10
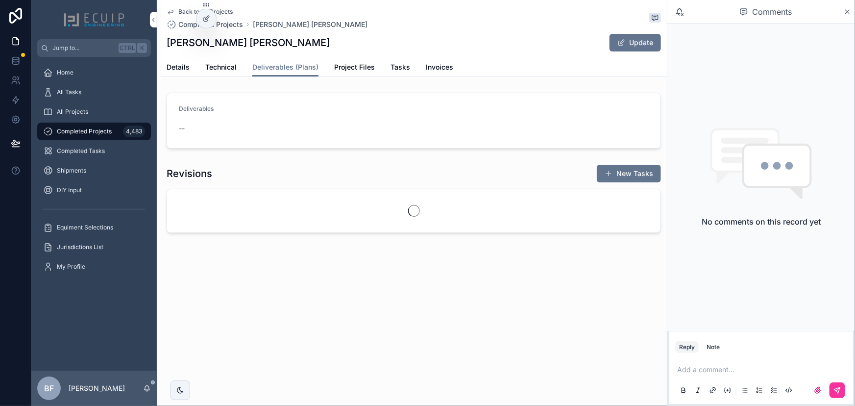
click at [622, 48] on button "Update" at bounding box center [634, 43] width 51 height 18
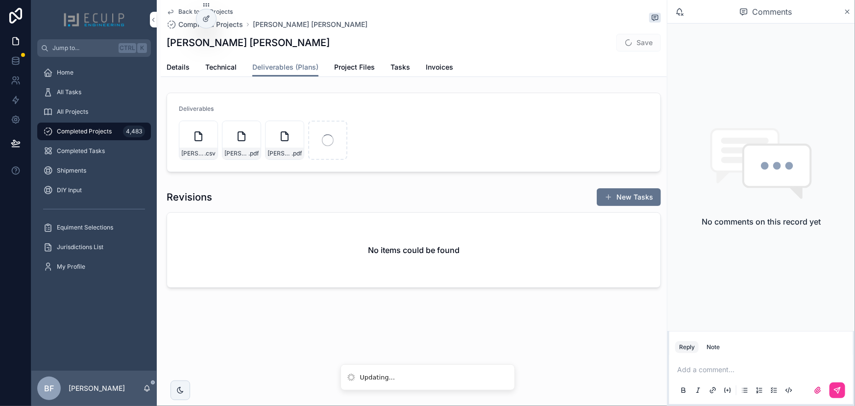
click at [813, 387] on label "scrollable content" at bounding box center [818, 390] width 16 height 16
click at [0, 0] on input "scrollable content" at bounding box center [0, 0] width 0 height 0
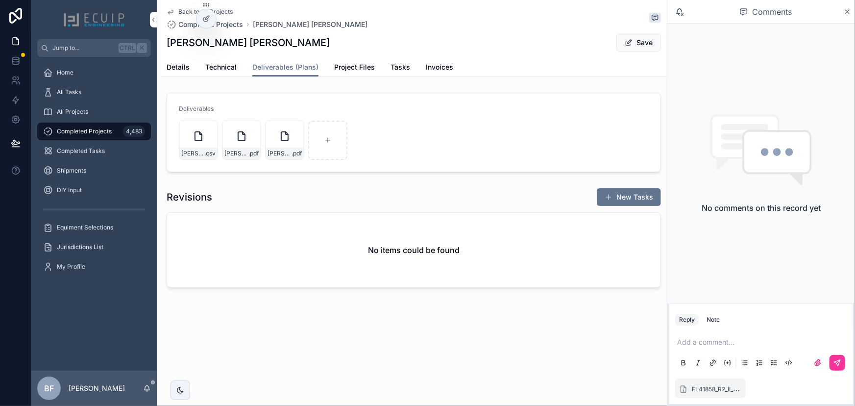
click at [638, 41] on button "Save" at bounding box center [638, 43] width 45 height 18
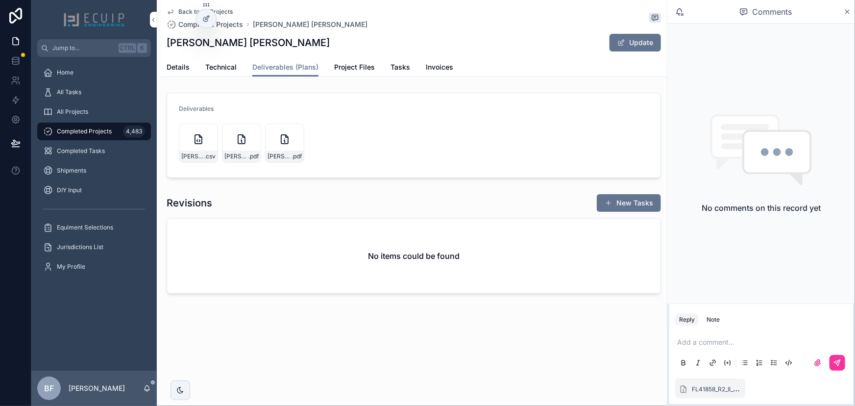
click at [168, 61] on link "Details" at bounding box center [178, 68] width 23 height 20
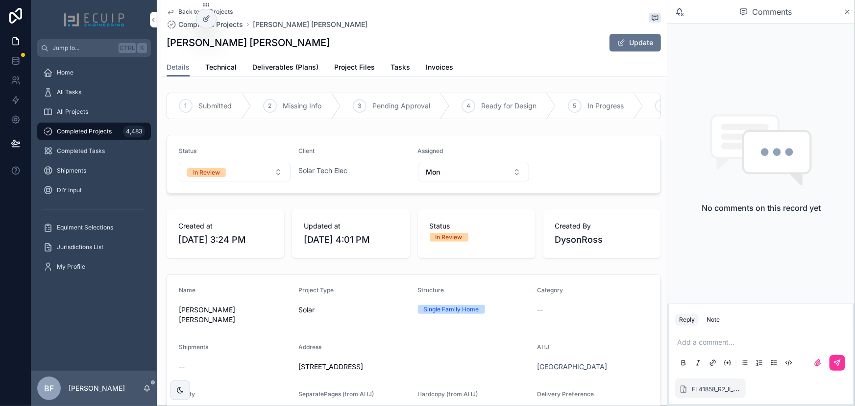
click at [218, 167] on div "Status In Review" at bounding box center [235, 164] width 112 height 34
click at [232, 180] on button "In Review" at bounding box center [235, 172] width 112 height 19
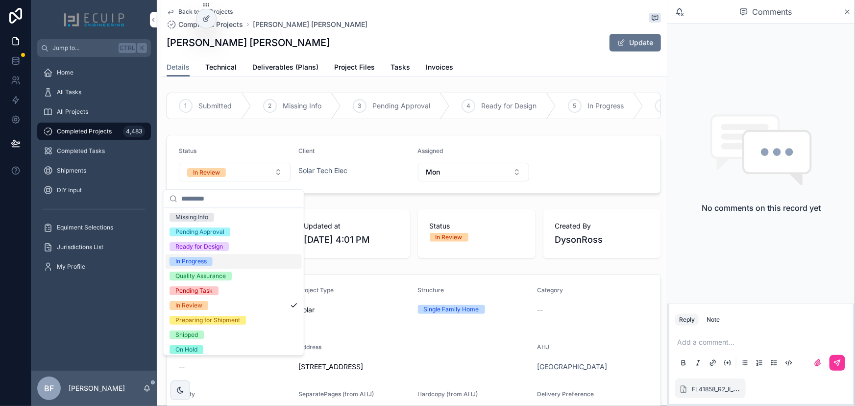
scroll to position [77, 0]
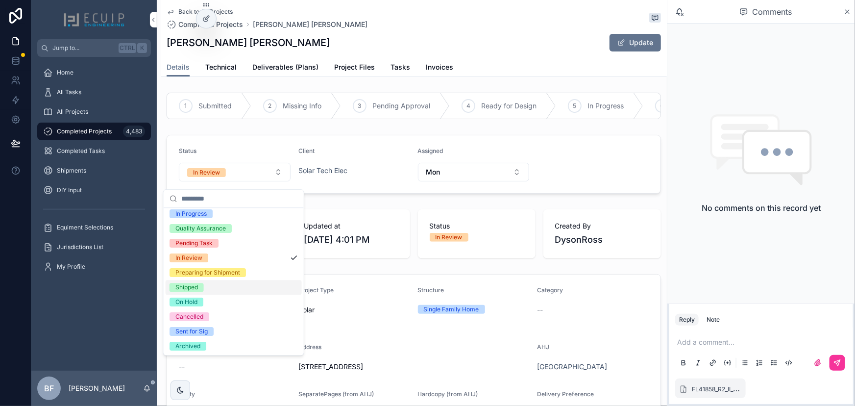
click at [191, 289] on div "Shipped" at bounding box center [186, 287] width 23 height 9
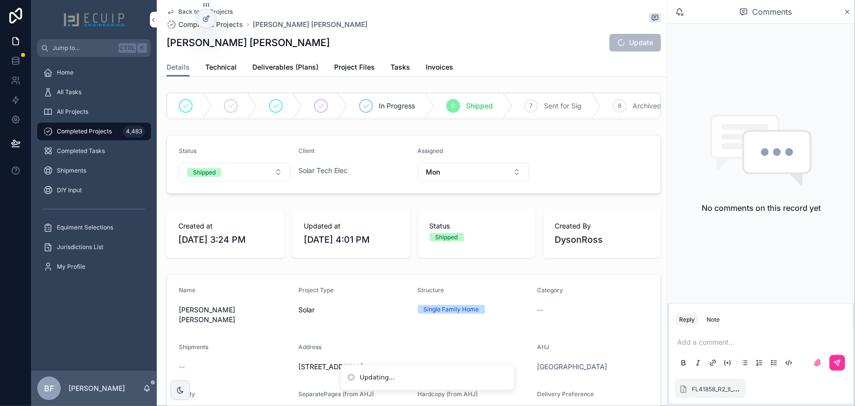
click at [818, 364] on icon "scrollable content" at bounding box center [817, 362] width 8 height 8
click at [0, 0] on input "scrollable content" at bounding box center [0, 0] width 0 height 0
click at [813, 364] on icon "scrollable content" at bounding box center [817, 362] width 8 height 8
click at [0, 0] on input "scrollable content" at bounding box center [0, 0] width 0 height 0
click at [722, 343] on div "Add a comment..." at bounding box center [761, 351] width 172 height 41
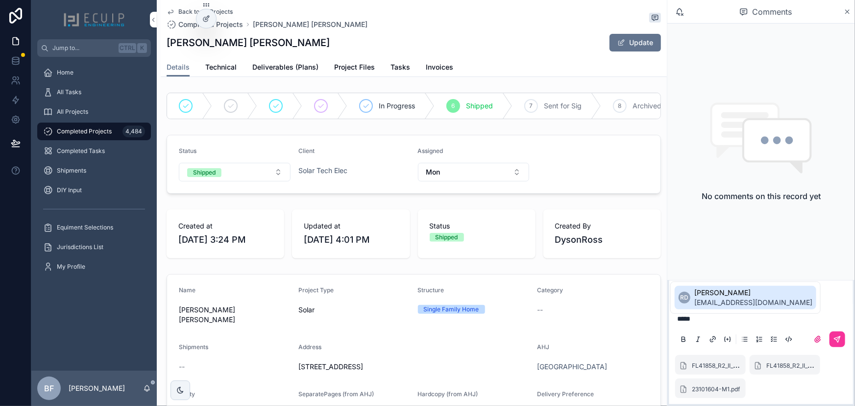
click at [729, 300] on span "[EMAIL_ADDRESS][DOMAIN_NAME]" at bounding box center [753, 302] width 118 height 10
click at [834, 335] on icon "scrollable content" at bounding box center [837, 339] width 8 height 8
click at [279, 65] on span "Deliverables (Plans)" at bounding box center [285, 67] width 66 height 10
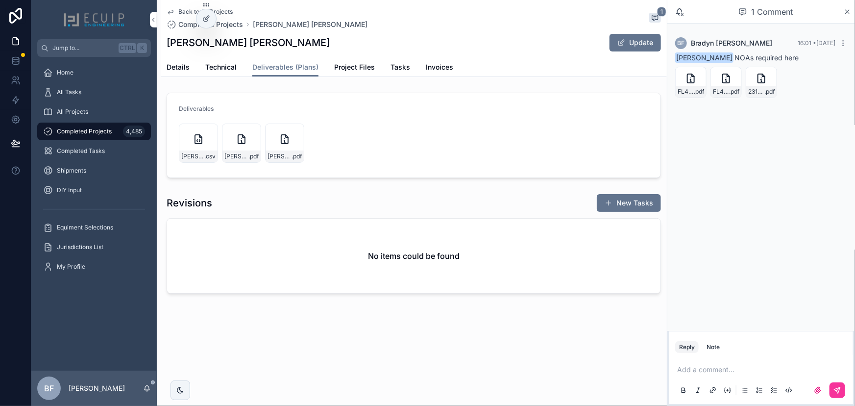
click at [180, 75] on link "Details" at bounding box center [178, 68] width 23 height 20
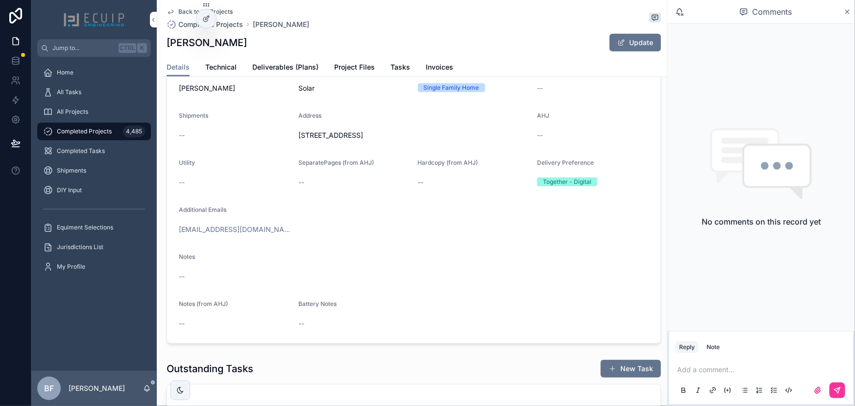
scroll to position [222, 0]
click at [351, 72] on link "Project Files" at bounding box center [354, 68] width 41 height 20
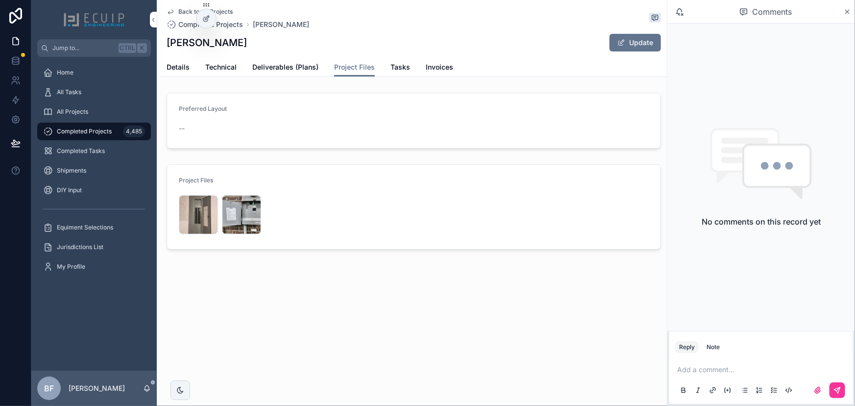
click at [185, 69] on span "Details" at bounding box center [178, 67] width 23 height 10
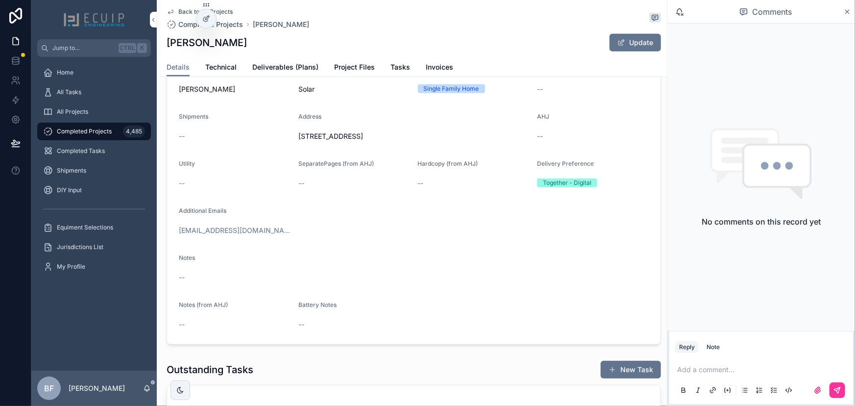
scroll to position [222, 0]
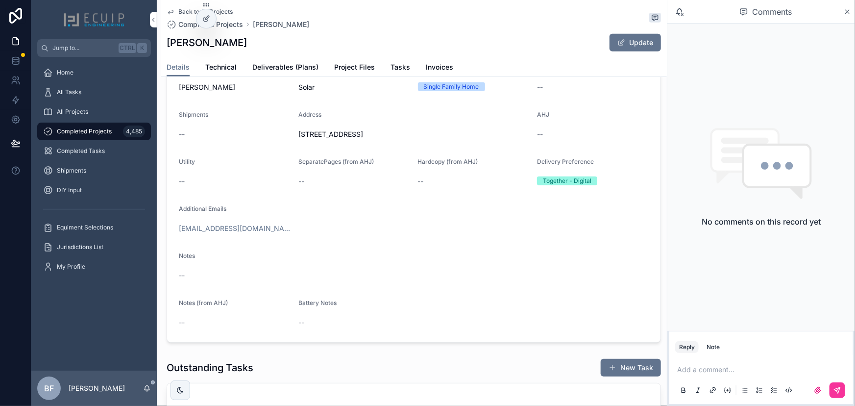
click at [623, 34] on button "Update" at bounding box center [634, 43] width 51 height 18
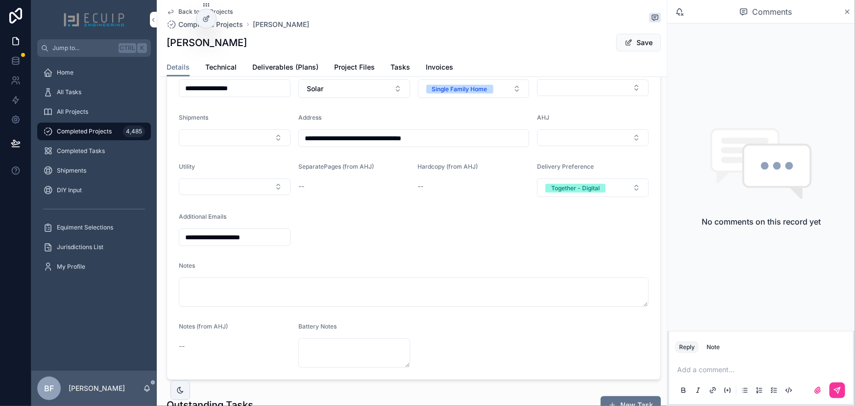
click at [584, 143] on button "Select Button" at bounding box center [593, 137] width 112 height 17
type input "***"
click at [580, 180] on span "Un-incorporated Okaloosa" at bounding box center [565, 182] width 85 height 10
click at [634, 43] on button "Save" at bounding box center [638, 43] width 45 height 18
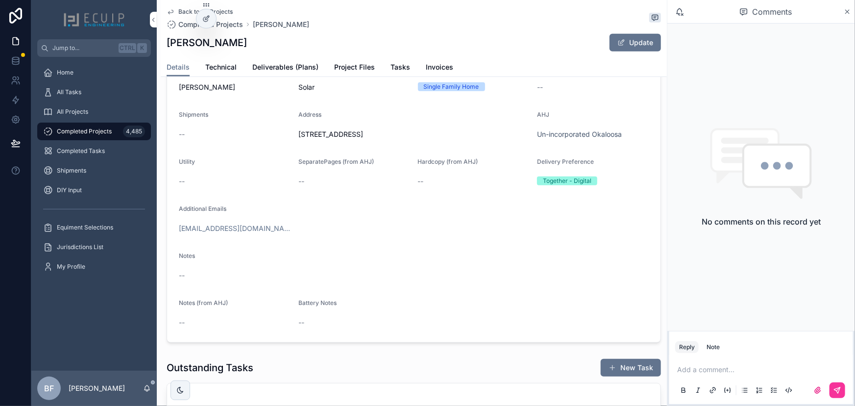
click at [318, 59] on div "Details Technical Deliverables (Plans) Project Files Tasks Invoices" at bounding box center [414, 67] width 494 height 19
click at [309, 65] on span "Deliverables (Plans)" at bounding box center [285, 67] width 66 height 10
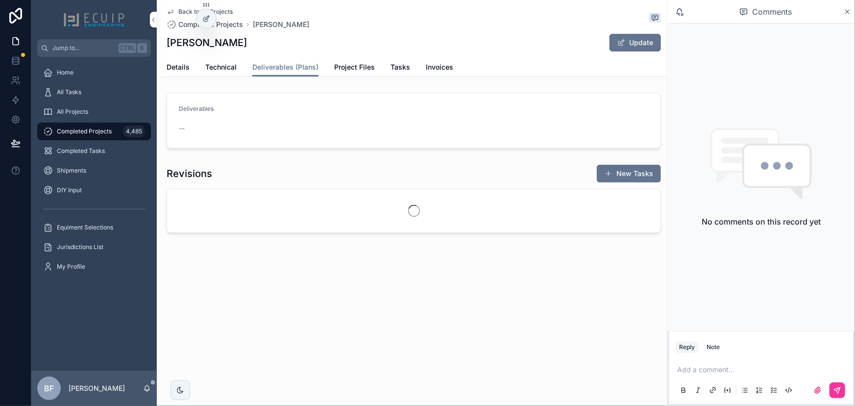
click at [637, 36] on button "Update" at bounding box center [634, 43] width 51 height 18
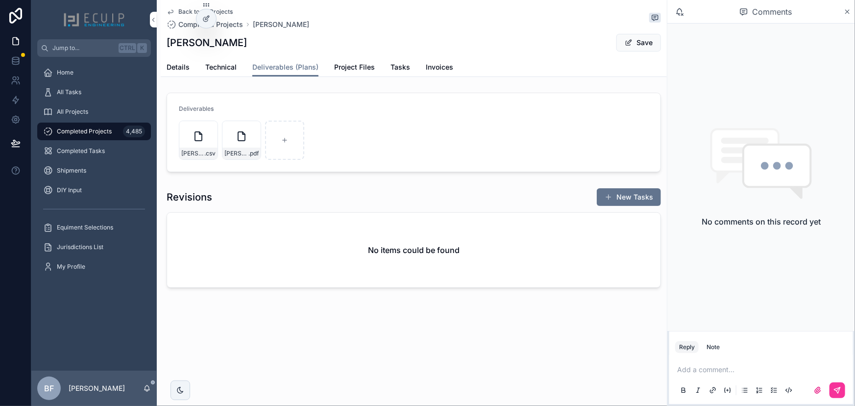
click at [627, 39] on span "scrollable content" at bounding box center [628, 43] width 8 height 8
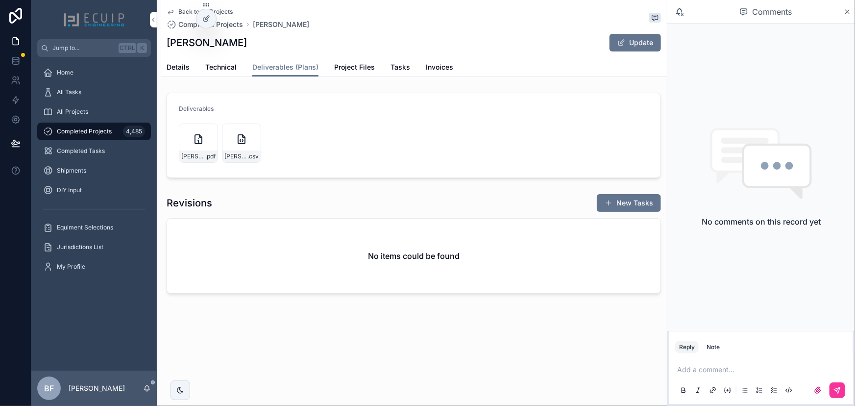
drag, startPoint x: 174, startPoint y: 60, endPoint x: 185, endPoint y: 79, distance: 21.9
click at [174, 60] on link "Details" at bounding box center [178, 68] width 23 height 20
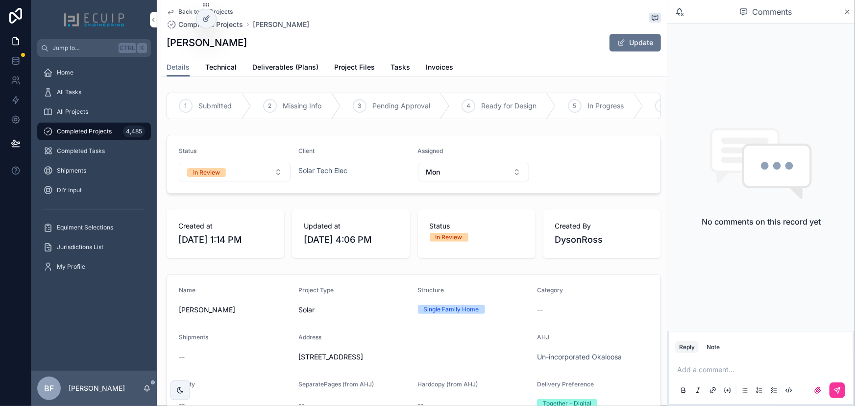
click at [236, 180] on button "In Review" at bounding box center [235, 172] width 112 height 19
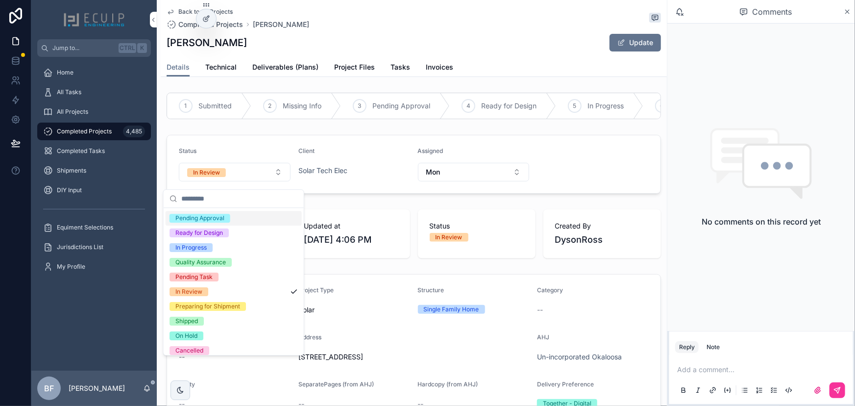
scroll to position [44, 0]
click at [189, 318] on div "Shipped" at bounding box center [186, 319] width 23 height 9
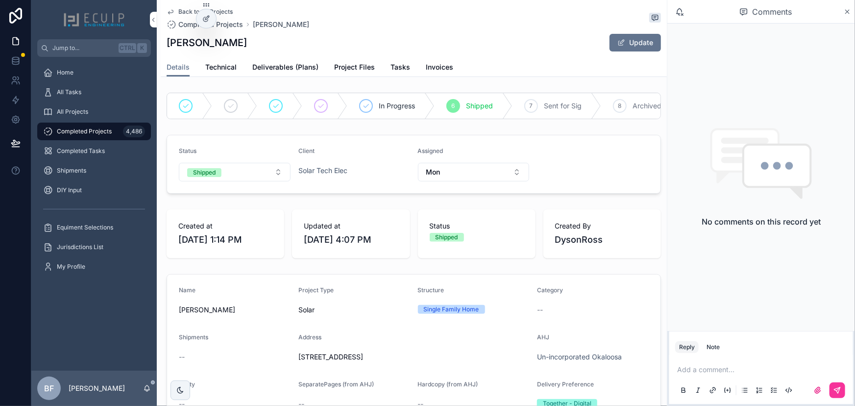
click at [112, 115] on div "All Projects" at bounding box center [94, 112] width 102 height 16
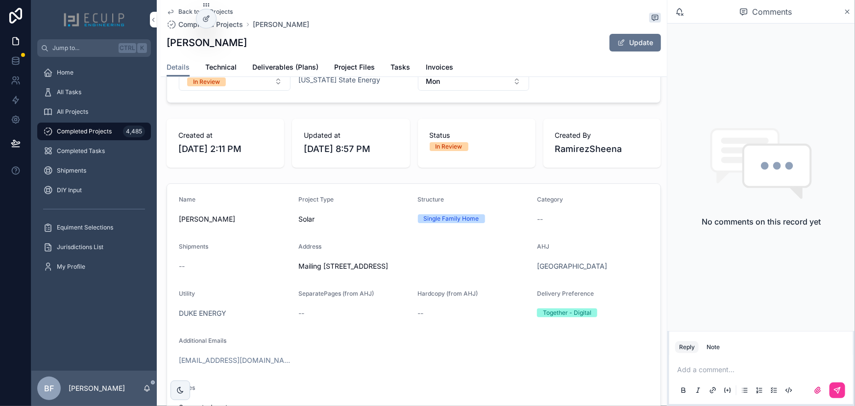
scroll to position [178, 0]
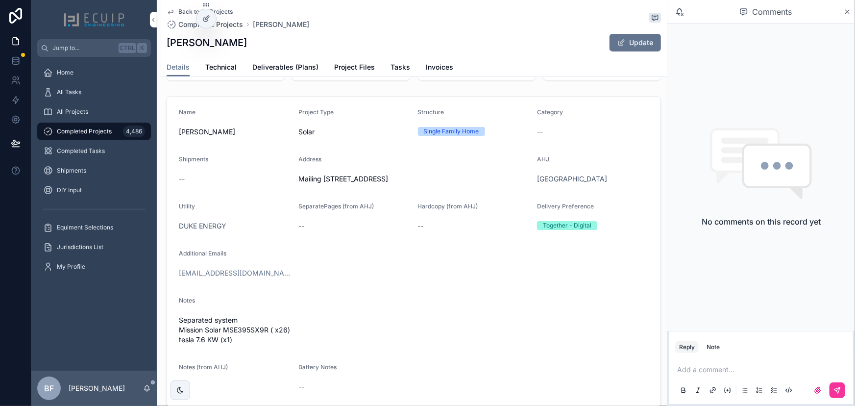
click at [349, 60] on link "Project Files" at bounding box center [354, 68] width 41 height 20
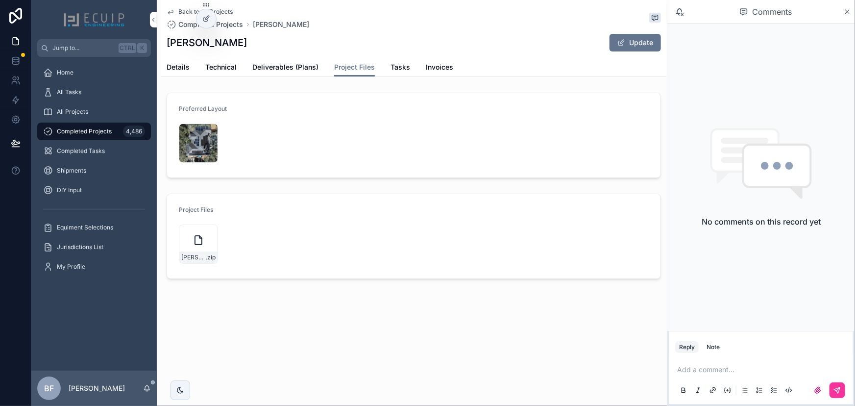
click at [185, 71] on span "Details" at bounding box center [178, 67] width 23 height 10
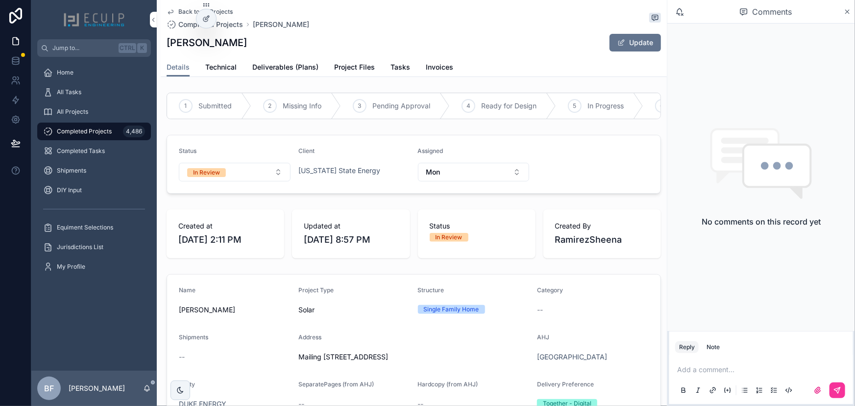
click at [294, 73] on link "Deliverables (Plans)" at bounding box center [285, 68] width 66 height 20
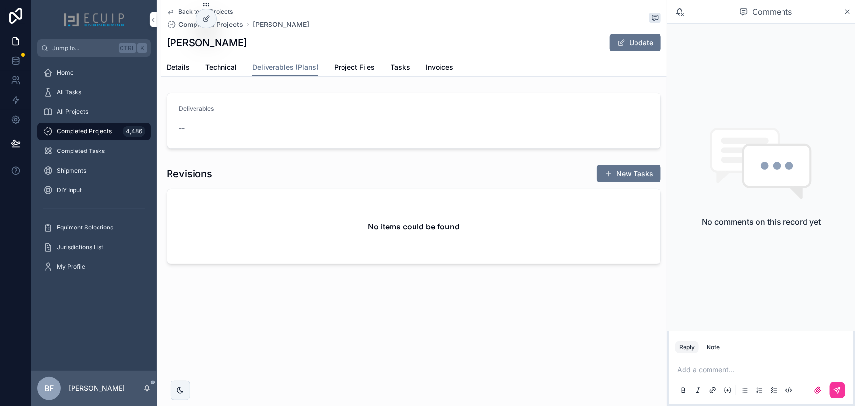
drag, startPoint x: 624, startPoint y: 41, endPoint x: 639, endPoint y: 49, distance: 16.7
click at [624, 41] on span "scrollable content" at bounding box center [621, 43] width 8 height 8
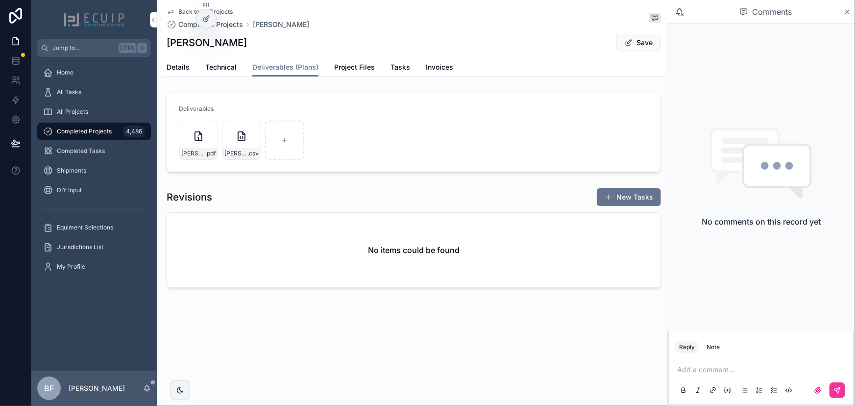
drag, startPoint x: 646, startPoint y: 43, endPoint x: 641, endPoint y: 47, distance: 6.0
click at [646, 43] on button "Save" at bounding box center [638, 43] width 45 height 18
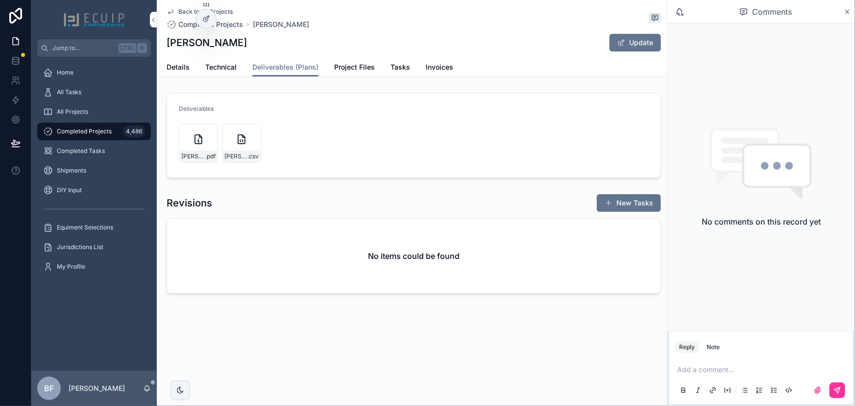
click at [179, 68] on span "Details" at bounding box center [178, 67] width 23 height 10
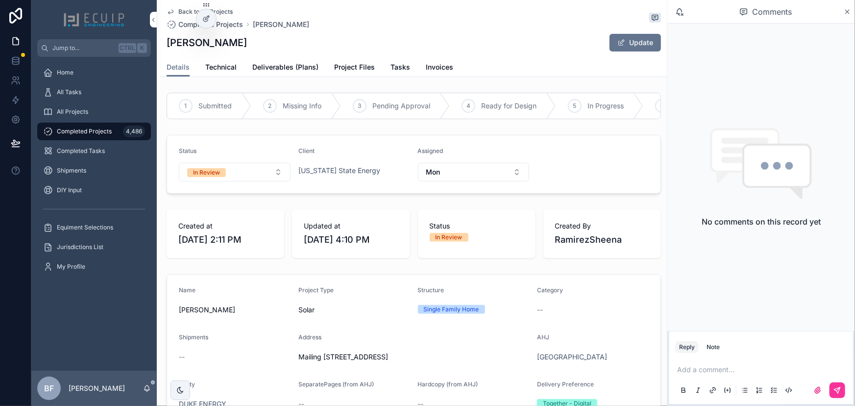
click at [245, 178] on button "In Review" at bounding box center [235, 172] width 112 height 19
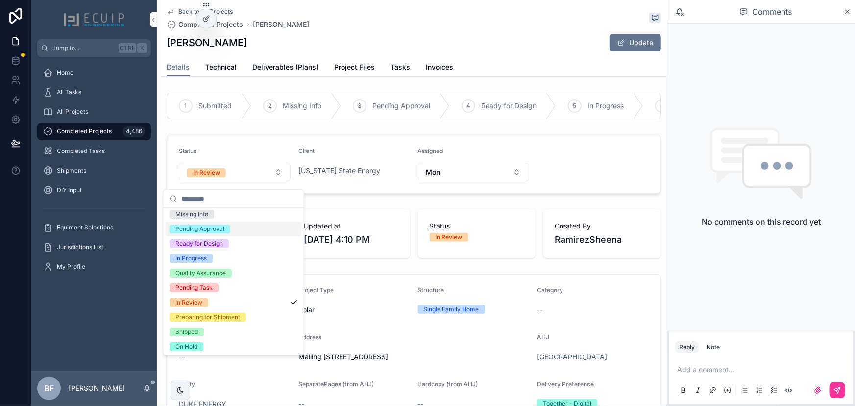
scroll to position [77, 0]
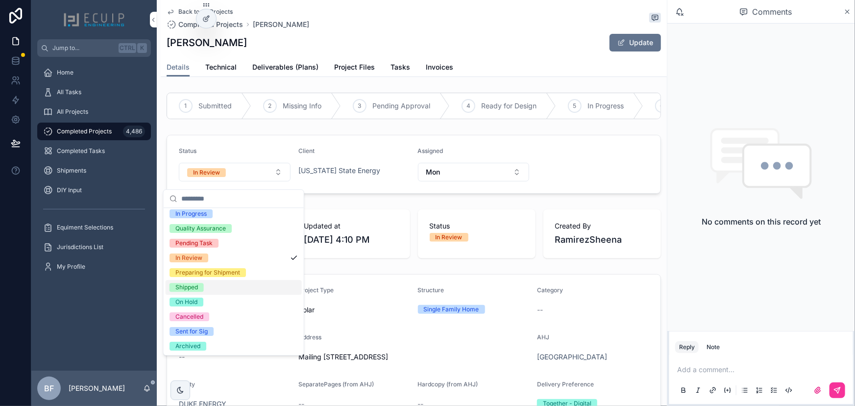
click at [194, 286] on div "Shipped" at bounding box center [186, 287] width 23 height 9
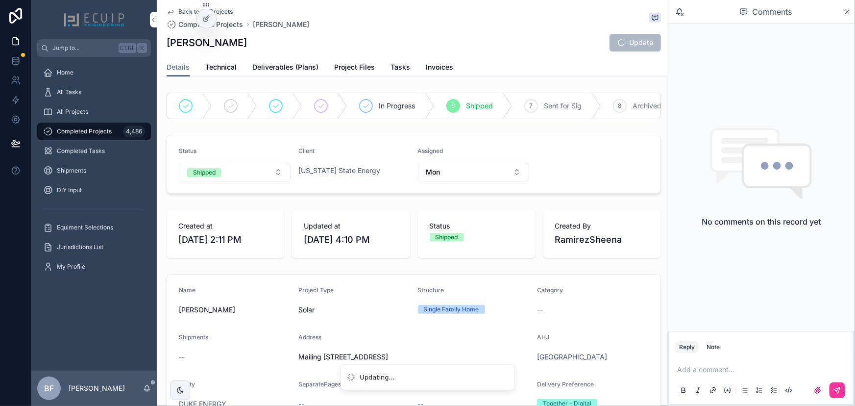
click at [104, 95] on div "All Tasks" at bounding box center [94, 92] width 102 height 16
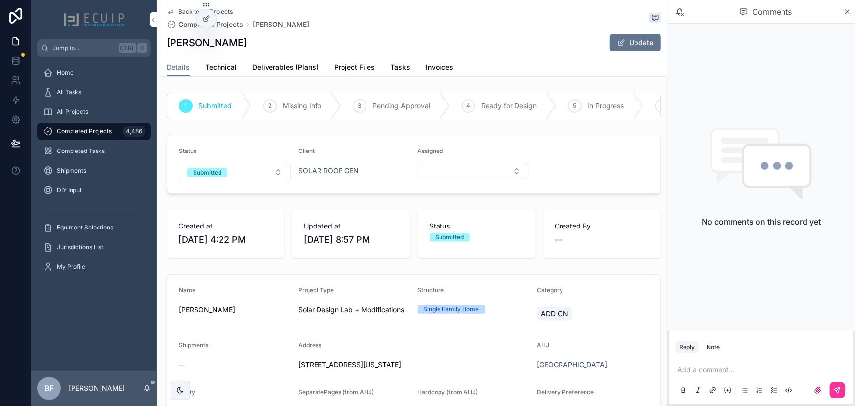
click at [232, 179] on button "Submitted" at bounding box center [235, 172] width 112 height 19
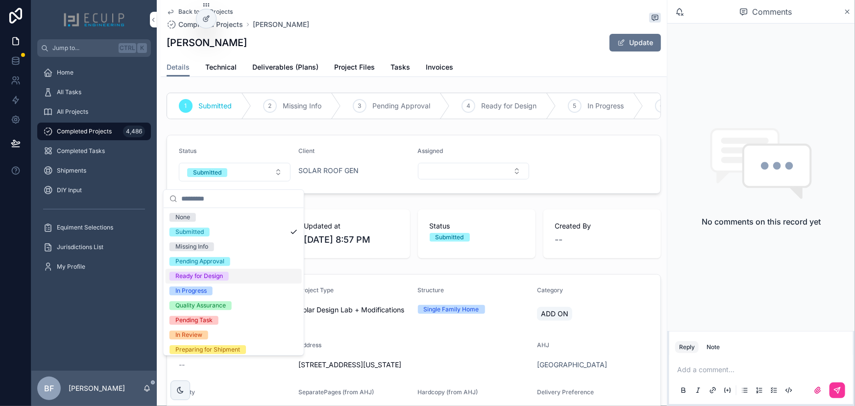
click at [213, 274] on div "Ready for Design" at bounding box center [199, 275] width 48 height 9
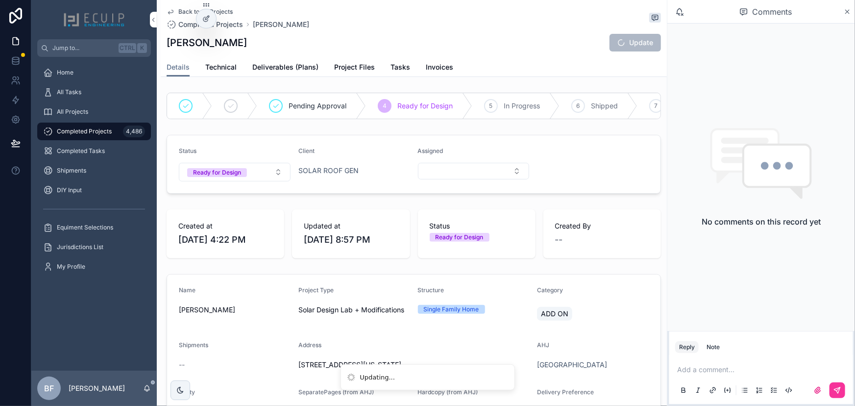
click at [383, 212] on div "Created at 10/3/2025 4:22 PM Updated at 10/5/2025 8:57 PM Status Ready for Desi…" at bounding box center [414, 233] width 506 height 57
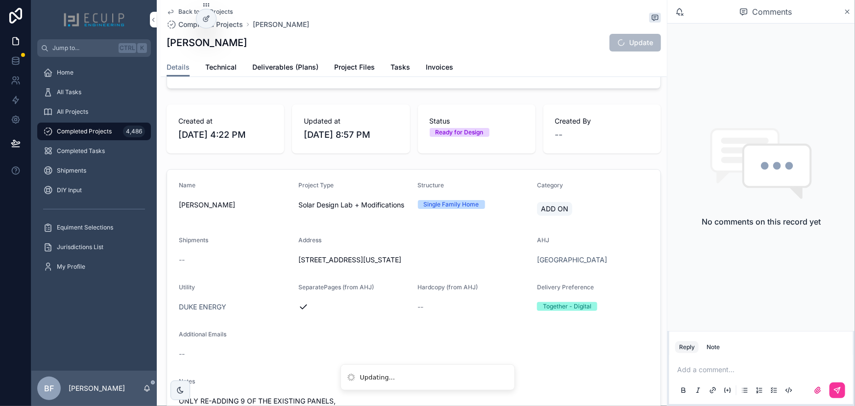
scroll to position [222, 0]
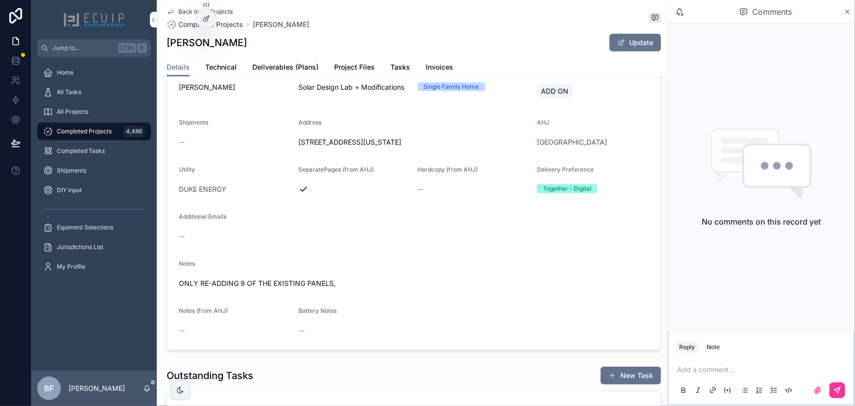
click at [352, 68] on span "Project Files" at bounding box center [354, 67] width 41 height 10
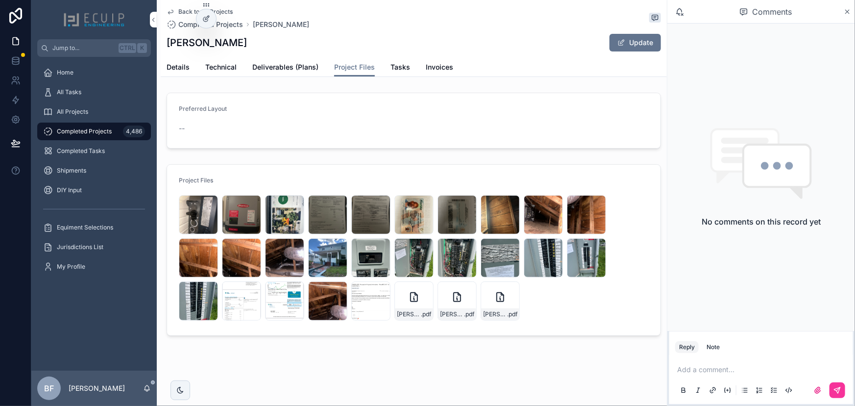
click at [185, 68] on span "Details" at bounding box center [178, 67] width 23 height 10
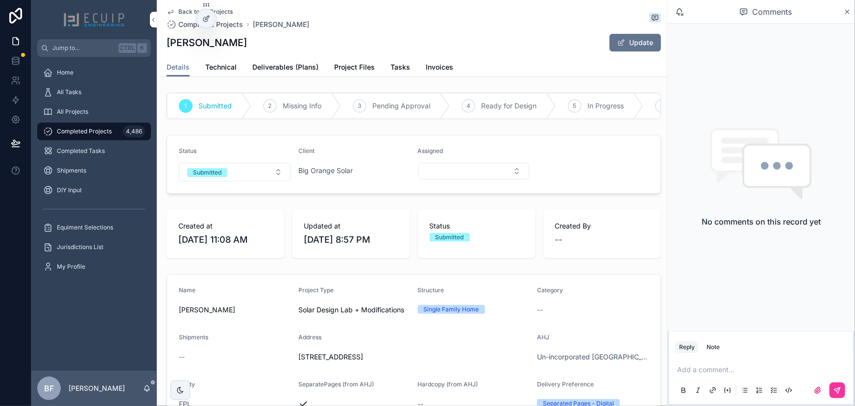
drag, startPoint x: 268, startPoint y: 54, endPoint x: 167, endPoint y: 51, distance: 100.4
click at [167, 51] on div "Back to All Projects Completed Projects [PERSON_NAME] [PERSON_NAME] Update" at bounding box center [414, 29] width 494 height 58
copy h1 "BARRY WEINTRAUB"
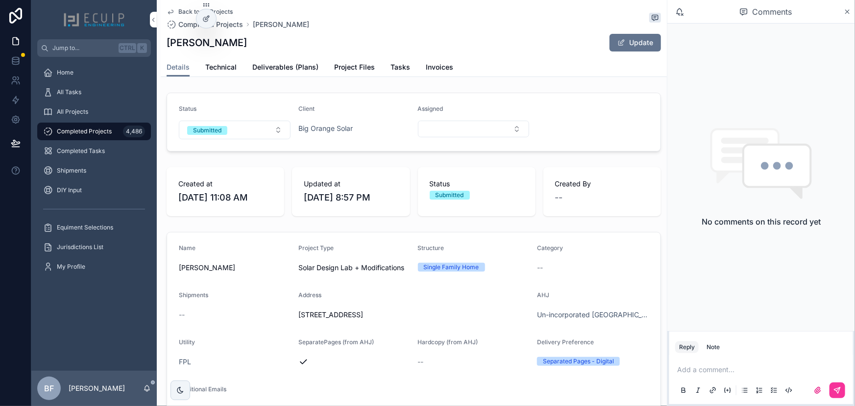
scroll to position [44, 0]
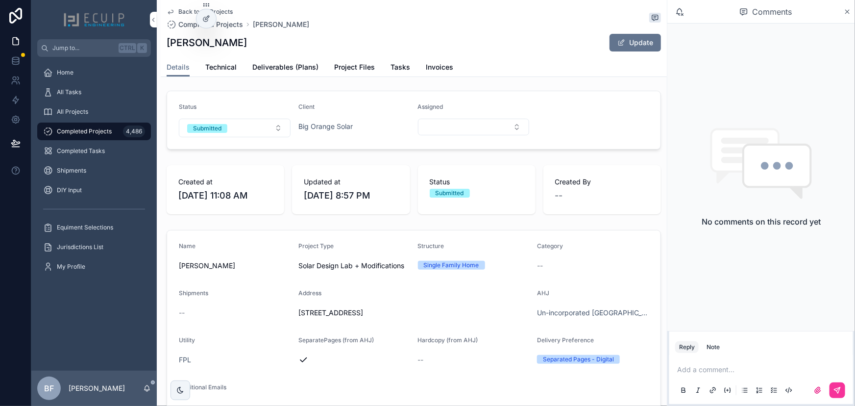
click at [269, 43] on div "BARRY WEINTRAUB Update" at bounding box center [414, 42] width 494 height 19
drag, startPoint x: 266, startPoint y: 39, endPoint x: 166, endPoint y: 40, distance: 100.4
click at [166, 40] on div "Back to All Projects Completed Projects BARRY WEINTRAUB BARRY WEINTRAUB Update …" at bounding box center [414, 38] width 506 height 77
copy h1 "BARRY WEINTRAUB"
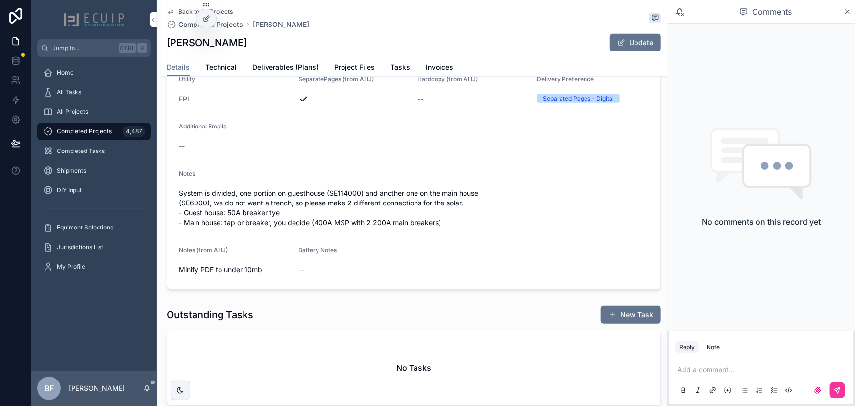
scroll to position [311, 0]
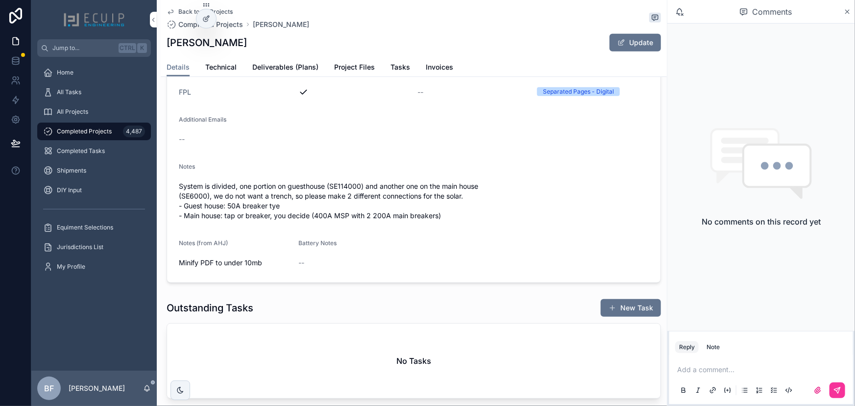
click at [358, 69] on span "Project Files" at bounding box center [354, 67] width 41 height 10
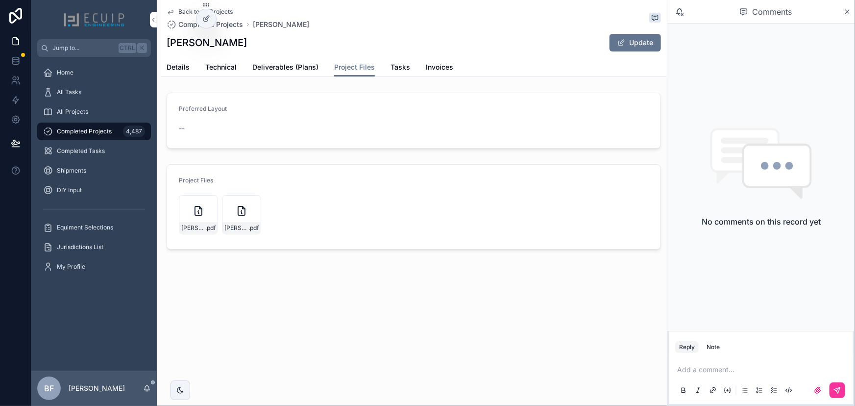
click at [0, 0] on icon "scrollable content" at bounding box center [0, 0] width 0 height 0
click at [399, 62] on span "Tasks" at bounding box center [400, 67] width 20 height 10
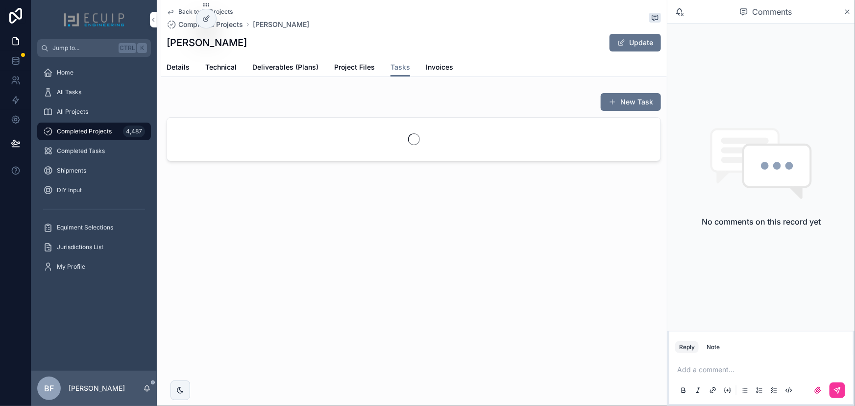
click at [622, 103] on button "New Task" at bounding box center [630, 102] width 60 height 18
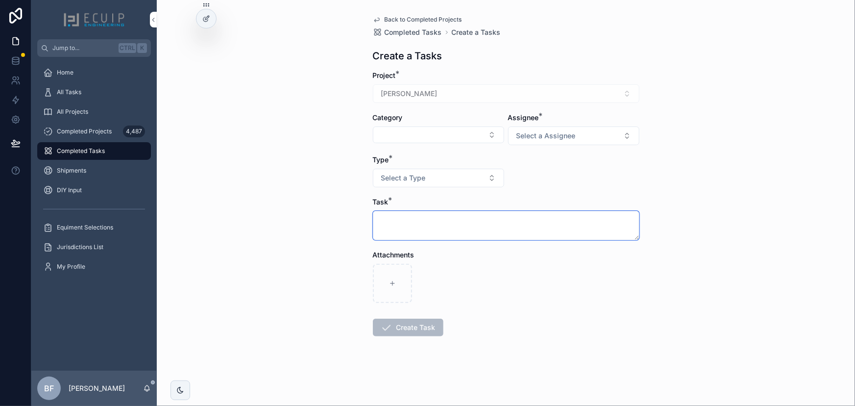
click at [509, 220] on textarea "scrollable content" at bounding box center [506, 225] width 266 height 29
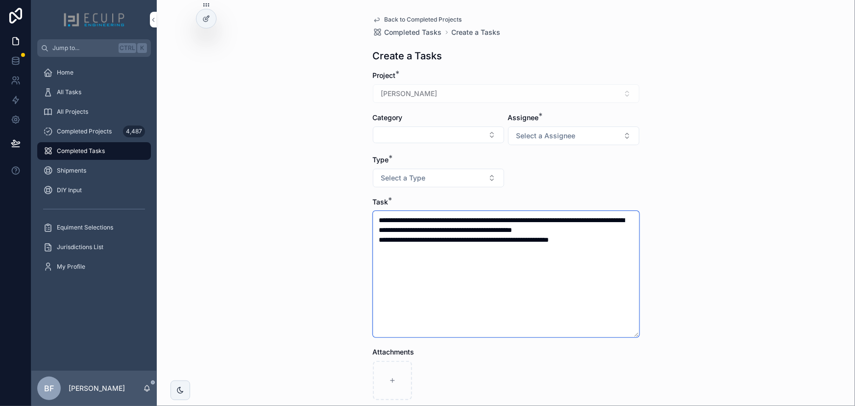
type textarea "**********"
click at [577, 270] on textarea "**********" at bounding box center [506, 274] width 266 height 126
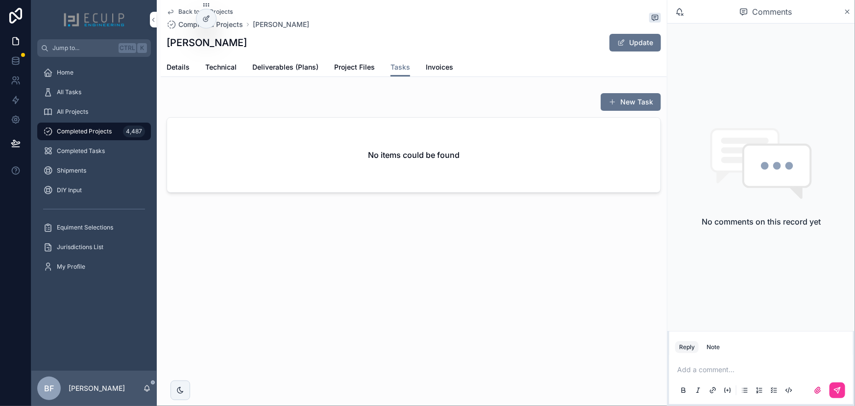
drag, startPoint x: 172, startPoint y: 73, endPoint x: 184, endPoint y: 72, distance: 11.4
click at [173, 73] on link "Details" at bounding box center [178, 68] width 23 height 20
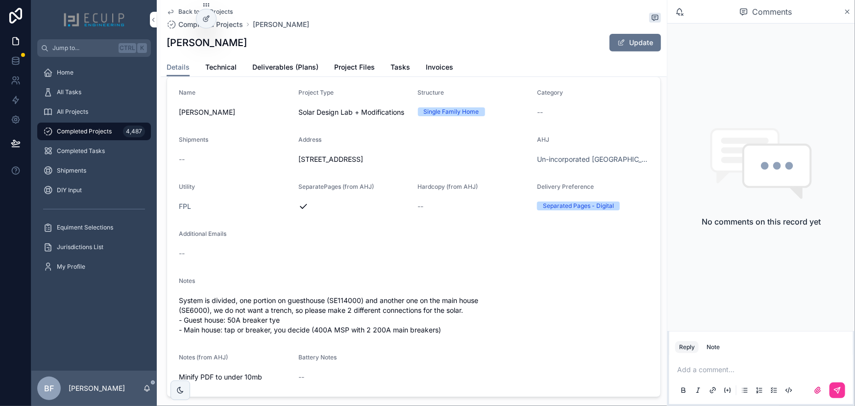
scroll to position [311, 0]
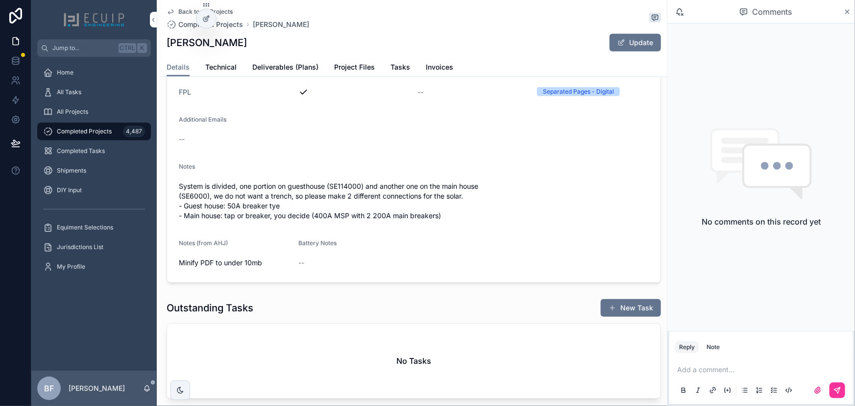
click at [403, 63] on span "Tasks" at bounding box center [400, 67] width 20 height 10
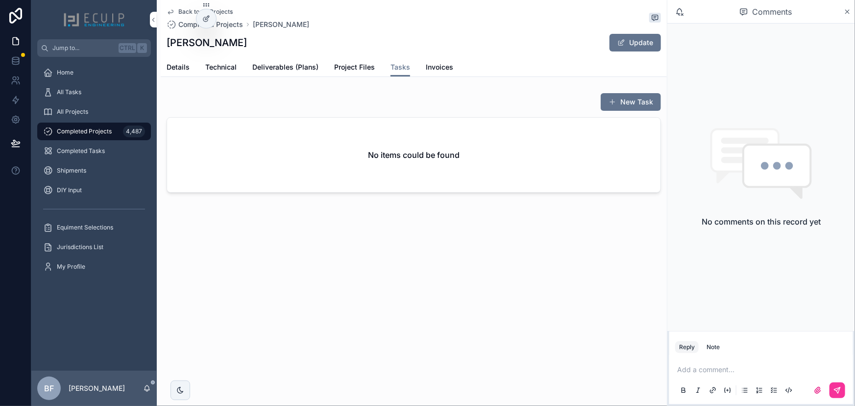
click at [653, 95] on button "New Task" at bounding box center [630, 102] width 60 height 18
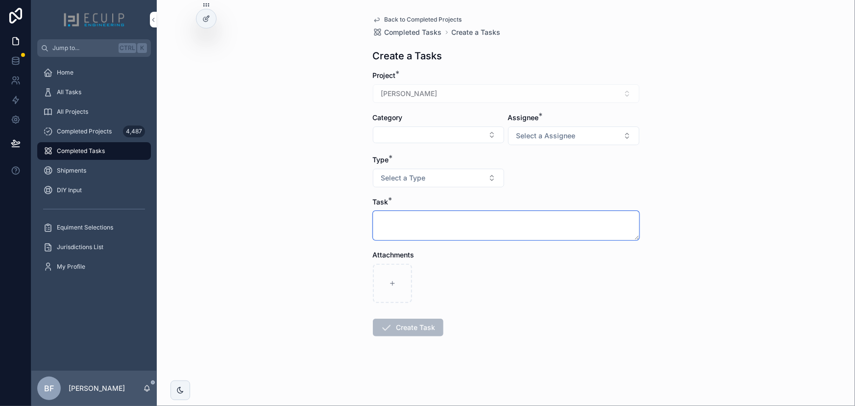
click at [451, 222] on textarea "scrollable content" at bounding box center [506, 225] width 266 height 29
paste textarea "**********"
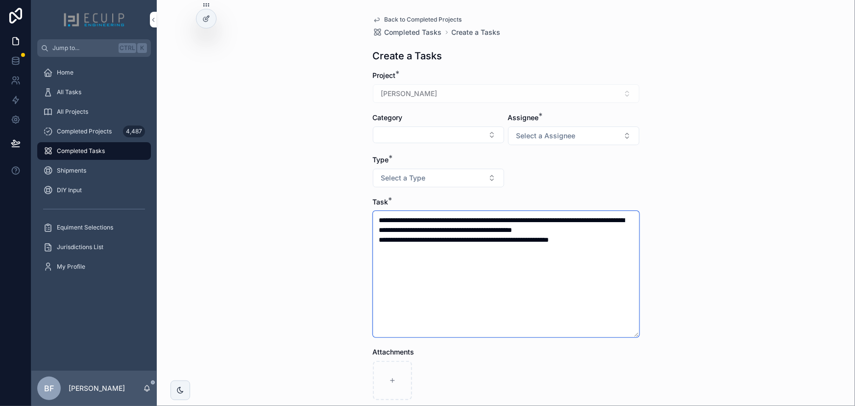
click at [397, 228] on textarea "**********" at bounding box center [506, 274] width 266 height 126
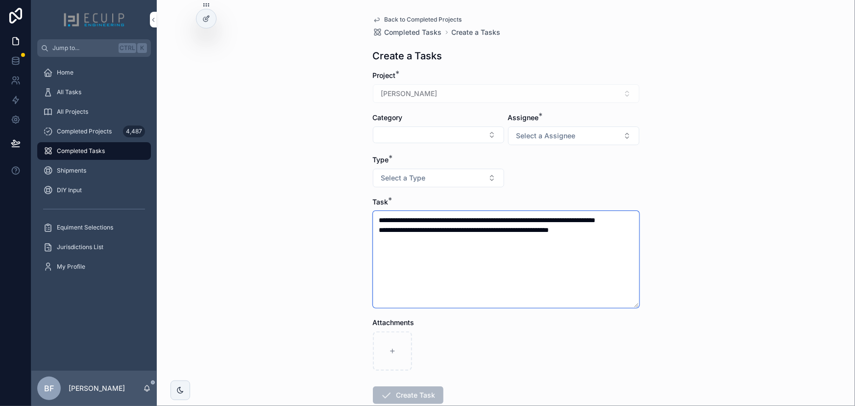
click at [601, 239] on textarea "**********" at bounding box center [506, 259] width 266 height 97
paste textarea "**********"
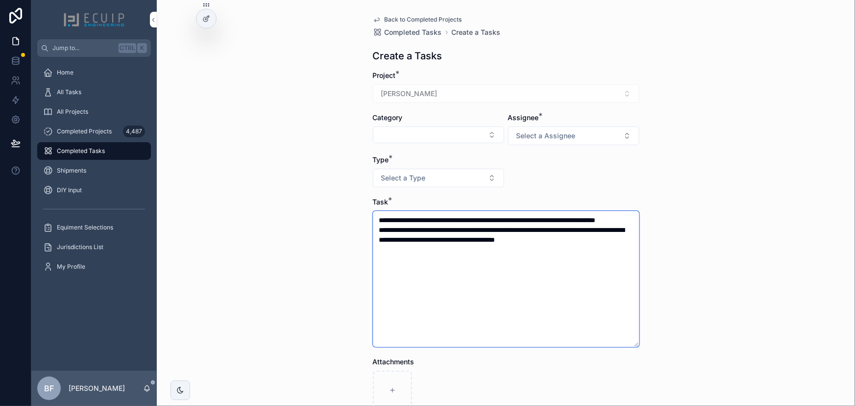
click at [601, 239] on textarea "**********" at bounding box center [506, 279] width 266 height 136
click at [625, 240] on textarea "**********" at bounding box center [506, 279] width 266 height 136
click at [455, 249] on textarea "**********" at bounding box center [506, 279] width 266 height 136
click at [598, 248] on textarea "**********" at bounding box center [506, 279] width 266 height 136
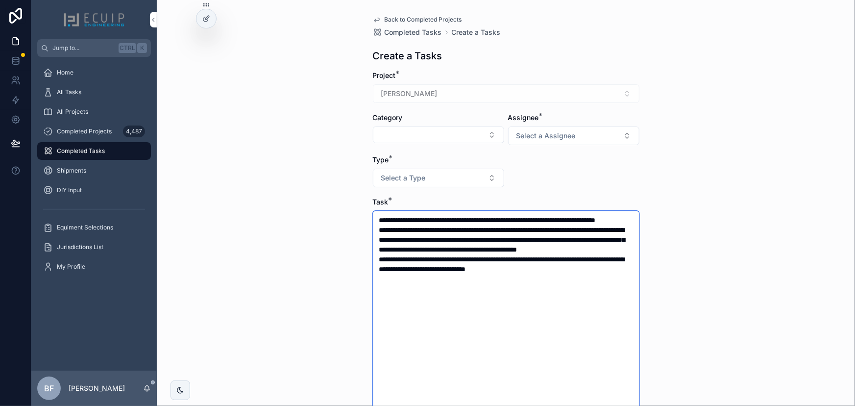
click at [582, 289] on textarea "**********" at bounding box center [506, 337] width 266 height 253
click at [470, 230] on textarea "**********" at bounding box center [506, 342] width 266 height 263
click at [474, 220] on textarea "**********" at bounding box center [506, 342] width 266 height 263
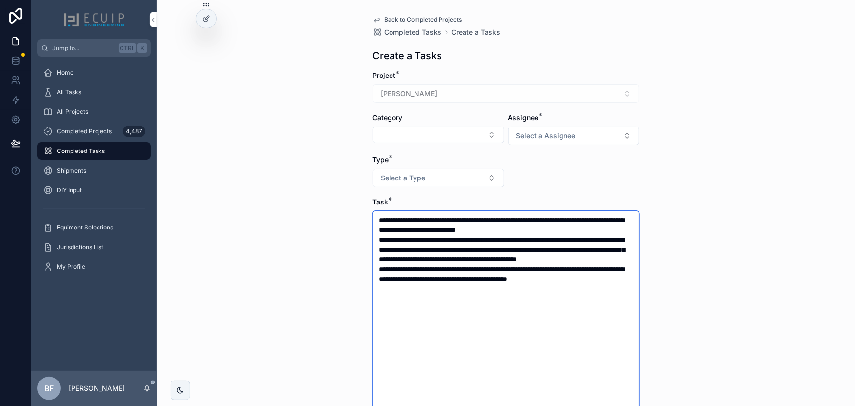
drag, startPoint x: 597, startPoint y: 217, endPoint x: 601, endPoint y: 225, distance: 8.6
click at [597, 218] on textarea "**********" at bounding box center [506, 352] width 266 height 283
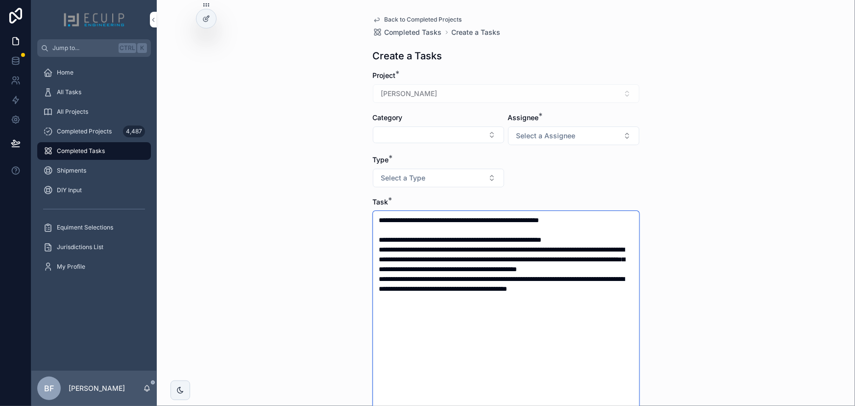
click at [598, 247] on textarea "**********" at bounding box center [506, 362] width 266 height 302
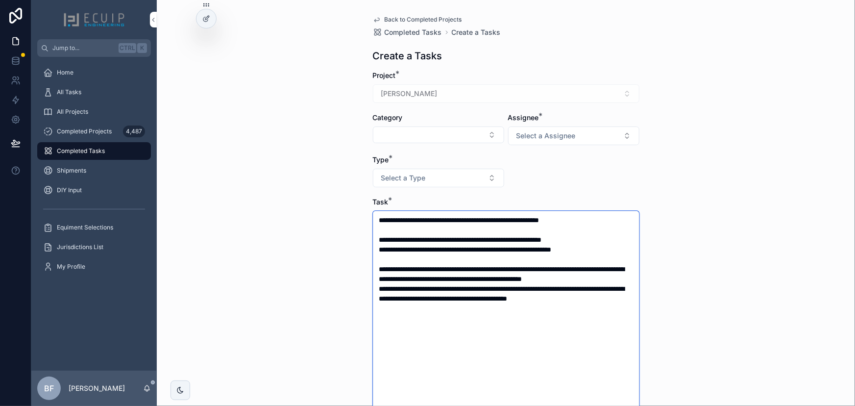
click at [531, 266] on textarea "**********" at bounding box center [506, 362] width 266 height 302
click at [465, 267] on textarea "**********" at bounding box center [506, 362] width 266 height 302
click at [550, 268] on textarea "**********" at bounding box center [506, 362] width 266 height 302
click at [553, 269] on textarea "**********" at bounding box center [506, 362] width 266 height 302
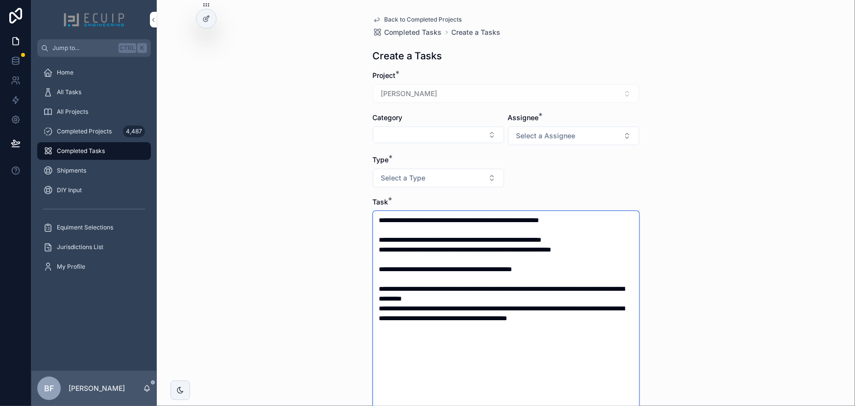
click at [550, 298] on textarea "**********" at bounding box center [506, 362] width 266 height 302
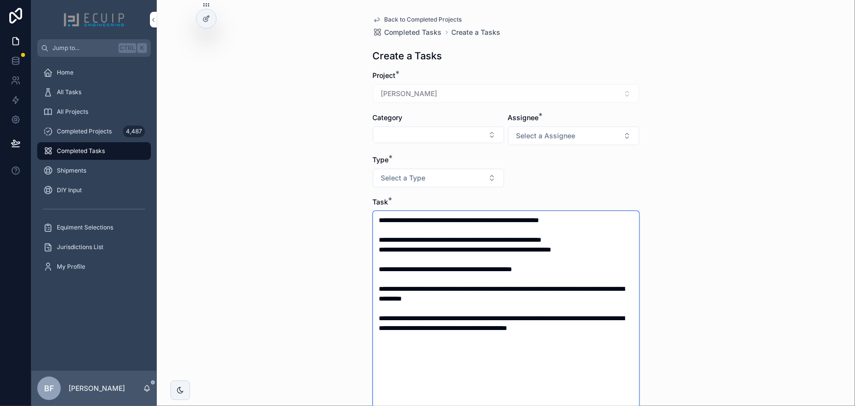
click at [376, 234] on textarea "**********" at bounding box center [506, 362] width 266 height 302
click at [440, 220] on textarea "**********" at bounding box center [506, 362] width 266 height 302
drag, startPoint x: 464, startPoint y: 266, endPoint x: 440, endPoint y: 270, distance: 24.3
click at [440, 270] on textarea "**********" at bounding box center [506, 362] width 266 height 302
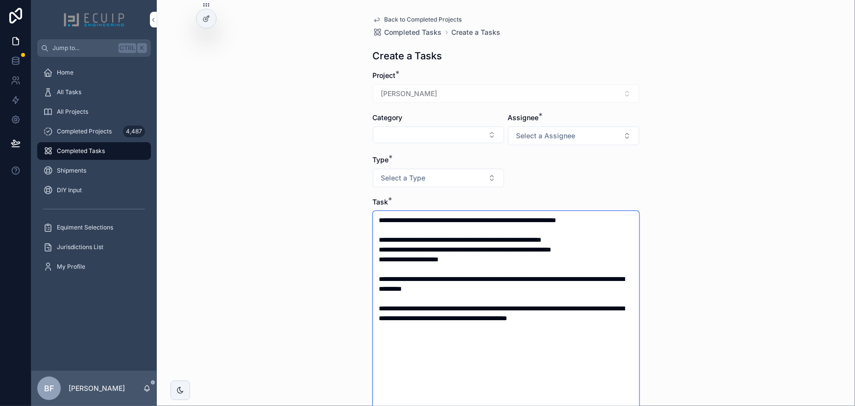
click at [455, 258] on textarea "**********" at bounding box center [506, 362] width 266 height 302
click at [399, 258] on textarea "**********" at bounding box center [506, 362] width 266 height 302
click at [472, 259] on textarea "**********" at bounding box center [506, 362] width 266 height 302
drag, startPoint x: 416, startPoint y: 328, endPoint x: 369, endPoint y: 312, distance: 49.6
click at [373, 312] on textarea "**********" at bounding box center [506, 362] width 266 height 302
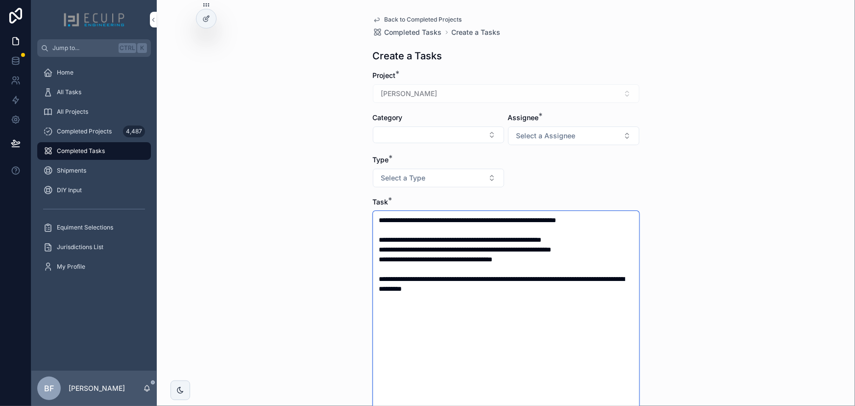
type textarea "**********"
click at [576, 131] on button "Select a Assignee" at bounding box center [573, 135] width 131 height 19
drag, startPoint x: 534, startPoint y: 189, endPoint x: 499, endPoint y: 185, distance: 36.0
click at [534, 189] on div "Client" at bounding box center [570, 189] width 136 height 15
click at [474, 177] on button "Select a Type" at bounding box center [438, 177] width 131 height 19
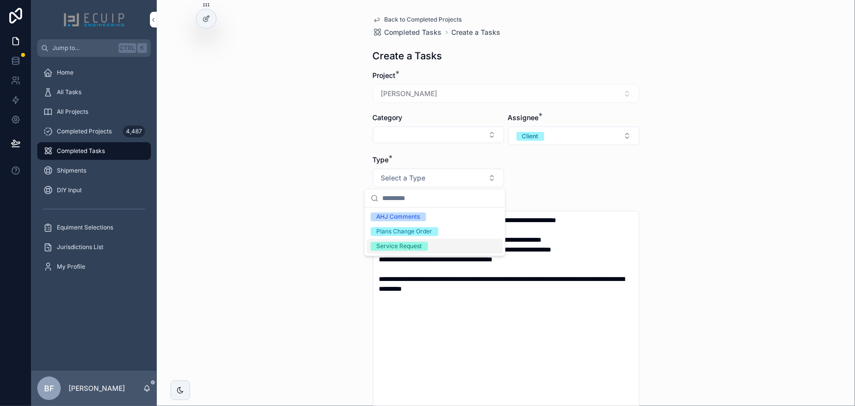
click at [435, 244] on div "Service Request" at bounding box center [435, 246] width 136 height 15
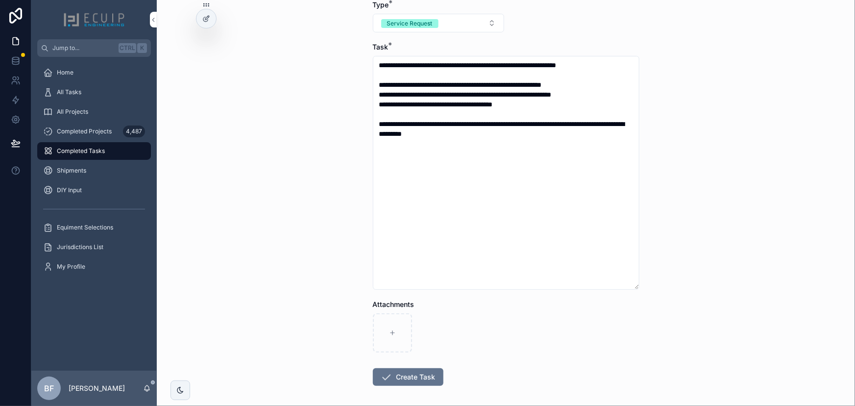
scroll to position [197, 0]
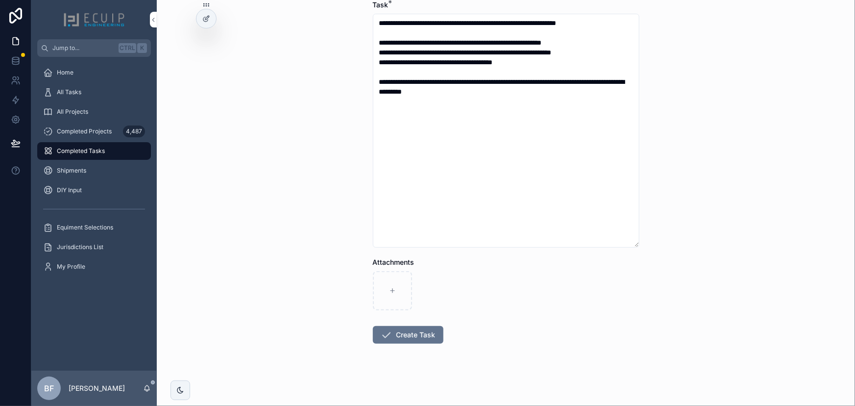
drag, startPoint x: 409, startPoint y: 336, endPoint x: 483, endPoint y: 328, distance: 74.9
click at [411, 336] on button "Create Task" at bounding box center [408, 335] width 71 height 18
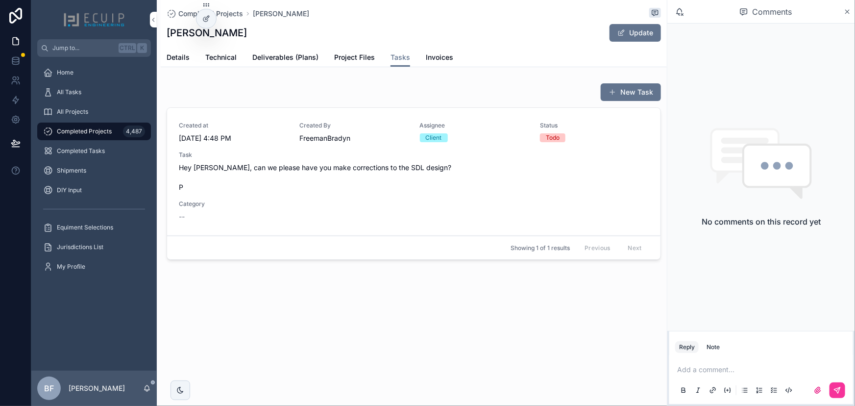
click at [186, 60] on span "Details" at bounding box center [178, 57] width 23 height 10
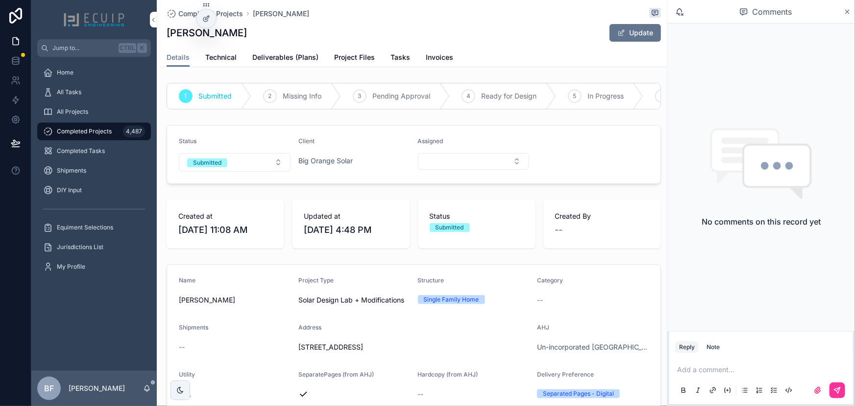
click at [230, 167] on button "Submitted" at bounding box center [235, 162] width 112 height 19
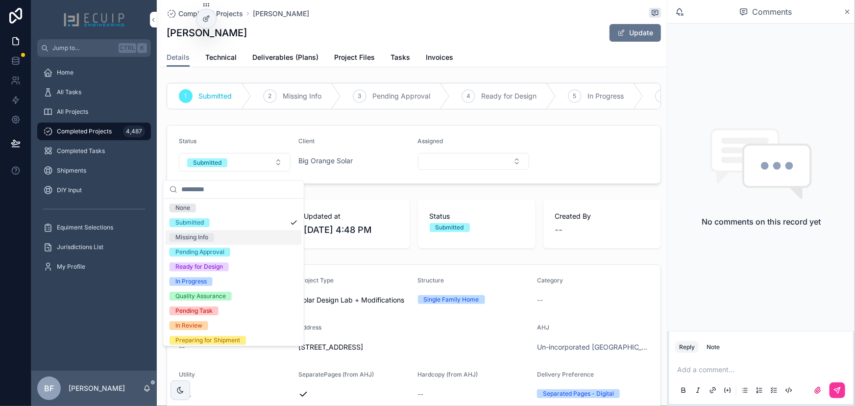
click at [195, 238] on div "Missing Info" at bounding box center [191, 237] width 33 height 9
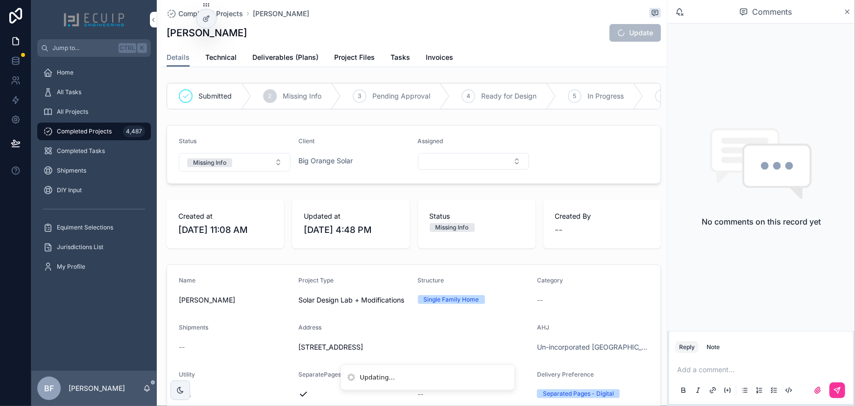
click at [96, 88] on div "All Tasks" at bounding box center [94, 92] width 102 height 16
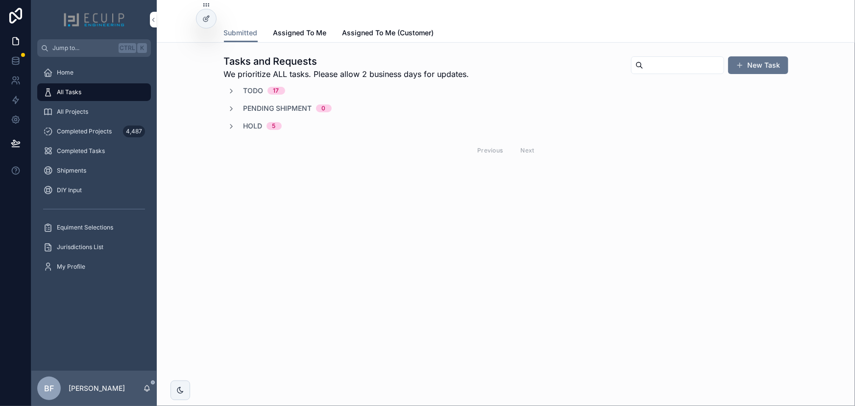
click at [249, 93] on span "Todo" at bounding box center [253, 91] width 20 height 10
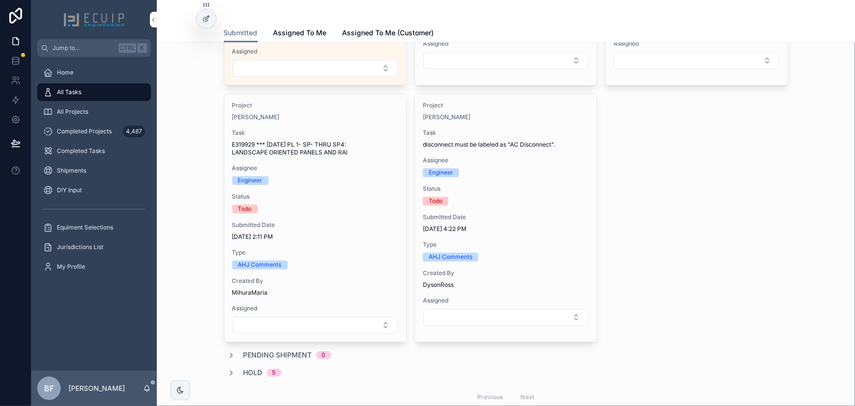
scroll to position [1336, 0]
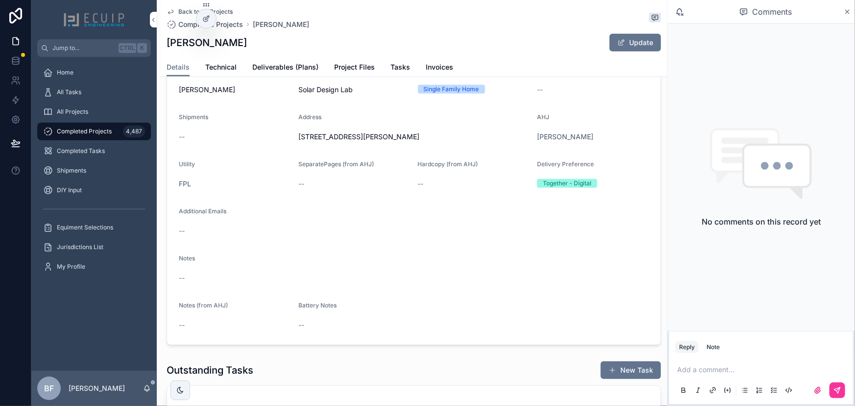
scroll to position [222, 0]
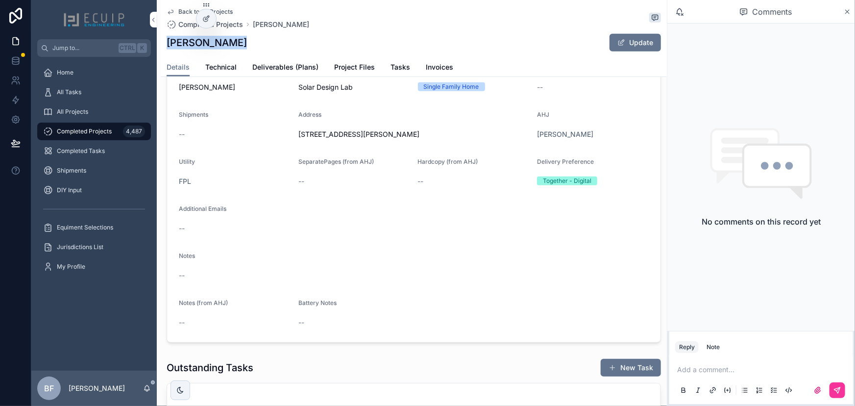
drag, startPoint x: 236, startPoint y: 48, endPoint x: 175, endPoint y: 44, distance: 60.9
click at [167, 48] on h1 "[PERSON_NAME]" at bounding box center [207, 43] width 80 height 14
copy h1 "[PERSON_NAME]"
click at [339, 69] on span "Project Files" at bounding box center [354, 67] width 41 height 10
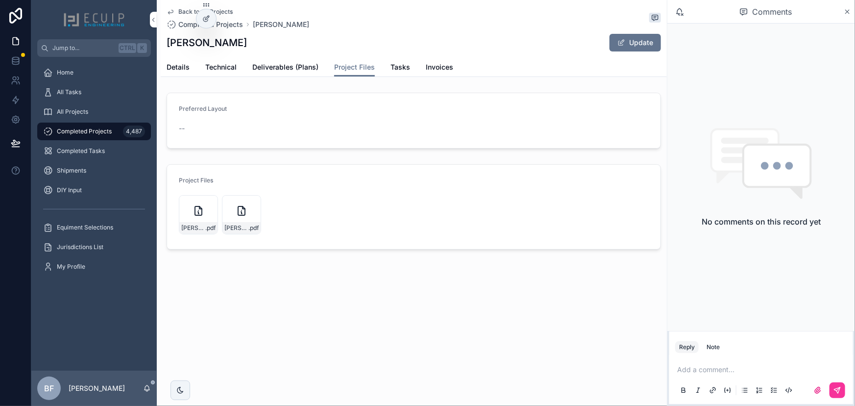
click at [0, 0] on icon "scrollable content" at bounding box center [0, 0] width 0 height 0
click at [182, 66] on span "Details" at bounding box center [178, 67] width 23 height 10
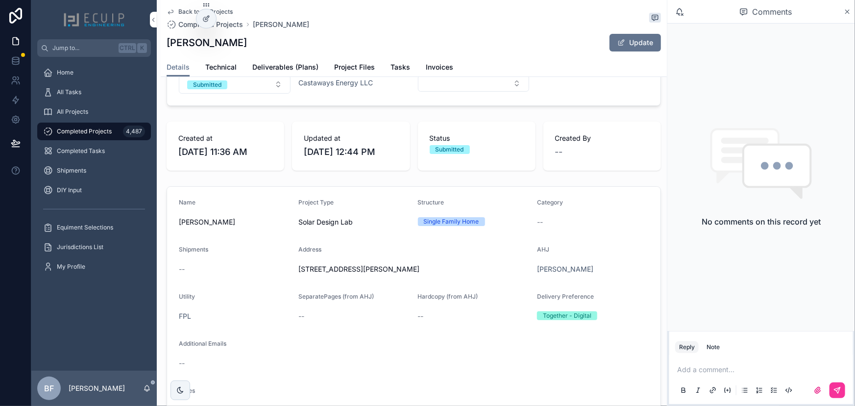
scroll to position [89, 0]
click at [301, 69] on span "Deliverables (Plans)" at bounding box center [285, 67] width 66 height 10
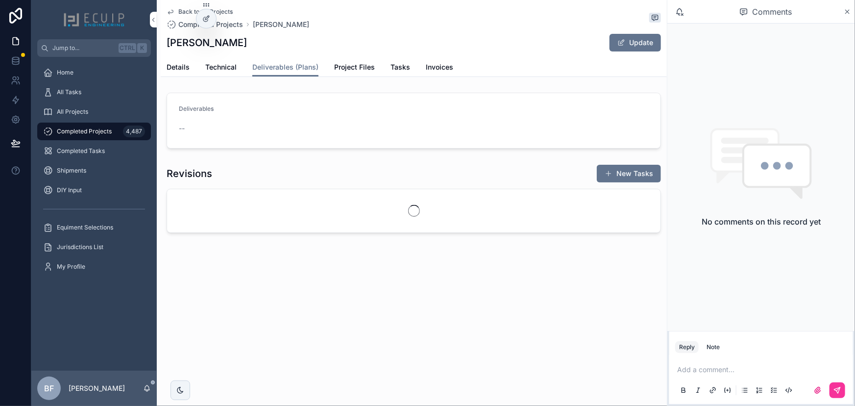
click at [619, 47] on button "Update" at bounding box center [634, 43] width 51 height 18
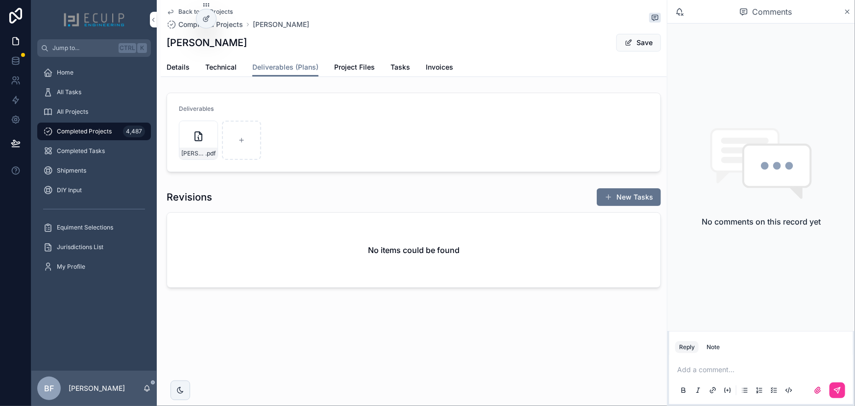
click at [635, 41] on button "Save" at bounding box center [638, 43] width 45 height 18
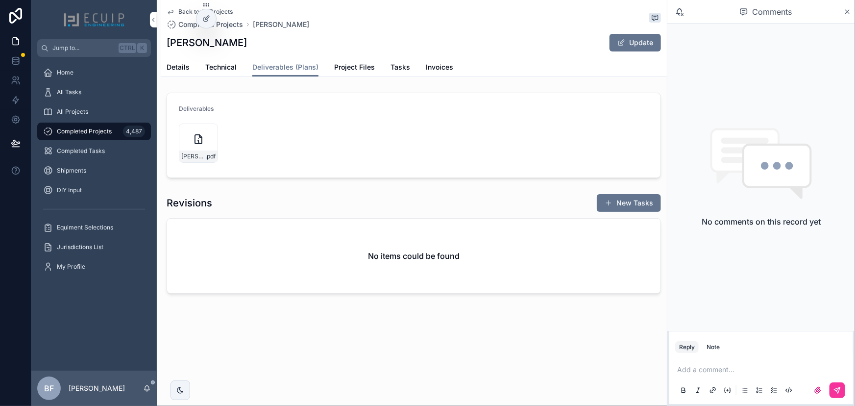
click at [174, 67] on span "Details" at bounding box center [178, 67] width 23 height 10
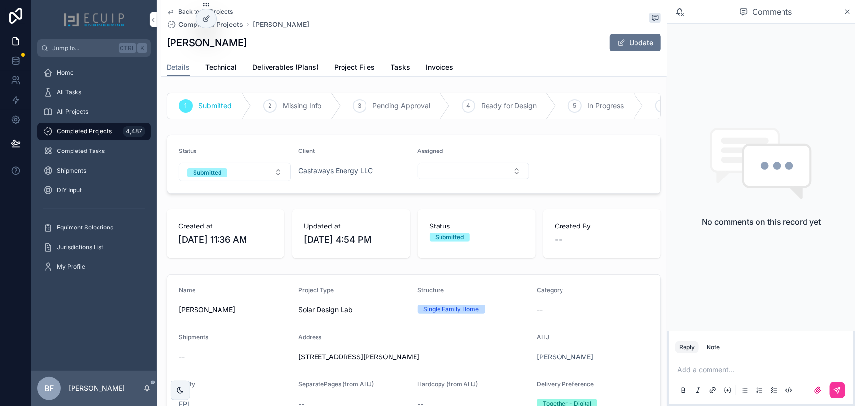
click at [230, 188] on form "Status Submitted Client Castaways Energy LLC Assigned" at bounding box center [413, 164] width 493 height 58
click at [237, 181] on button "Submitted" at bounding box center [235, 172] width 112 height 19
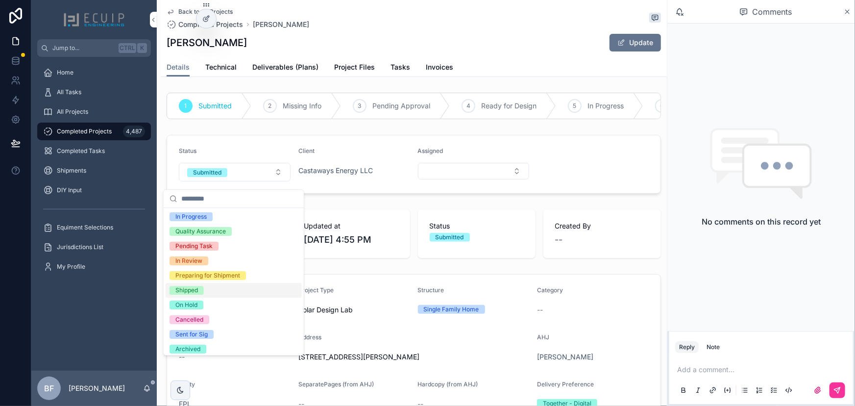
scroll to position [77, 0]
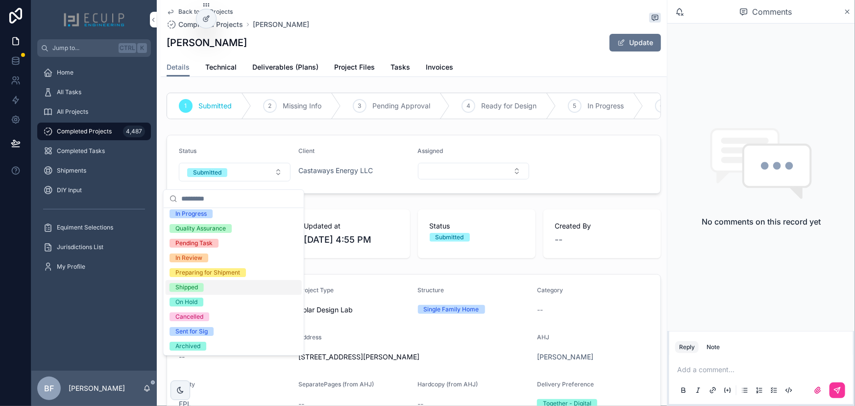
click at [189, 288] on div "Shipped" at bounding box center [186, 287] width 23 height 9
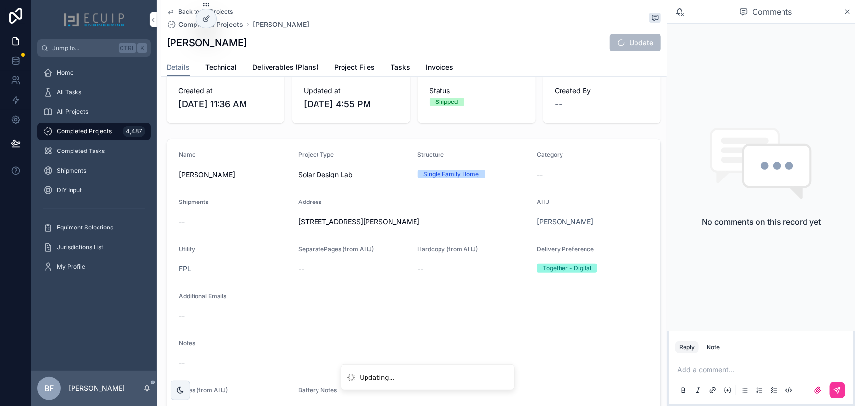
scroll to position [222, 0]
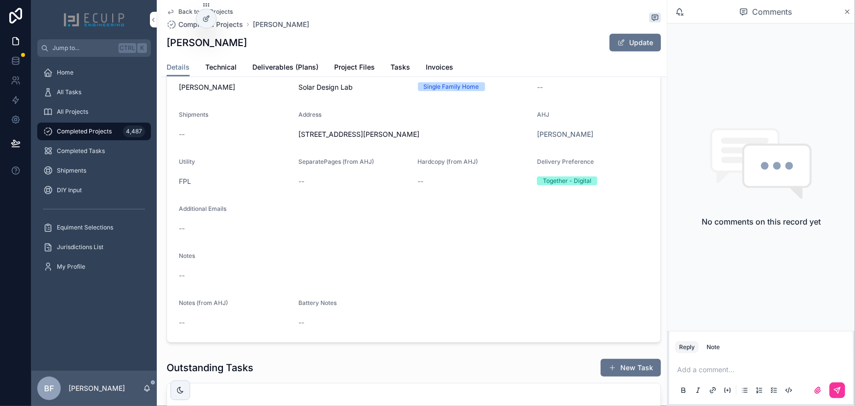
click at [100, 111] on div "All Projects" at bounding box center [94, 112] width 102 height 16
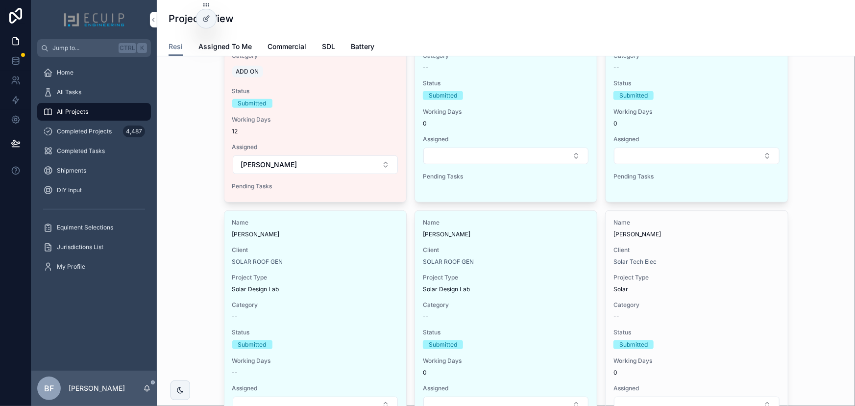
scroll to position [178, 0]
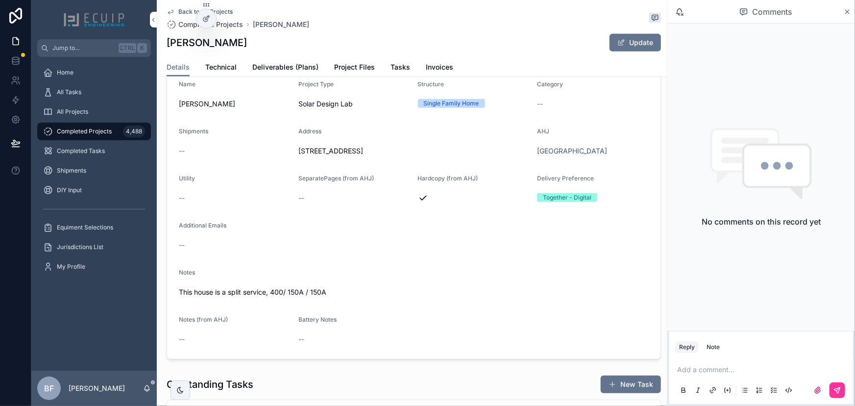
scroll to position [267, 0]
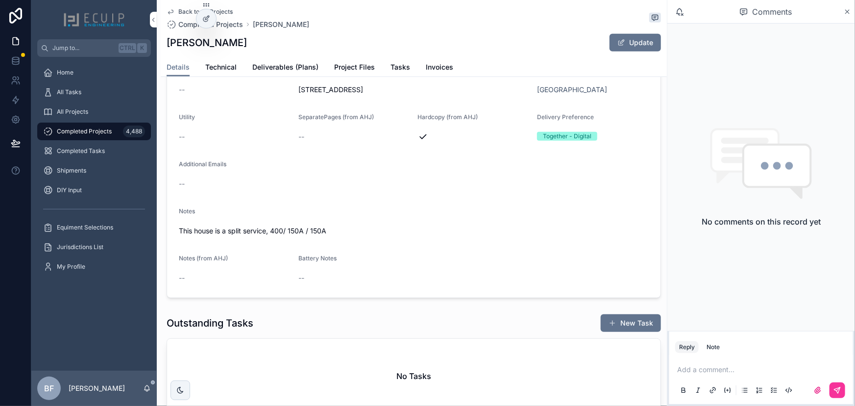
click at [356, 71] on span "Project Files" at bounding box center [354, 67] width 41 height 10
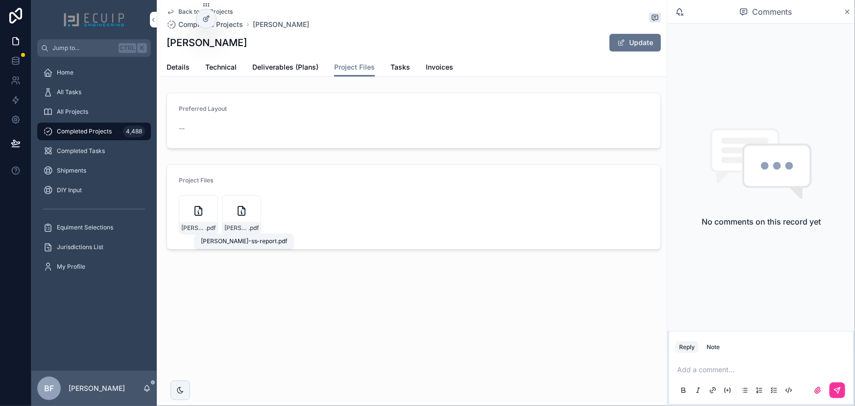
click at [240, 224] on span "[PERSON_NAME]-ss-report" at bounding box center [236, 228] width 24 height 8
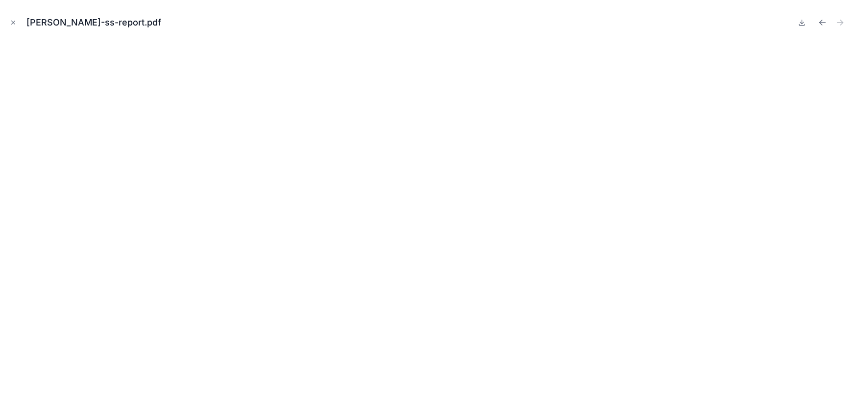
click at [14, 26] on button "Close modal" at bounding box center [13, 22] width 11 height 11
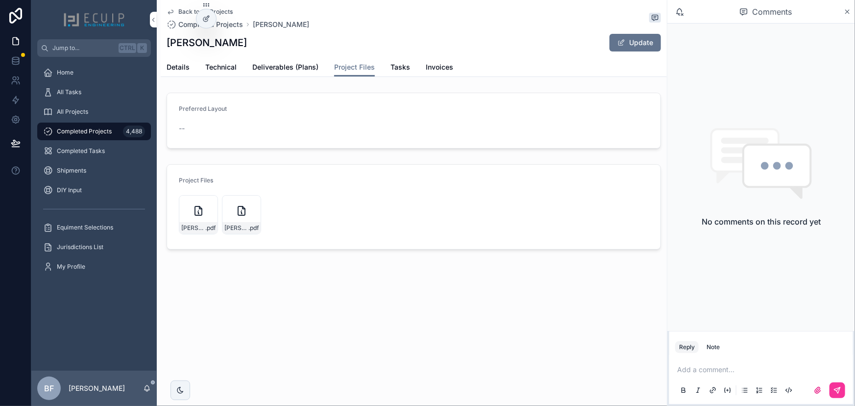
click at [0, 0] on icon "scrollable content" at bounding box center [0, 0] width 0 height 0
drag, startPoint x: 256, startPoint y: 37, endPoint x: 161, endPoint y: 36, distance: 95.0
click at [161, 36] on div "Back to All Projects Completed Projects [PERSON_NAME] [PERSON_NAME] Update Proj…" at bounding box center [414, 38] width 506 height 77
copy h1 "[PERSON_NAME]"
click at [167, 68] on span "Details" at bounding box center [178, 67] width 23 height 10
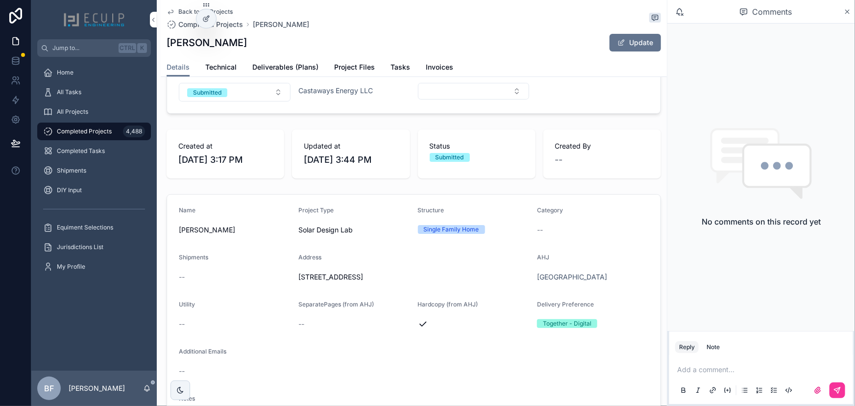
scroll to position [133, 0]
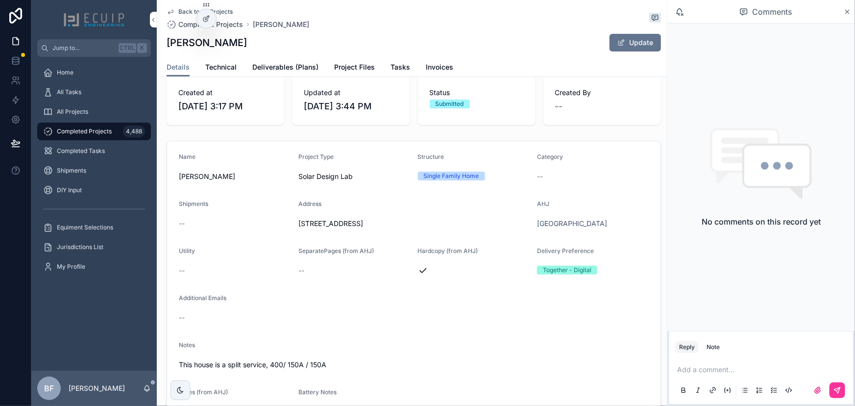
click at [263, 144] on div "Name [PERSON_NAME] Project Type Solar Design Lab Structure Single Family Home C…" at bounding box center [414, 286] width 506 height 299
drag, startPoint x: 278, startPoint y: 69, endPoint x: 406, endPoint y: 71, distance: 127.4
click at [278, 69] on span "Deliverables (Plans)" at bounding box center [285, 67] width 66 height 10
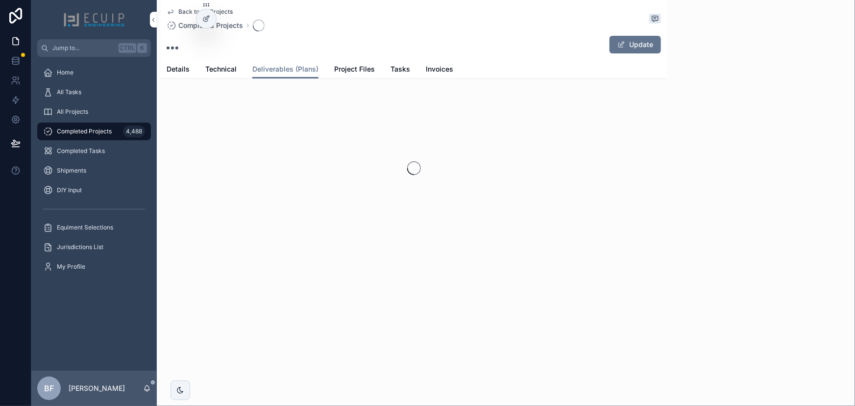
drag, startPoint x: 627, startPoint y: 50, endPoint x: 632, endPoint y: 51, distance: 5.0
click at [627, 50] on button "Update" at bounding box center [634, 45] width 51 height 18
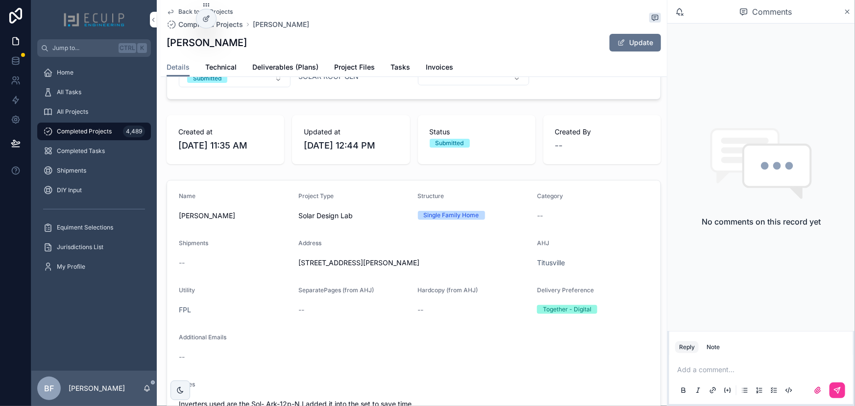
scroll to position [89, 0]
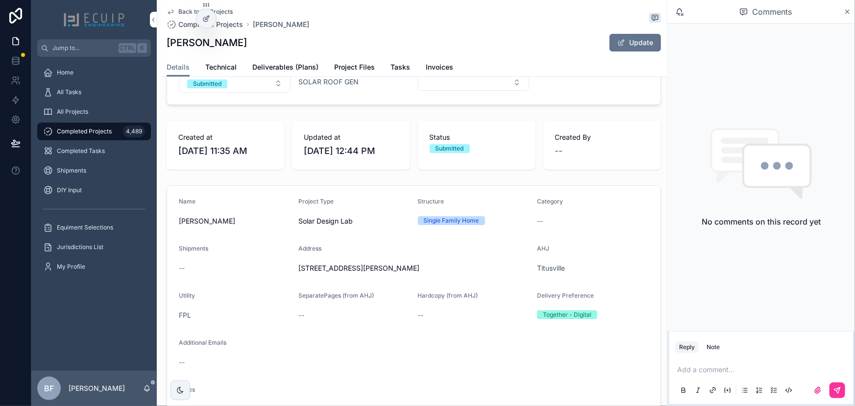
click at [354, 58] on link "Project Files" at bounding box center [354, 68] width 41 height 20
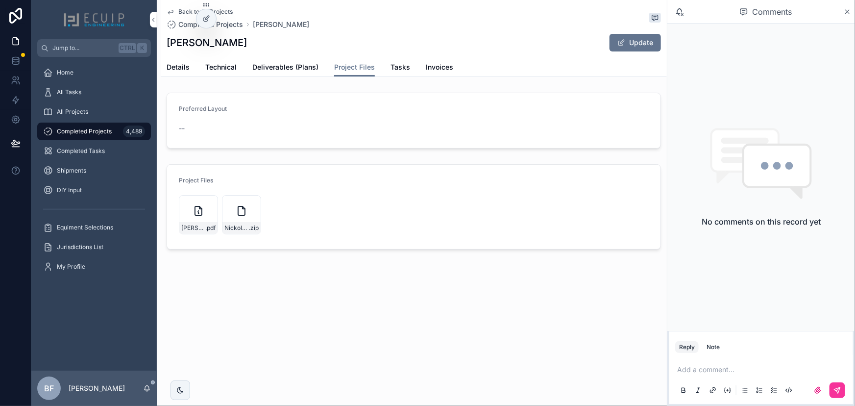
click at [0, 0] on icon "scrollable content" at bounding box center [0, 0] width 0 height 0
drag, startPoint x: 175, startPoint y: 68, endPoint x: 228, endPoint y: 84, distance: 55.6
click at [175, 68] on span "Details" at bounding box center [178, 67] width 23 height 10
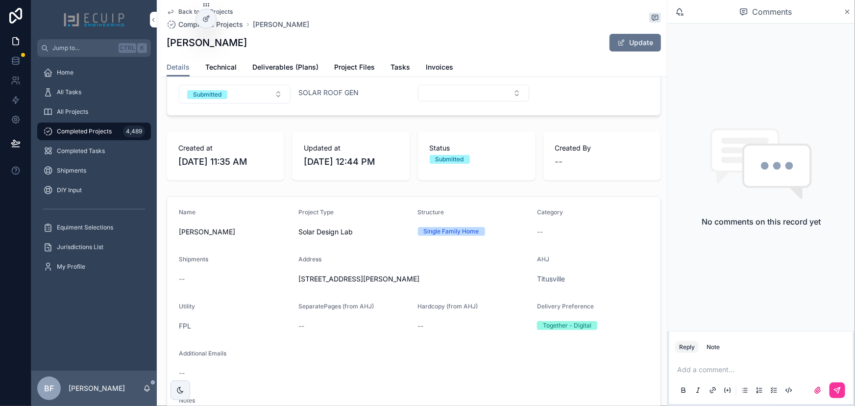
scroll to position [222, 0]
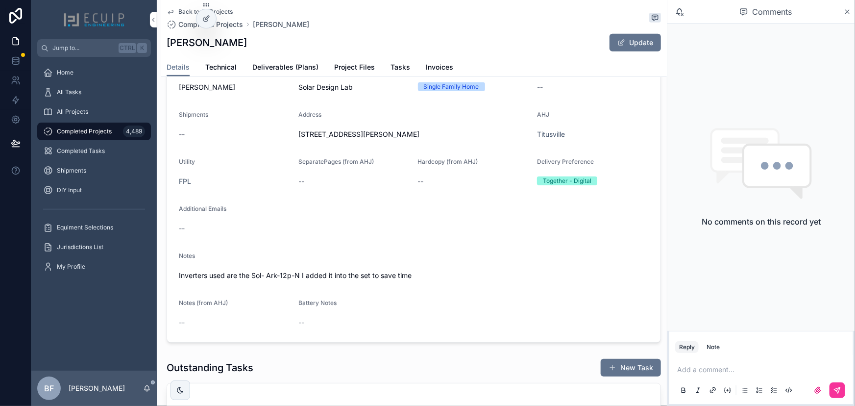
click at [361, 66] on span "Project Files" at bounding box center [354, 67] width 41 height 10
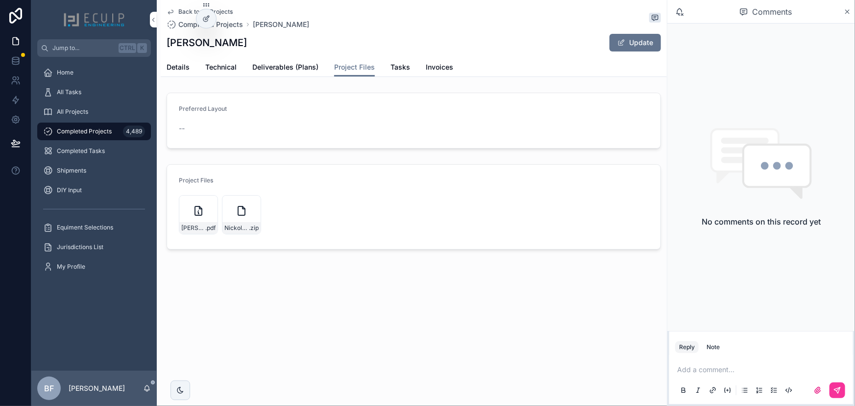
click at [0, 0] on icon "scrollable content" at bounding box center [0, 0] width 0 height 0
click at [187, 73] on link "Details" at bounding box center [178, 68] width 23 height 20
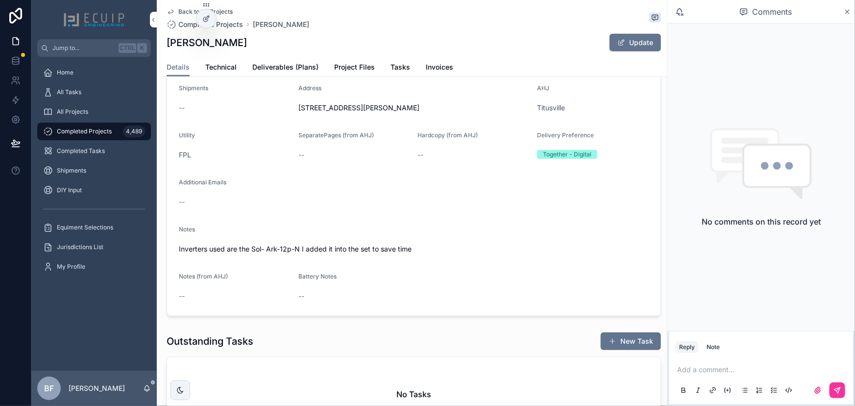
scroll to position [267, 0]
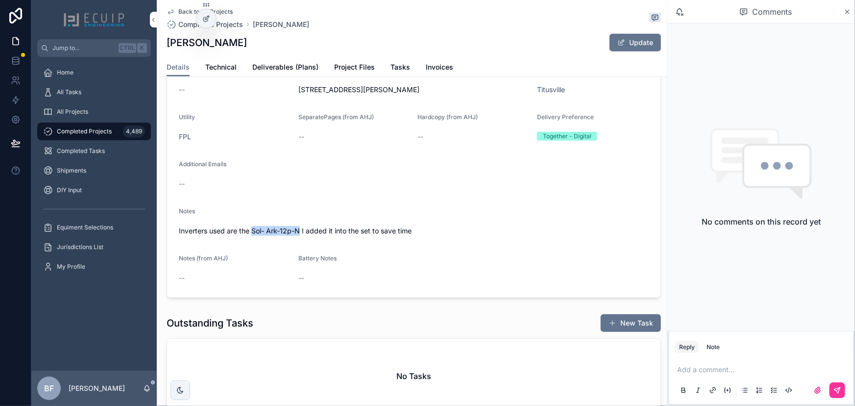
drag, startPoint x: 251, startPoint y: 234, endPoint x: 301, endPoint y: 235, distance: 49.5
click at [301, 235] on span "Inverters used are the Sol- Ark-12p-N I added it into the set to save time" at bounding box center [414, 231] width 470 height 10
copy span "Sol- Ark-12p-N"
click at [702, 371] on p "scrollable content" at bounding box center [763, 369] width 172 height 10
click at [719, 346] on div "Note" at bounding box center [712, 347] width 13 height 8
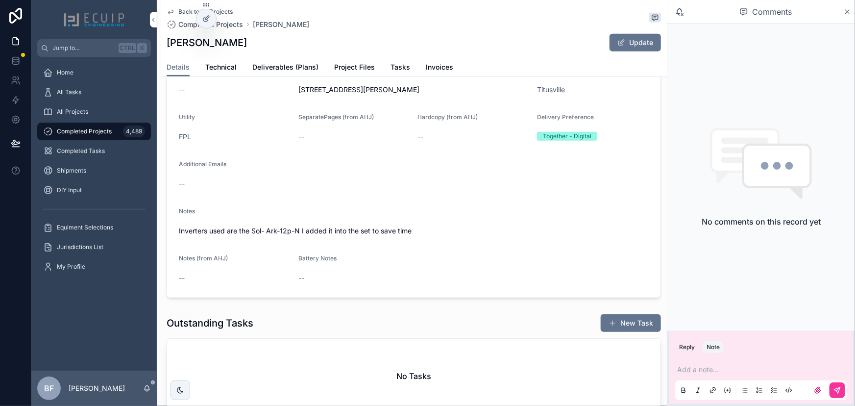
click at [754, 369] on p "scrollable content" at bounding box center [763, 369] width 172 height 10
click at [835, 387] on icon "scrollable content" at bounding box center [837, 390] width 8 height 8
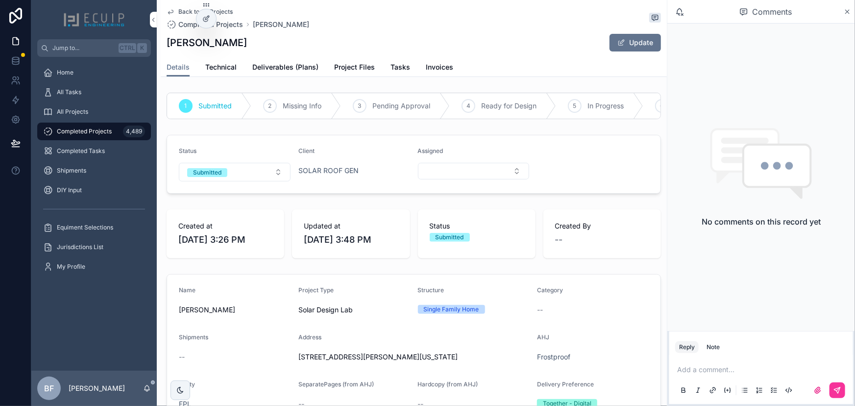
click at [346, 67] on span "Project Files" at bounding box center [354, 67] width 41 height 10
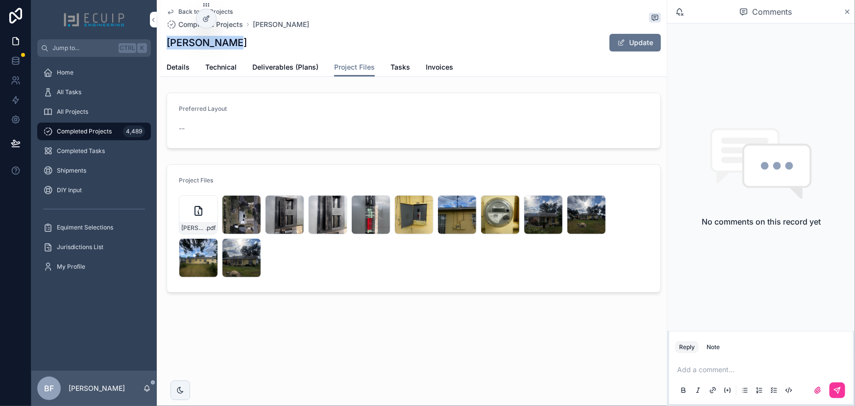
drag, startPoint x: 210, startPoint y: 47, endPoint x: 165, endPoint y: 41, distance: 45.4
click at [165, 41] on div "Back to All Projects Completed Projects Romelia Mata Romelia Mata Update Projec…" at bounding box center [414, 38] width 506 height 77
copy h1 "[PERSON_NAME]"
click at [0, 0] on icon "scrollable content" at bounding box center [0, 0] width 0 height 0
drag, startPoint x: 290, startPoint y: 72, endPoint x: 338, endPoint y: 74, distance: 48.0
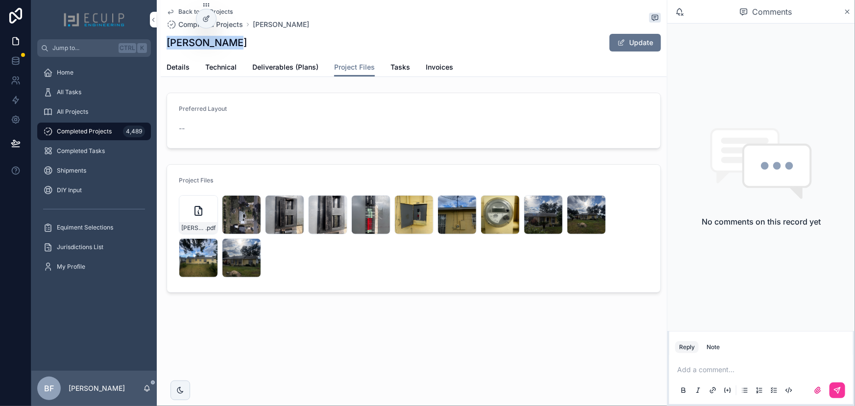
click at [290, 72] on link "Deliverables (Plans)" at bounding box center [285, 68] width 66 height 20
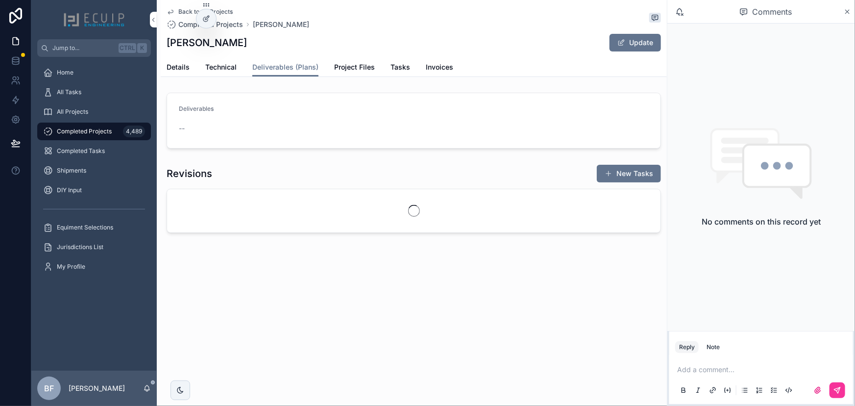
click at [647, 53] on div "Back to All Projects Completed Projects Romelia Mata Romelia Mata Update" at bounding box center [414, 29] width 494 height 58
click at [646, 51] on button "Update" at bounding box center [634, 43] width 51 height 18
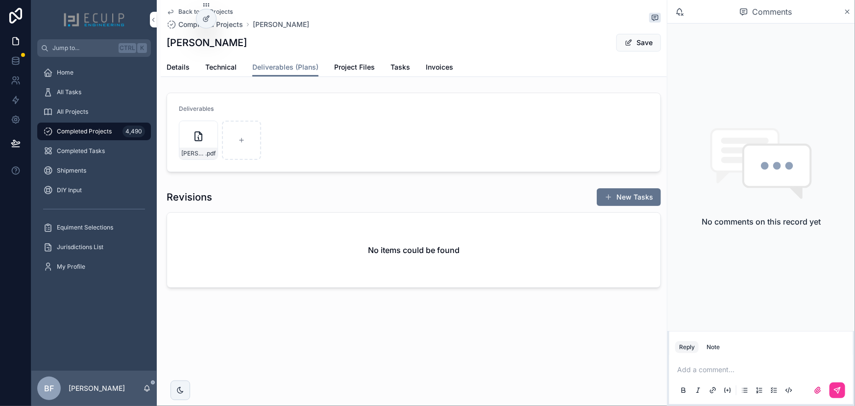
click at [627, 44] on span "scrollable content" at bounding box center [628, 43] width 8 height 8
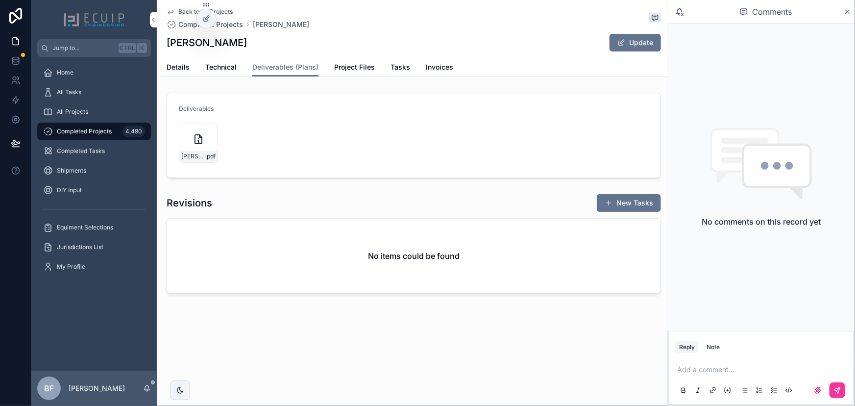
drag, startPoint x: 175, startPoint y: 64, endPoint x: 211, endPoint y: 88, distance: 42.7
click at [175, 64] on span "Details" at bounding box center [178, 67] width 23 height 10
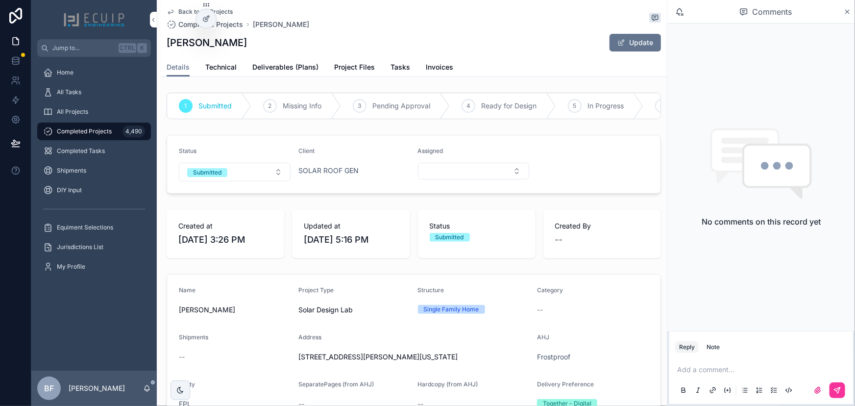
click at [247, 181] on button "Submitted" at bounding box center [235, 172] width 112 height 19
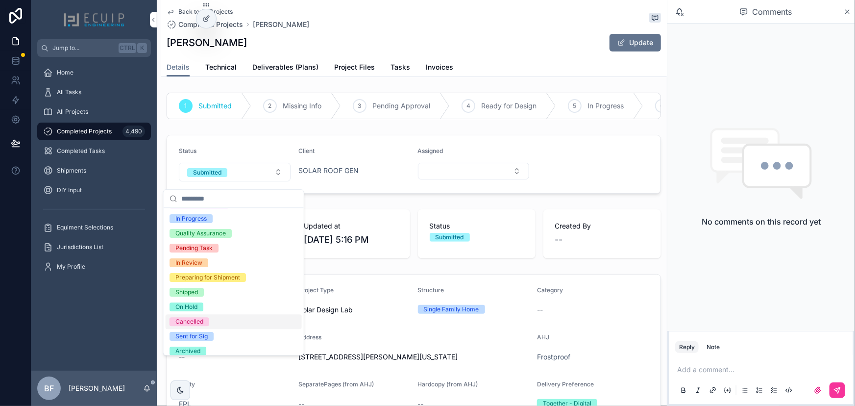
scroll to position [77, 0]
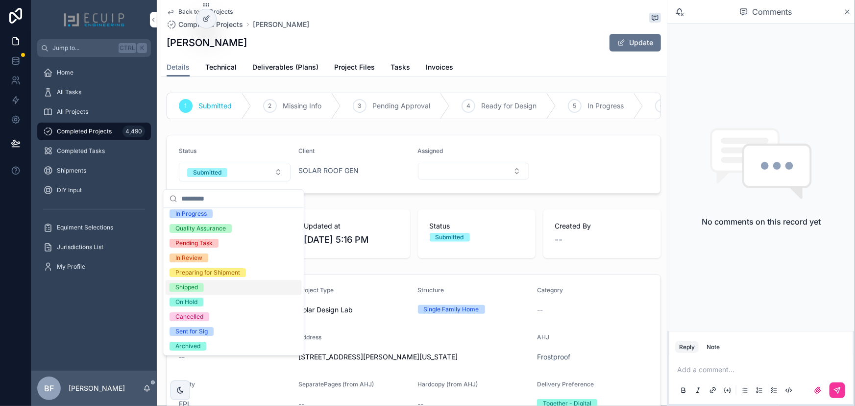
click at [190, 291] on div "Shipped" at bounding box center [186, 287] width 23 height 9
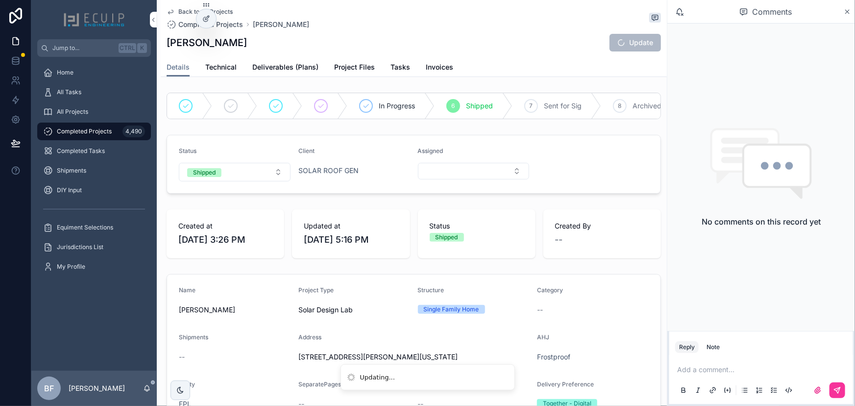
click at [87, 110] on span "All Projects" at bounding box center [72, 112] width 31 height 8
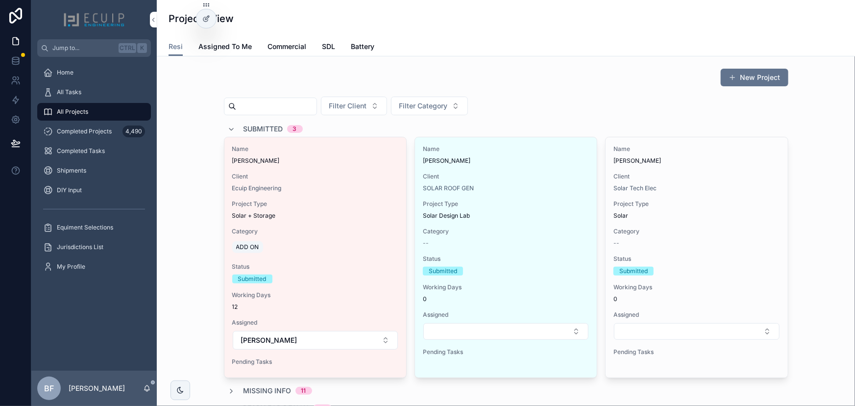
click at [748, 184] on div "Solar Tech Elec" at bounding box center [696, 188] width 166 height 8
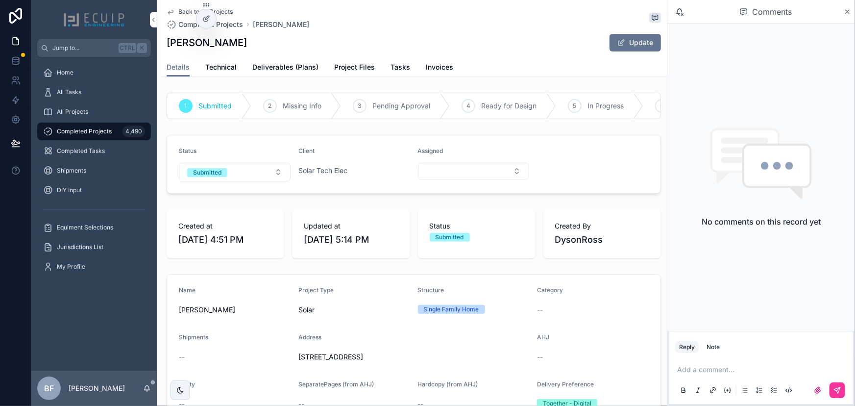
click at [224, 173] on span "Submitted" at bounding box center [207, 172] width 40 height 10
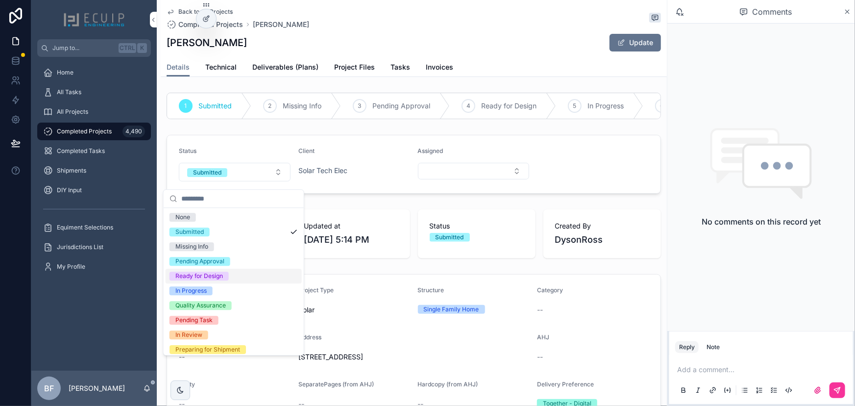
click at [201, 272] on div "Ready for Design" at bounding box center [199, 275] width 48 height 9
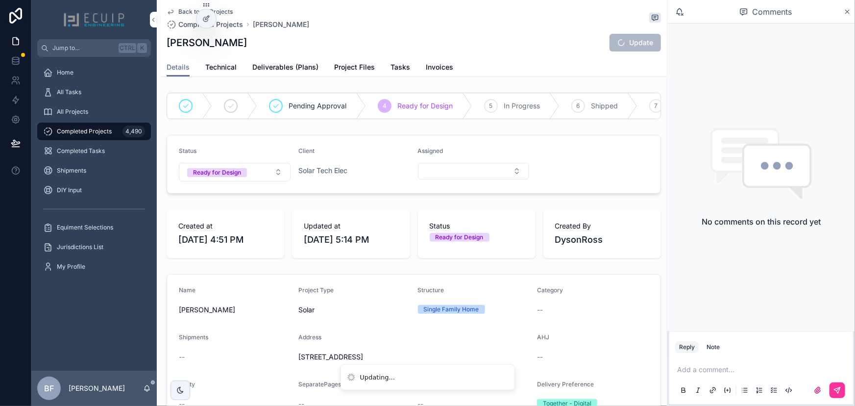
click at [91, 109] on div "All Projects" at bounding box center [94, 112] width 102 height 16
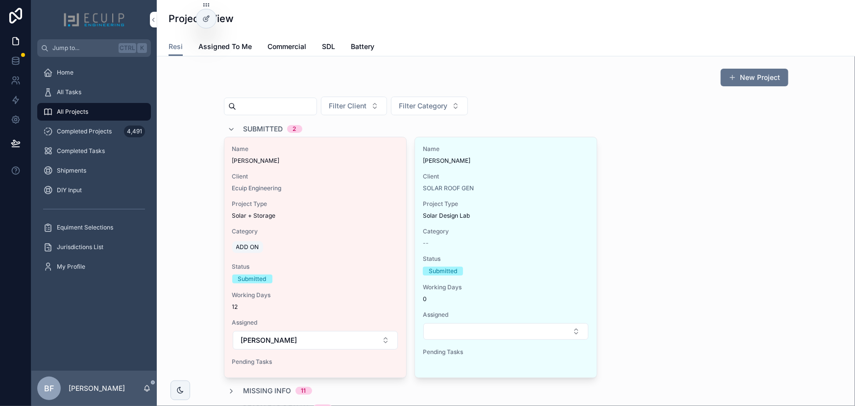
click at [239, 130] on div "Submitted 2" at bounding box center [265, 129] width 74 height 16
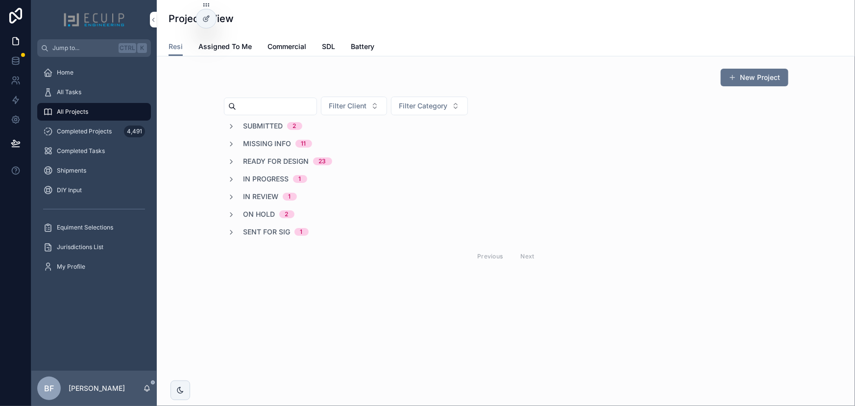
click at [271, 197] on span "In Review" at bounding box center [260, 196] width 35 height 10
click at [271, 197] on span "In Review" at bounding box center [260, 199] width 35 height 10
click at [82, 89] on div "All Tasks" at bounding box center [94, 92] width 102 height 16
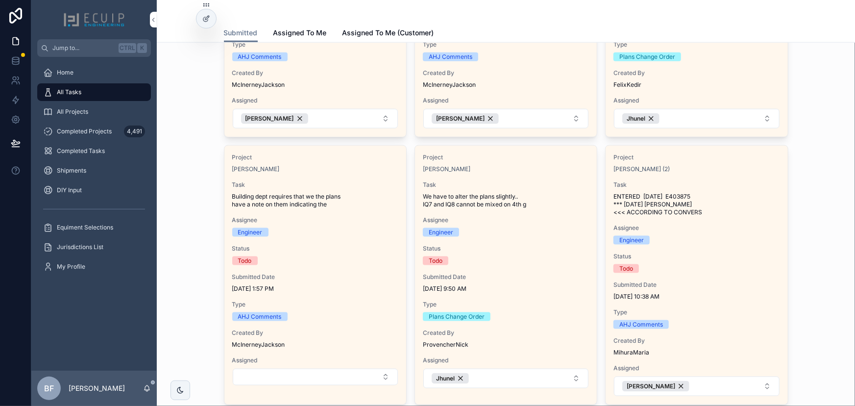
scroll to position [534, 0]
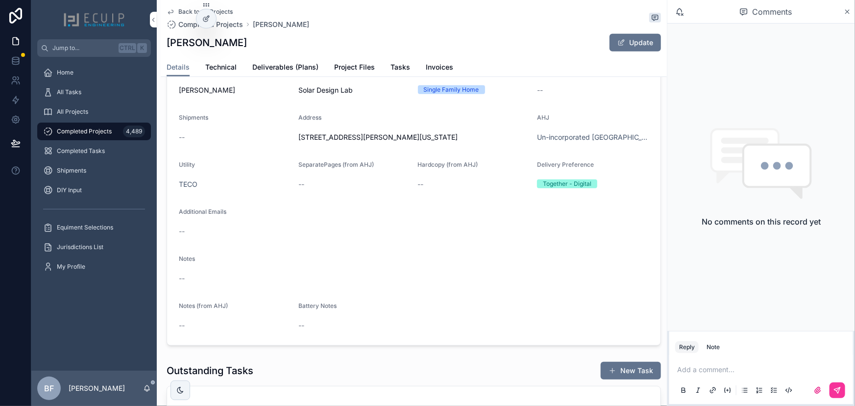
scroll to position [222, 0]
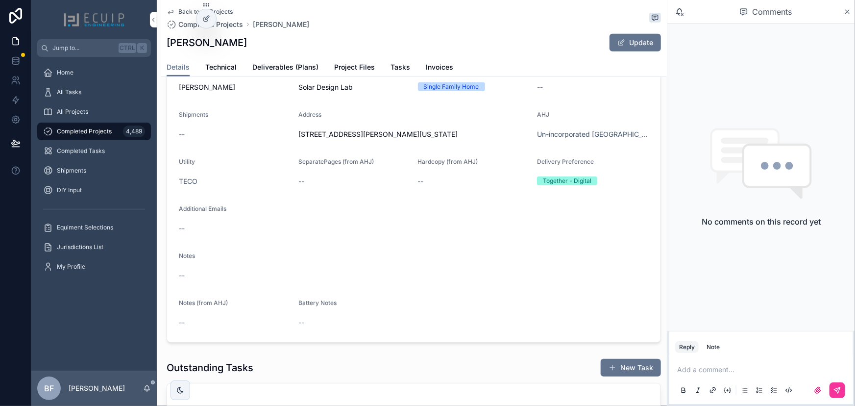
drag, startPoint x: 255, startPoint y: 42, endPoint x: 165, endPoint y: 45, distance: 89.7
click at [165, 45] on div "Back to All Projects Completed Projects [PERSON_NAME] [PERSON_NAME] Update Deta…" at bounding box center [414, 38] width 506 height 77
copy h1 "[PERSON_NAME]"
click at [362, 103] on form "Name [PERSON_NAME] Project Type Solar Design Lab Structure Single Family Home C…" at bounding box center [413, 197] width 493 height 290
click at [358, 62] on span "Project Files" at bounding box center [354, 67] width 41 height 10
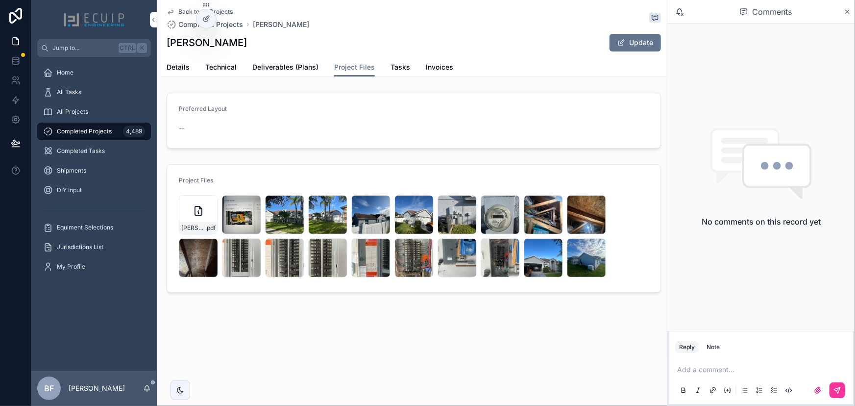
click at [0, 0] on icon "scrollable content" at bounding box center [0, 0] width 0 height 0
click at [299, 70] on span "Deliverables (Plans)" at bounding box center [285, 67] width 66 height 10
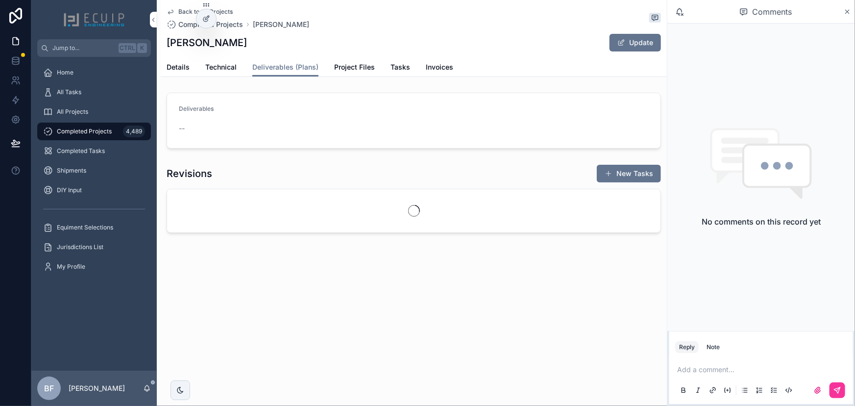
click at [632, 40] on button "Update" at bounding box center [634, 43] width 51 height 18
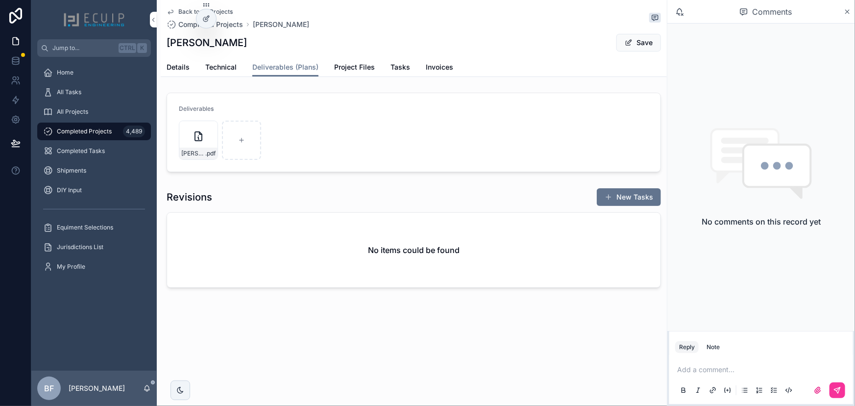
click at [632, 42] on span "scrollable content" at bounding box center [628, 43] width 8 height 8
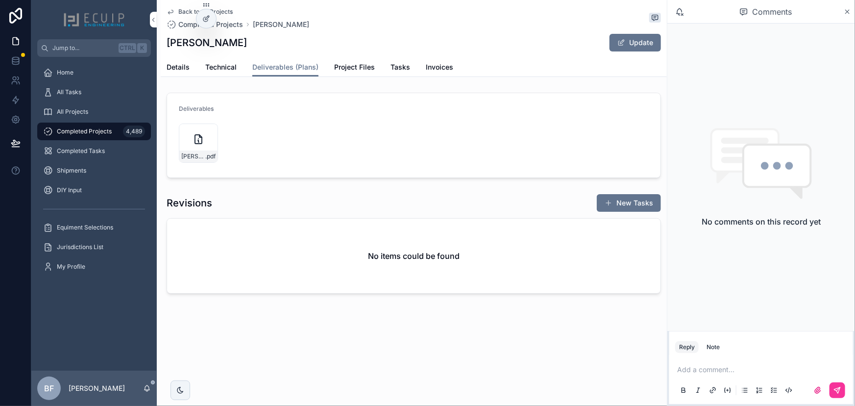
click at [181, 70] on span "Details" at bounding box center [178, 67] width 23 height 10
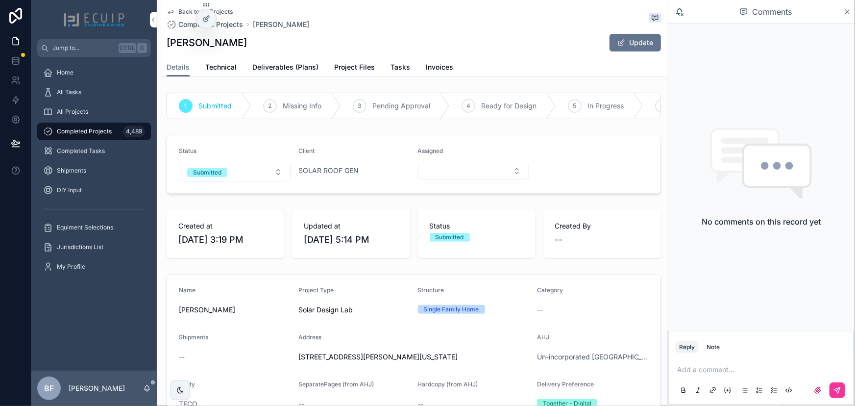
click at [242, 181] on button "Submitted" at bounding box center [235, 172] width 112 height 19
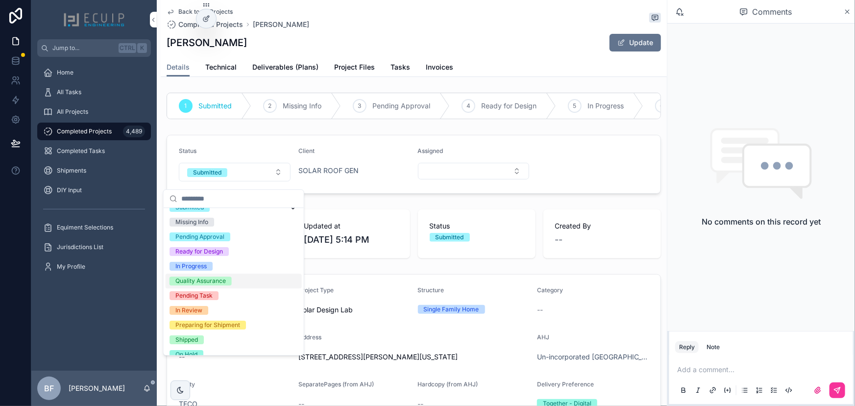
scroll to position [77, 0]
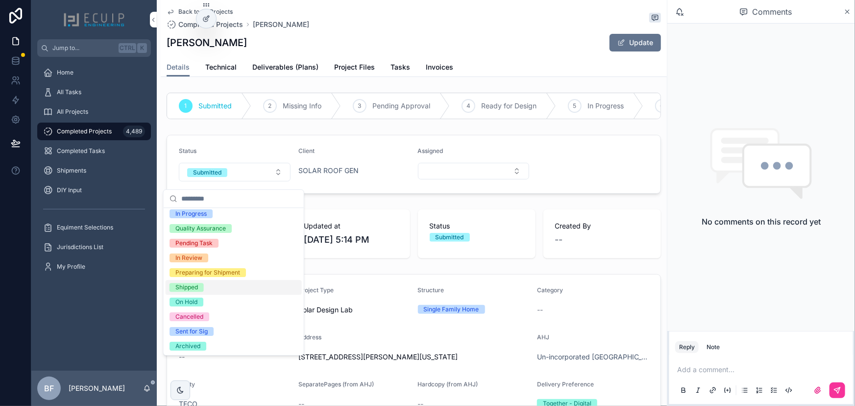
click at [195, 292] on div "Shipped" at bounding box center [234, 287] width 136 height 15
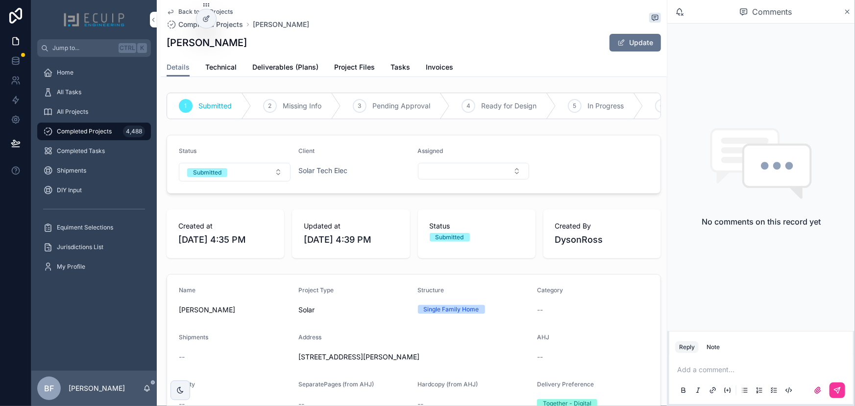
click at [341, 71] on span "Project Files" at bounding box center [354, 67] width 41 height 10
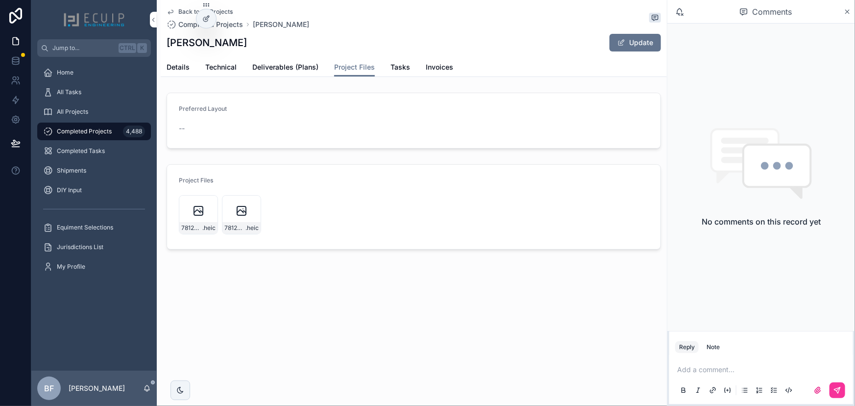
click at [184, 73] on link "Details" at bounding box center [178, 68] width 23 height 20
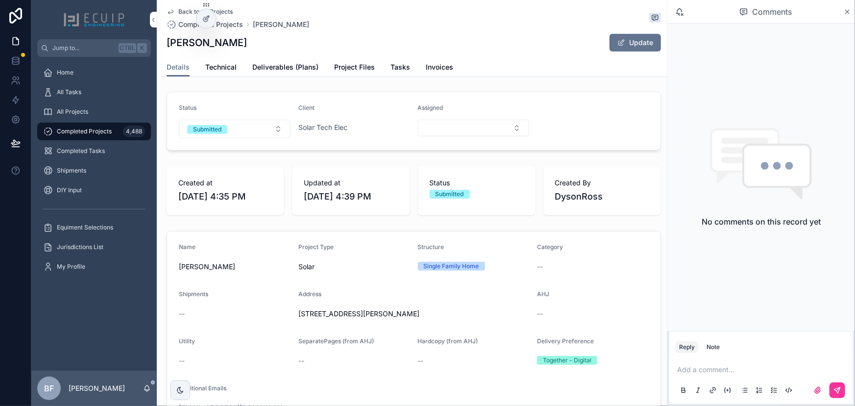
scroll to position [44, 0]
click at [220, 65] on span "Technical" at bounding box center [220, 67] width 31 height 10
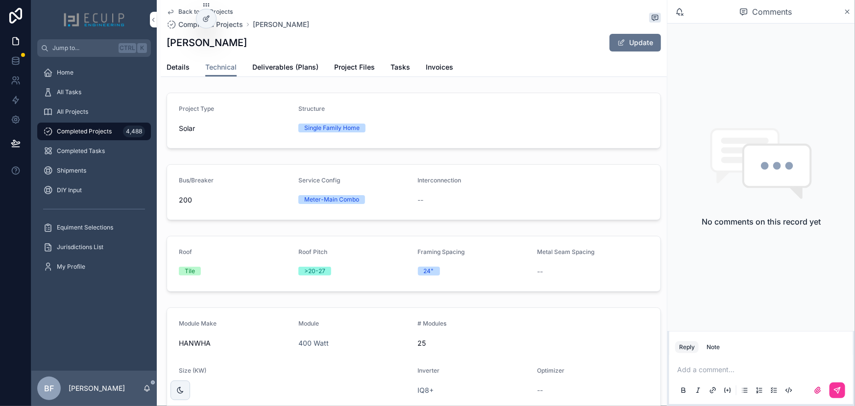
click at [182, 64] on span "Details" at bounding box center [178, 67] width 23 height 10
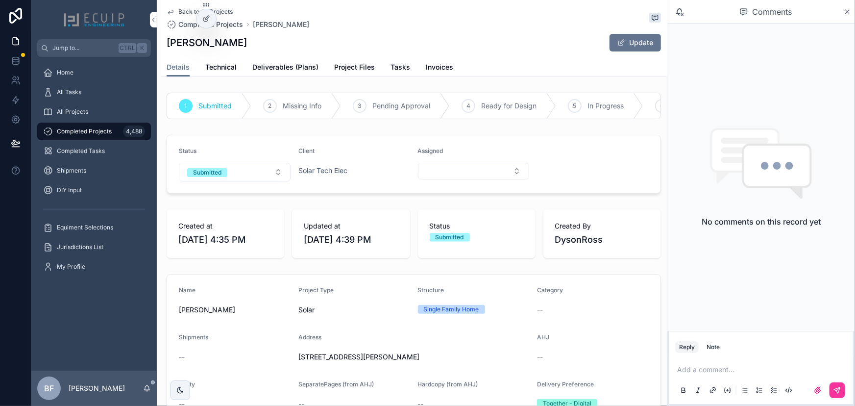
click at [247, 181] on button "Submitted" at bounding box center [235, 172] width 112 height 19
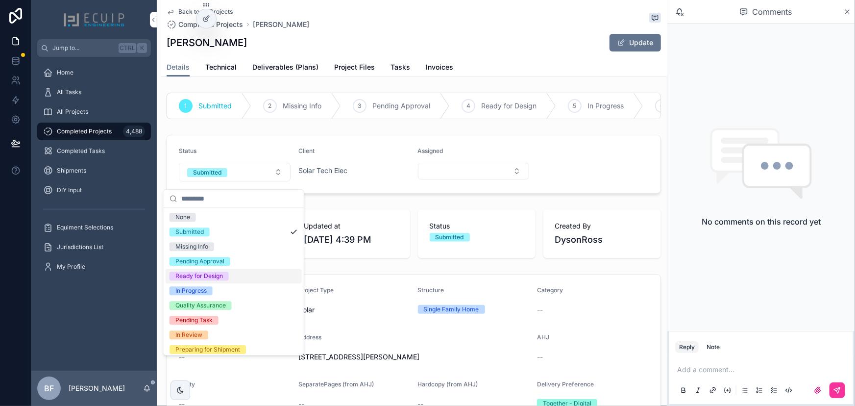
click at [205, 272] on div "Ready for Design" at bounding box center [199, 275] width 48 height 9
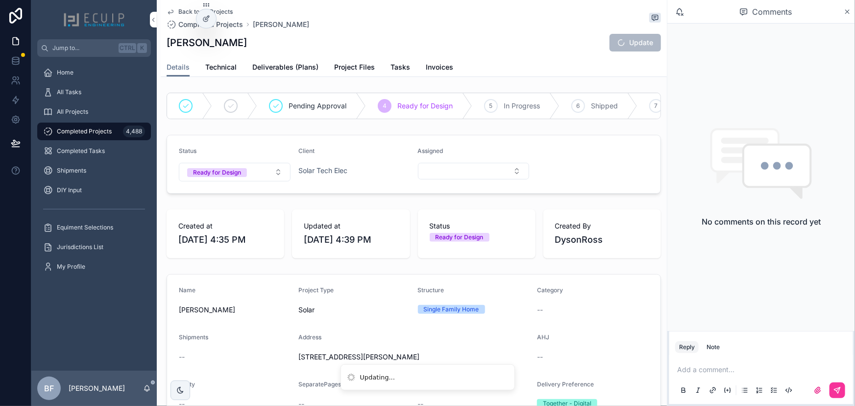
click at [91, 108] on div "All Projects" at bounding box center [94, 112] width 102 height 16
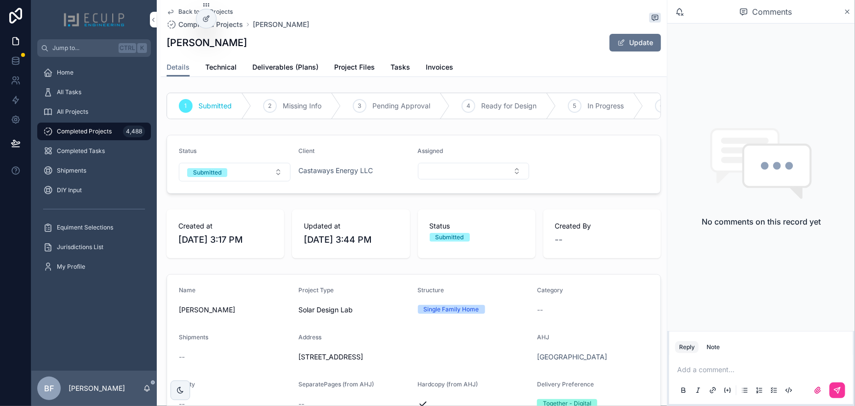
click at [302, 61] on link "Deliverables (Plans)" at bounding box center [285, 68] width 66 height 20
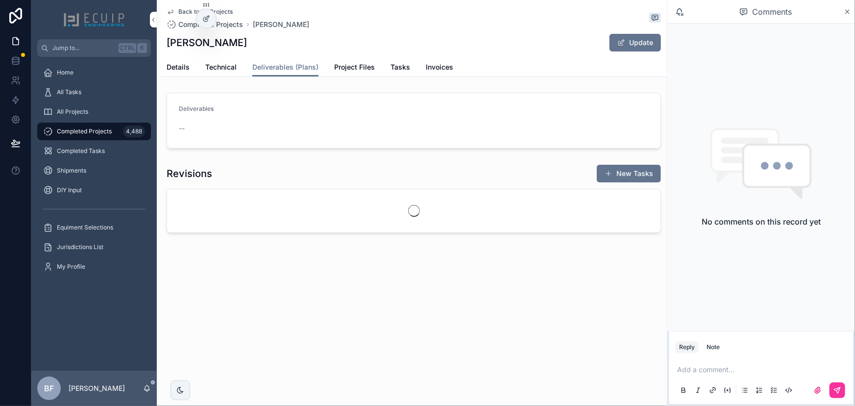
click at [631, 43] on button "Update" at bounding box center [634, 43] width 51 height 18
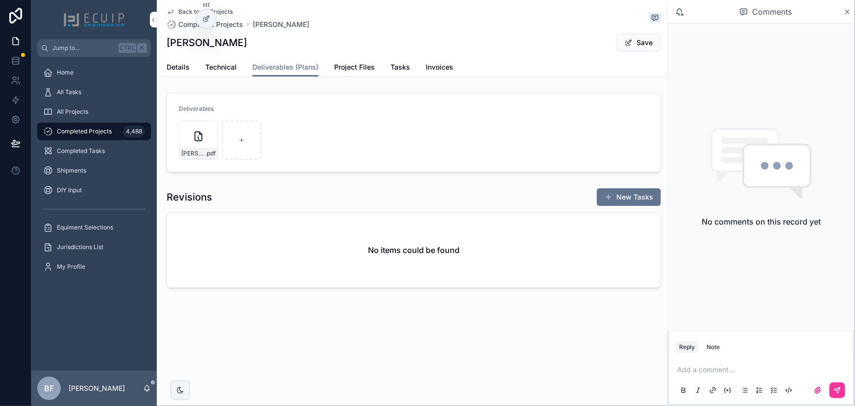
click at [639, 46] on button "Save" at bounding box center [638, 43] width 45 height 18
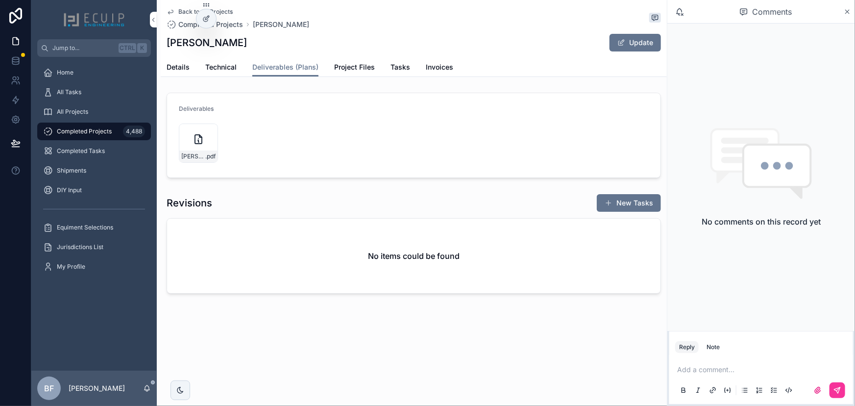
click at [176, 67] on span "Details" at bounding box center [178, 67] width 23 height 10
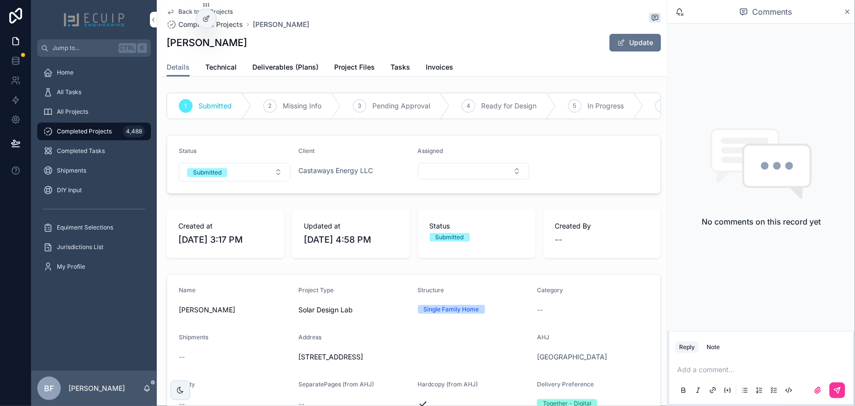
drag, startPoint x: 230, startPoint y: 179, endPoint x: 231, endPoint y: 186, distance: 6.5
click at [230, 181] on button "Submitted" at bounding box center [235, 172] width 112 height 19
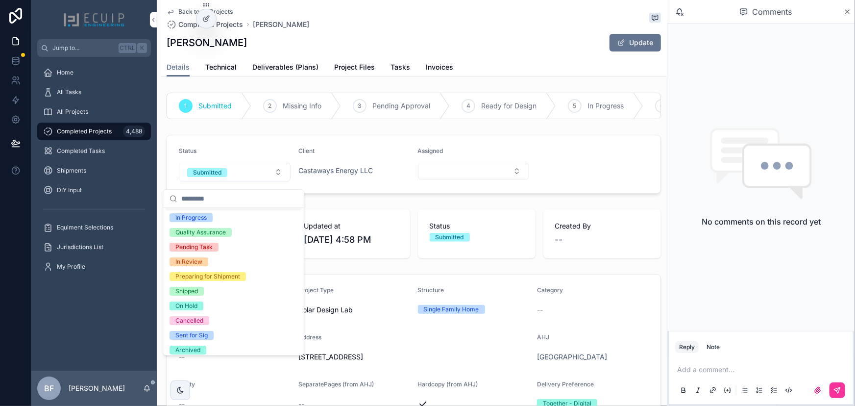
scroll to position [77, 0]
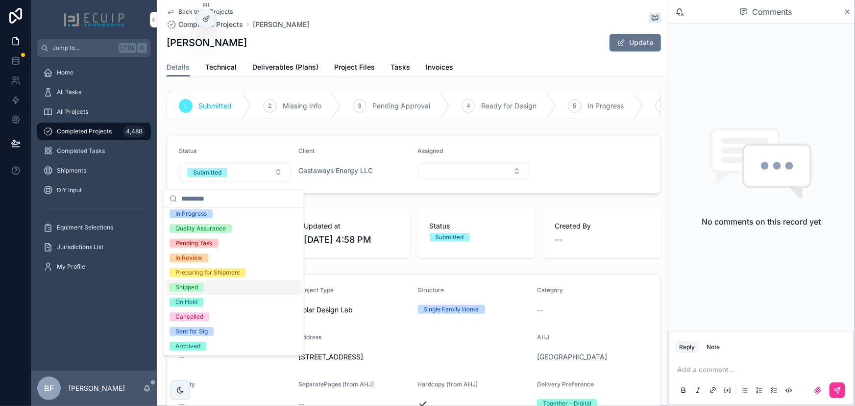
click at [191, 286] on div "Shipped" at bounding box center [186, 287] width 23 height 9
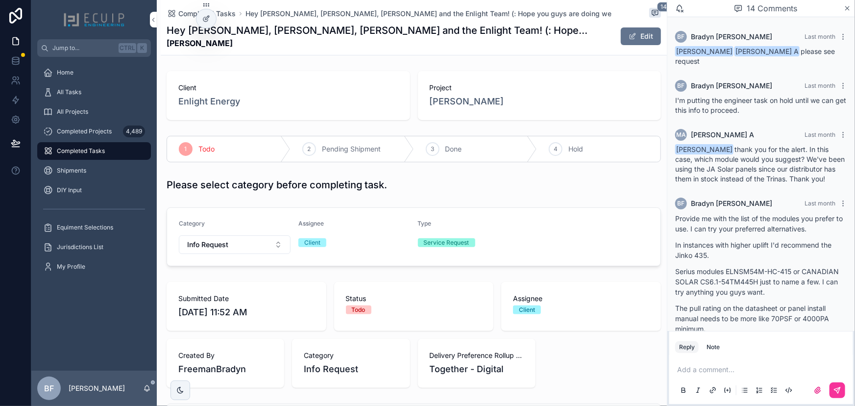
scroll to position [1088, 0]
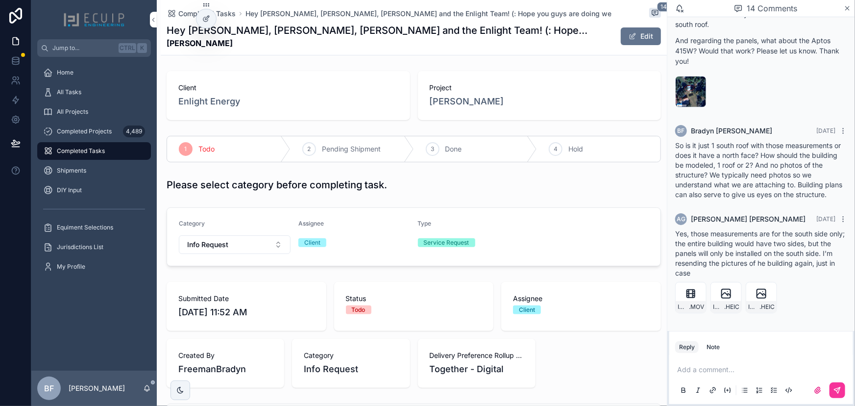
click at [451, 104] on span "[PERSON_NAME]" at bounding box center [467, 102] width 74 height 14
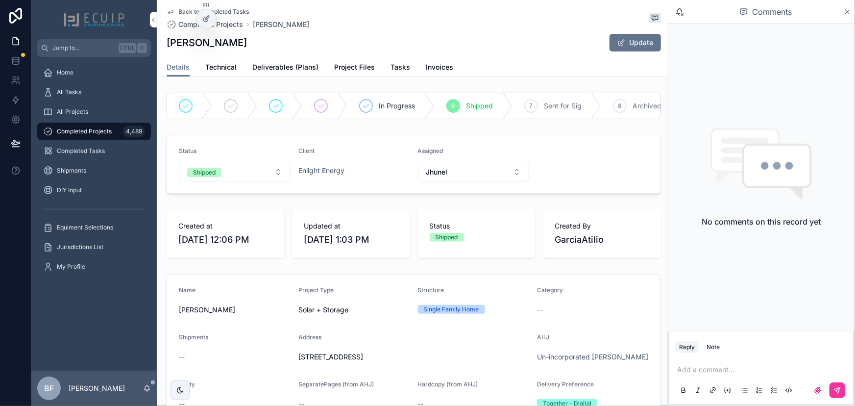
click at [396, 66] on span "Tasks" at bounding box center [400, 67] width 20 height 10
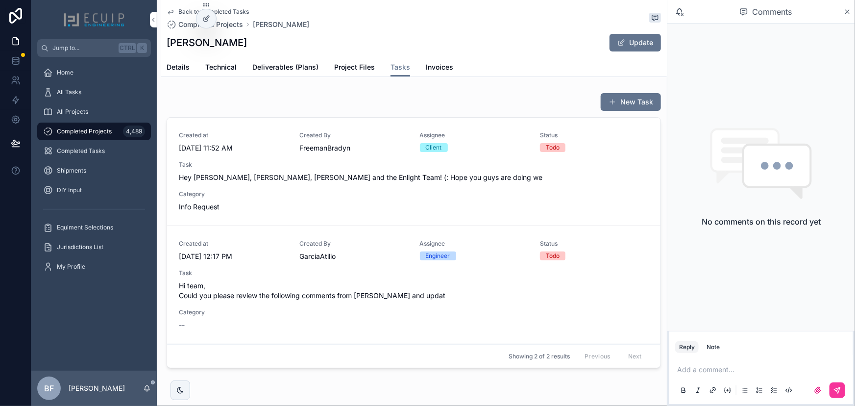
click at [385, 285] on span "Hi team, Could you please review the following comments from [PERSON_NAME] and …" at bounding box center [414, 291] width 470 height 20
